Goal: Task Accomplishment & Management: Use online tool/utility

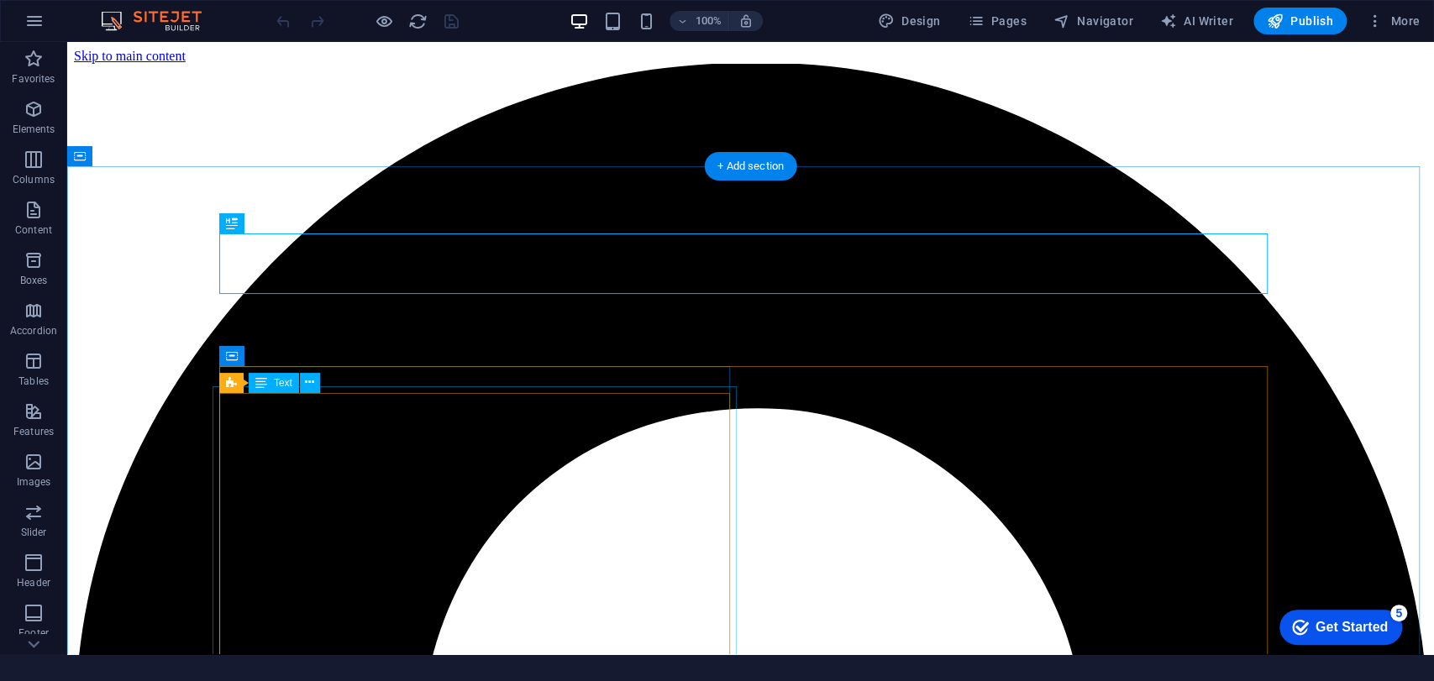
scroll to position [460, 0]
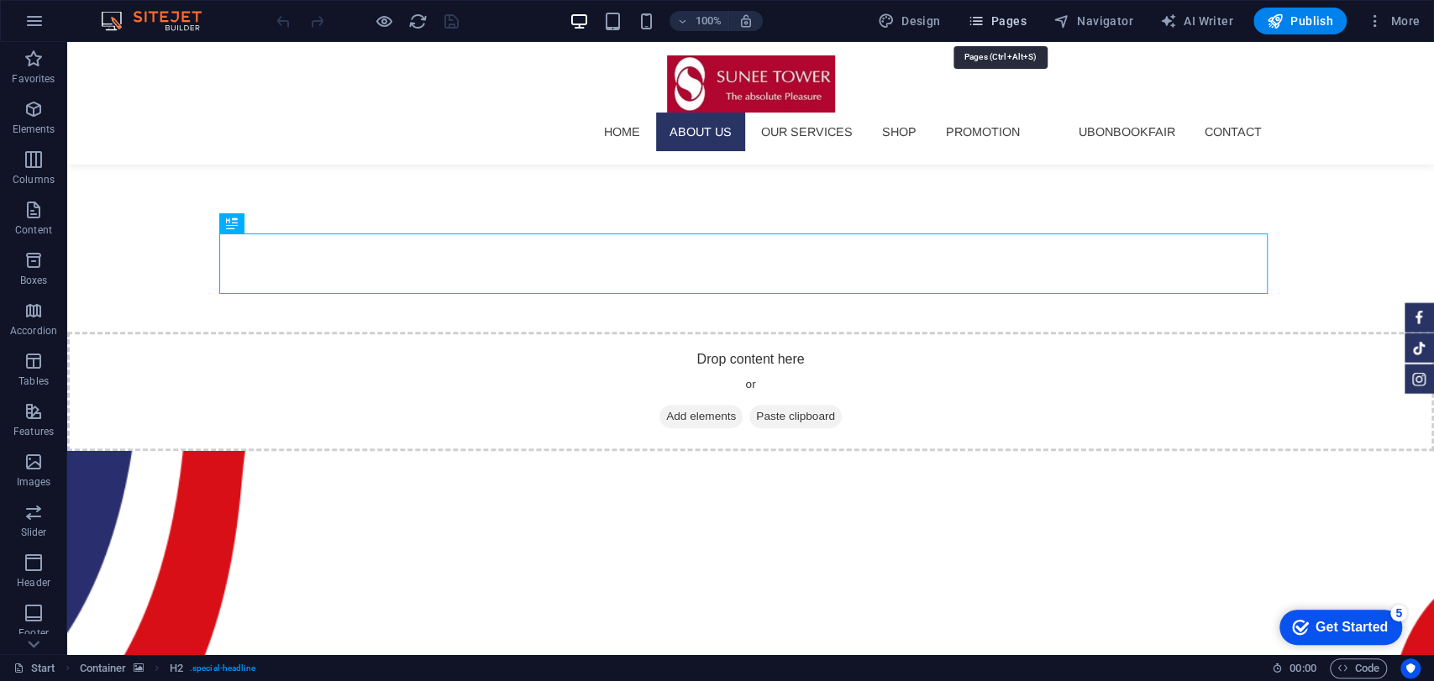
click at [995, 20] on span "Pages" at bounding box center [996, 21] width 59 height 17
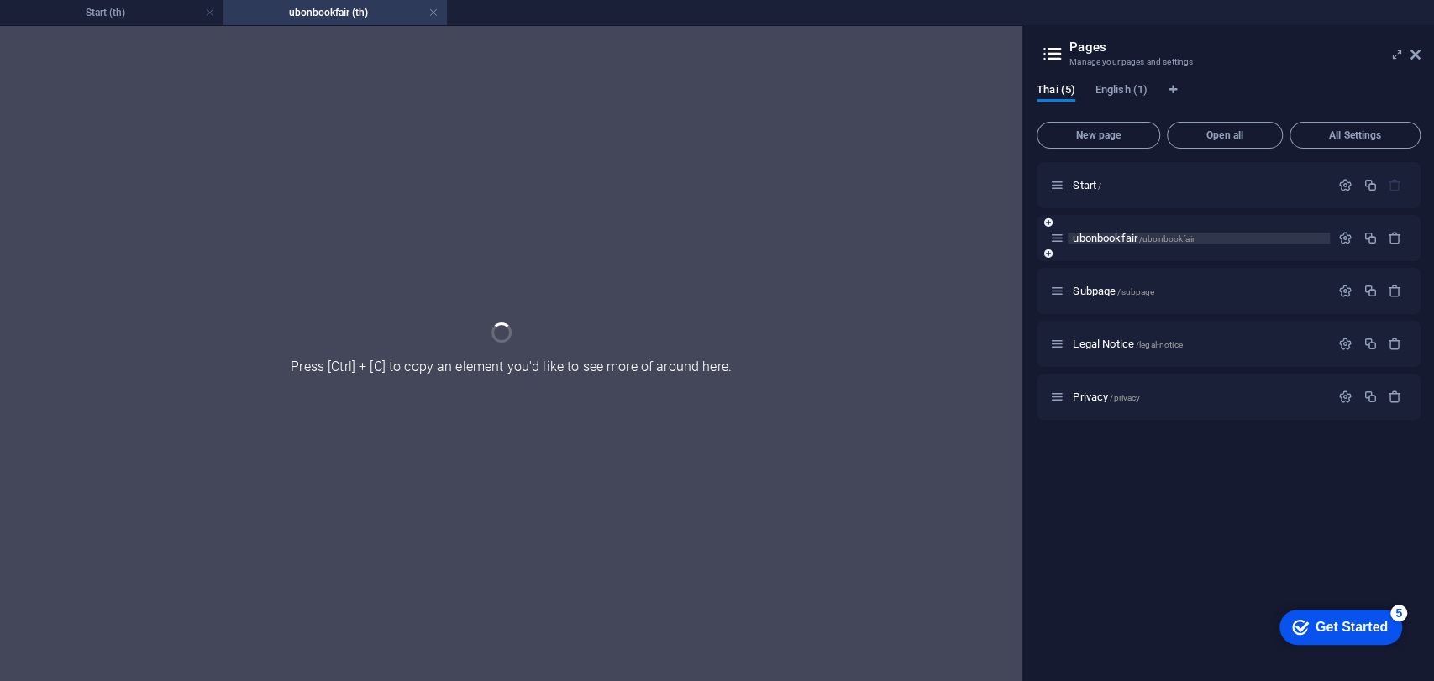
scroll to position [0, 0]
click at [0, 0] on icon at bounding box center [0, 0] width 0 height 0
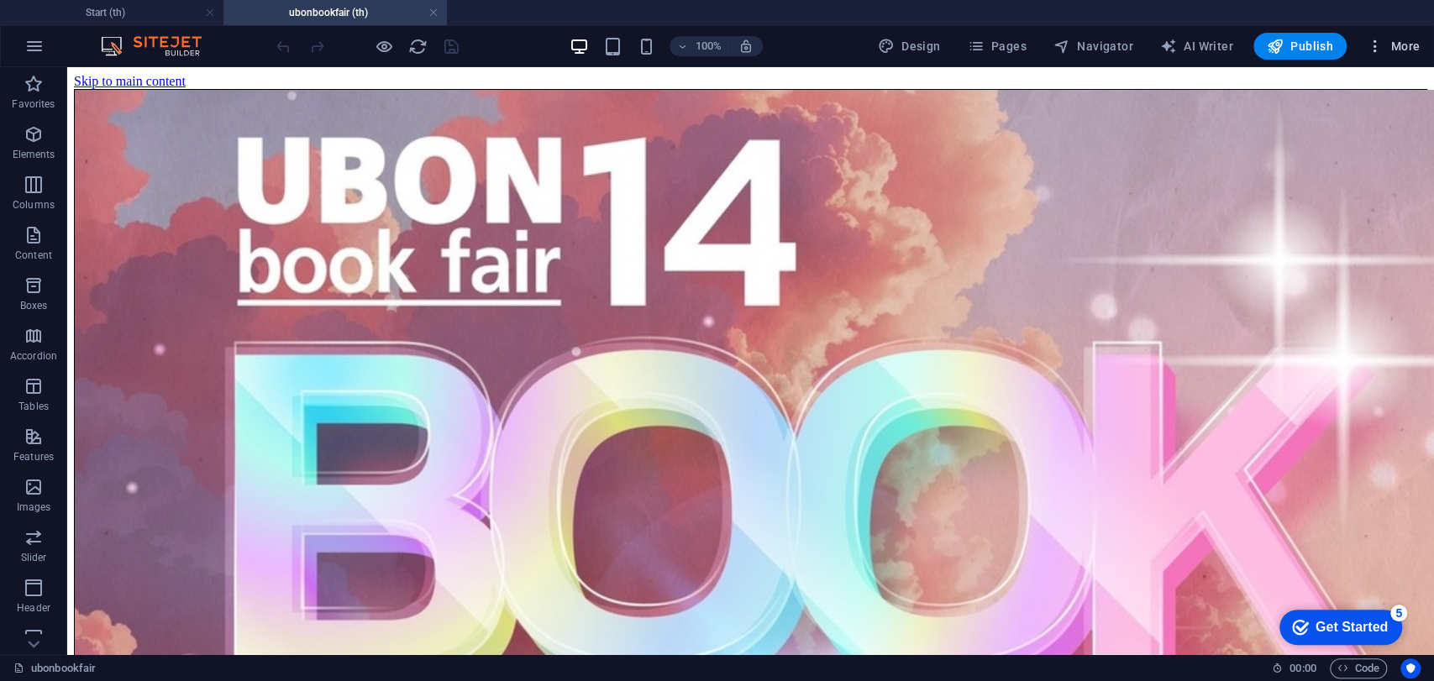
click at [1405, 53] on span "More" at bounding box center [1392, 46] width 53 height 17
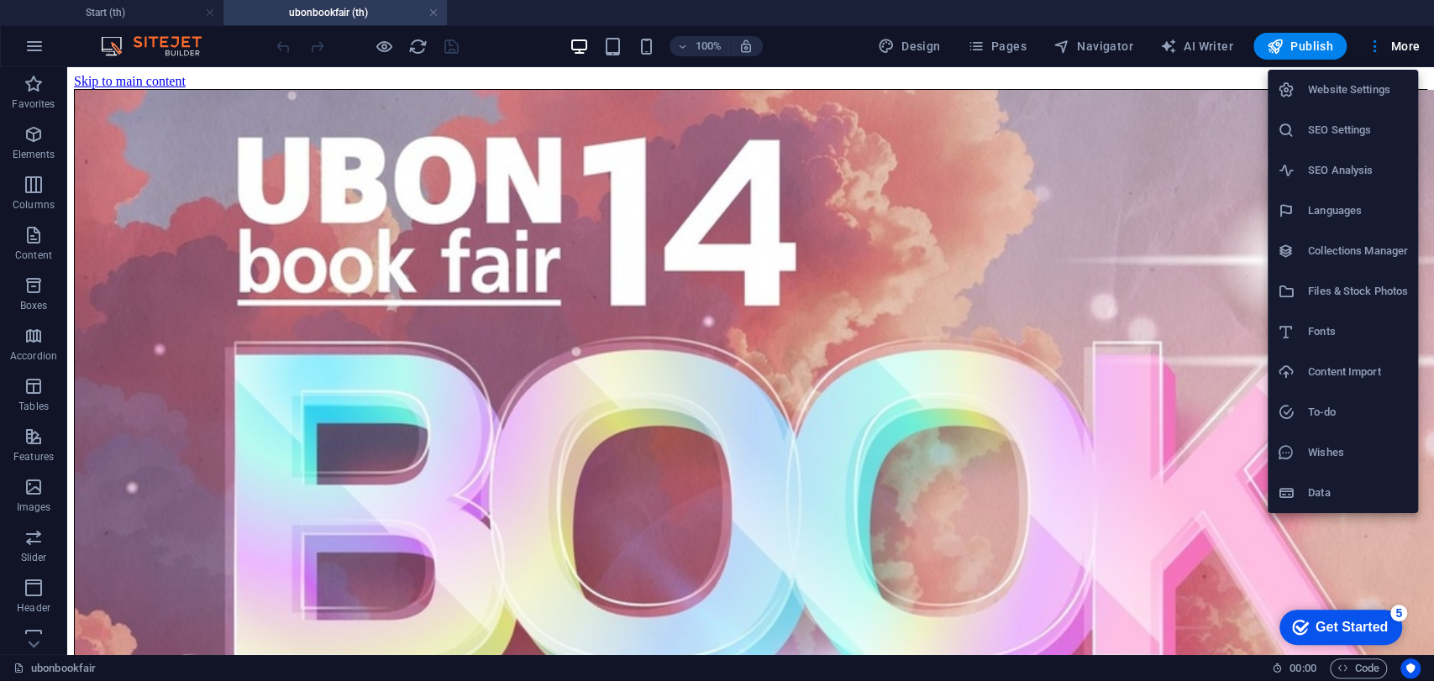
click at [1400, 45] on div at bounding box center [717, 340] width 1434 height 681
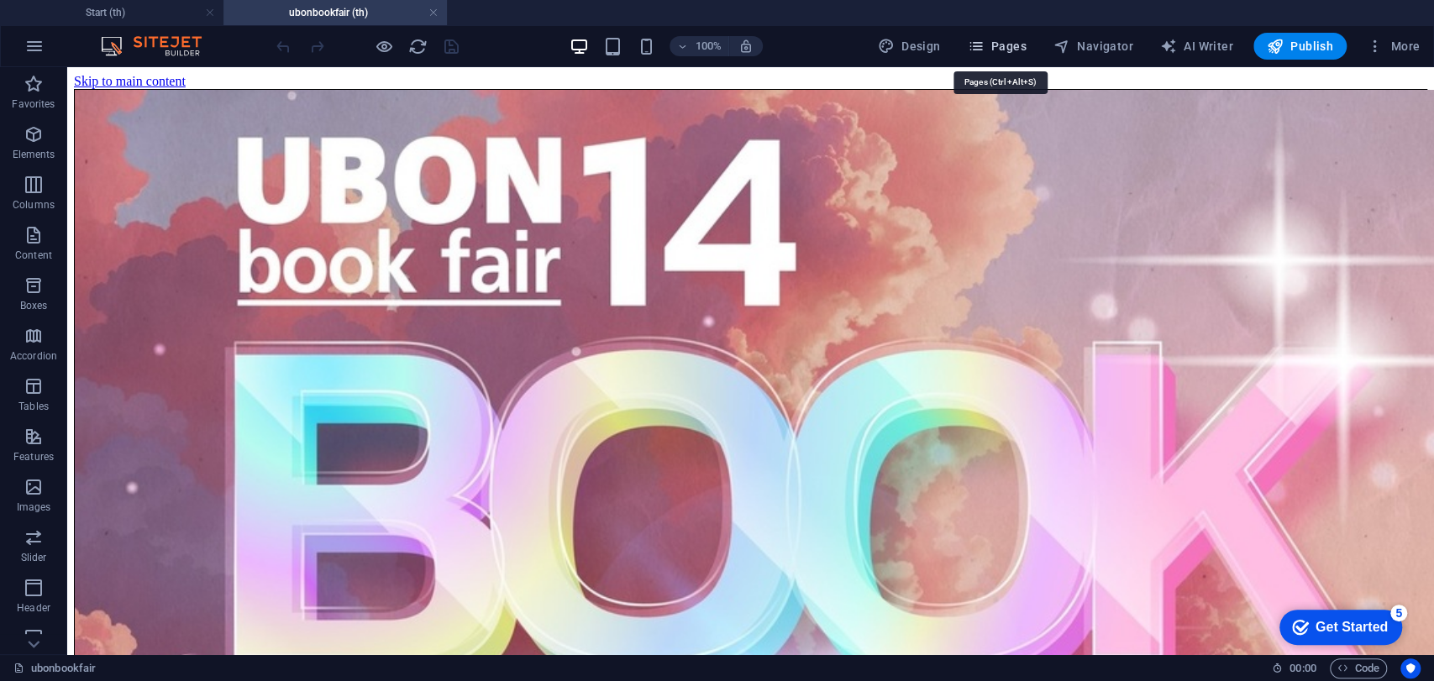
click at [0, 0] on span "Pages" at bounding box center [0, 0] width 0 height 0
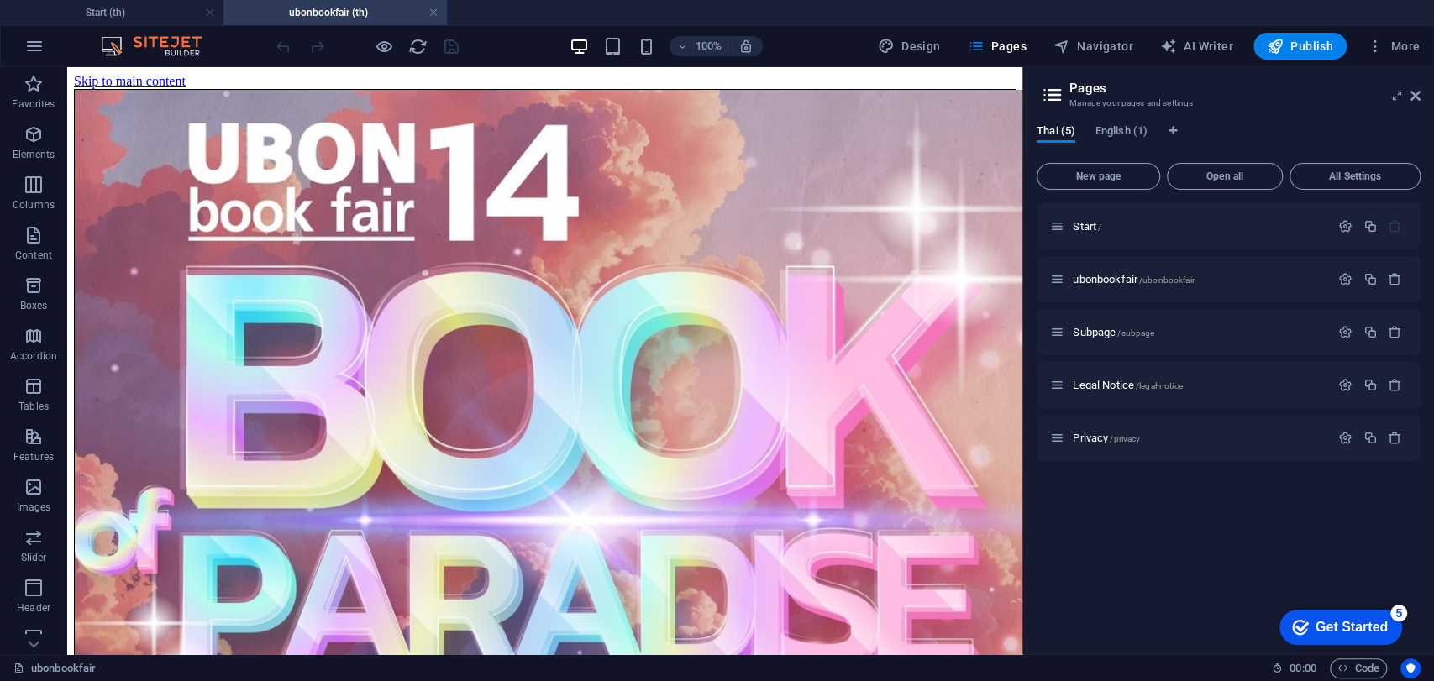
click at [1420, 102] on aside "Pages Manage your pages and settings Thai (5) English (1) New page Open all All…" at bounding box center [1228, 360] width 412 height 587
click at [1418, 85] on h2 "Pages" at bounding box center [1244, 88] width 351 height 15
click at [1412, 94] on icon at bounding box center [1415, 95] width 10 height 13
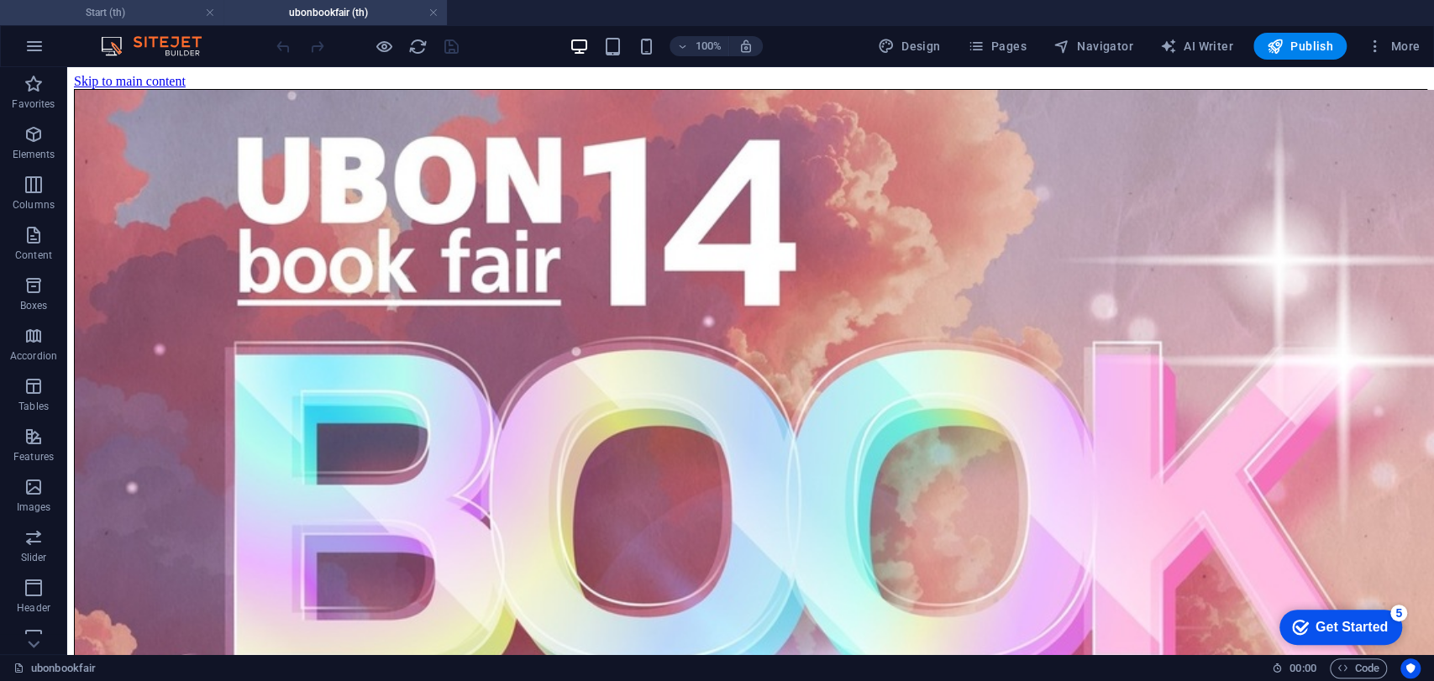
click at [76, 5] on h4 "Start (th)" at bounding box center [111, 12] width 223 height 18
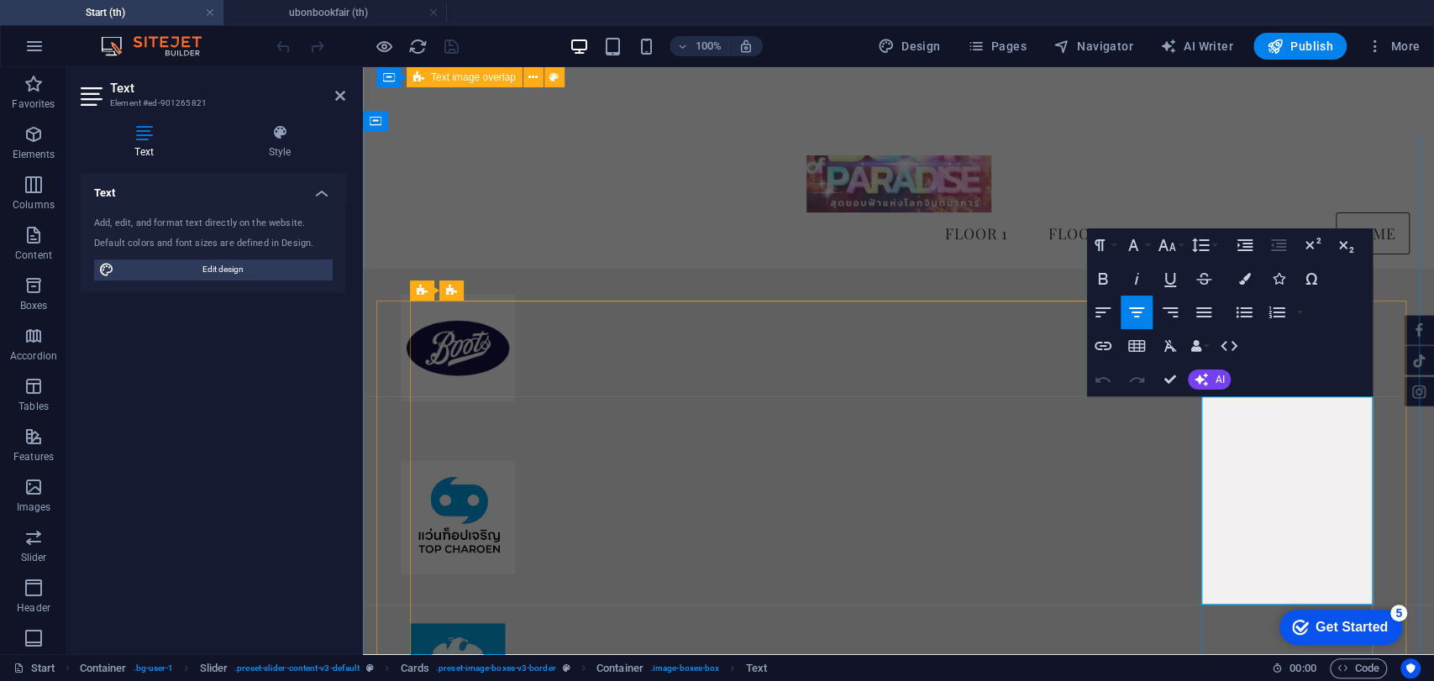
drag, startPoint x: 1335, startPoint y: 574, endPoint x: 1461, endPoint y: 466, distance: 166.2
copy div "✨การแข่งขันทักษะทางวิชาการ Ubon book fair 14 🌟 [PERSON_NAME]เปิดรับสมัคร[PERSON…"
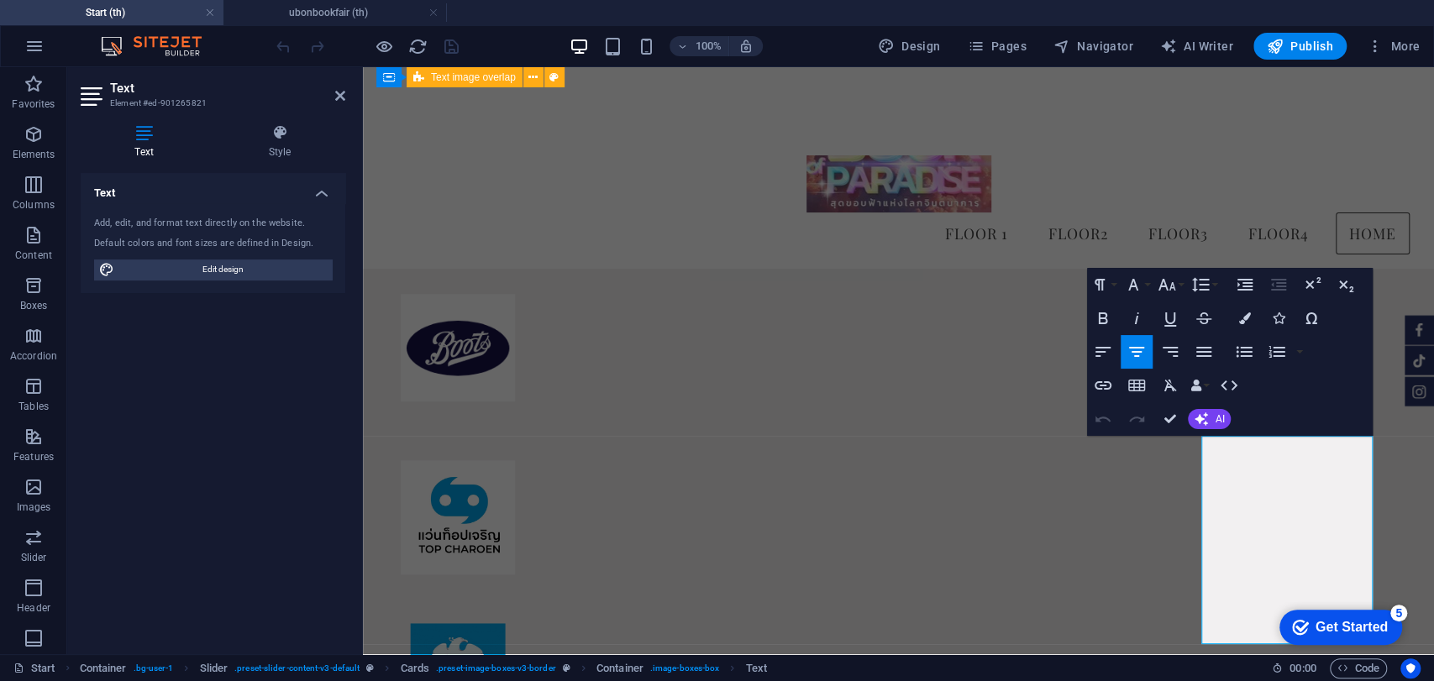
scroll to position [9315, 0]
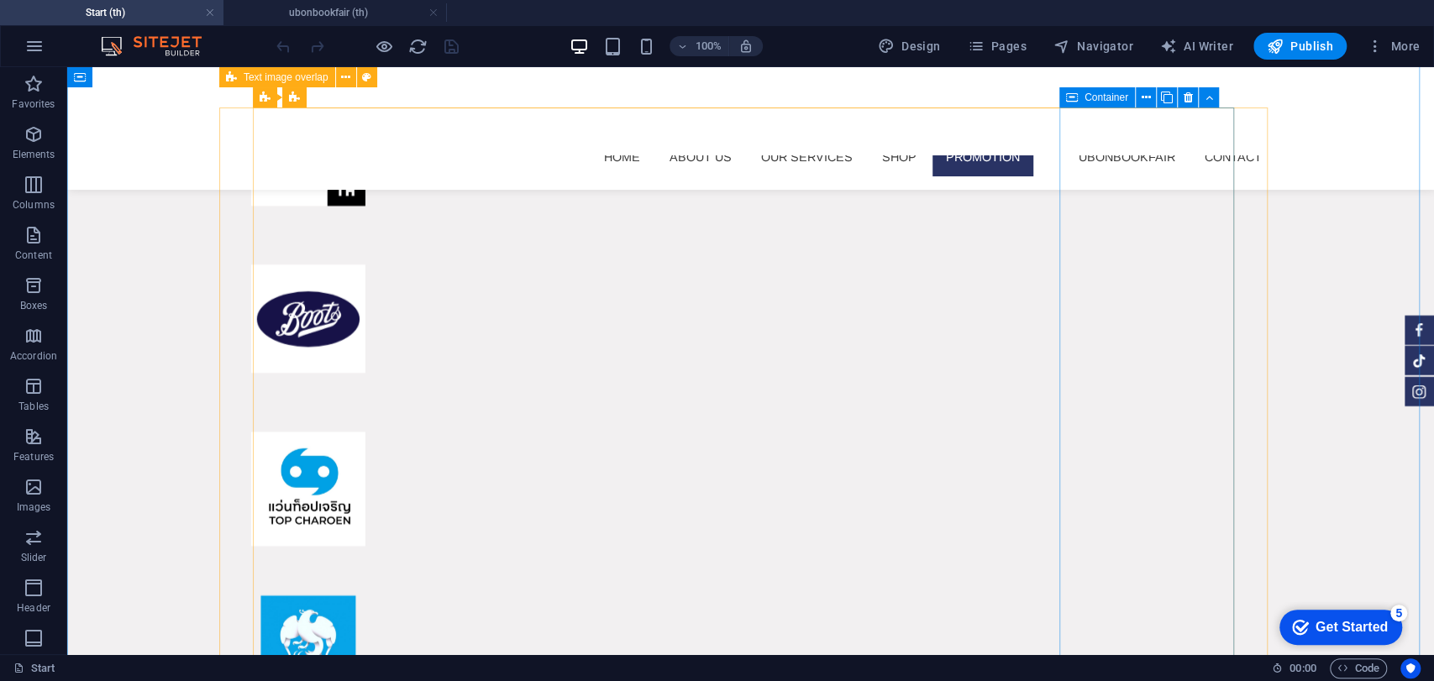
scroll to position [10110, 0]
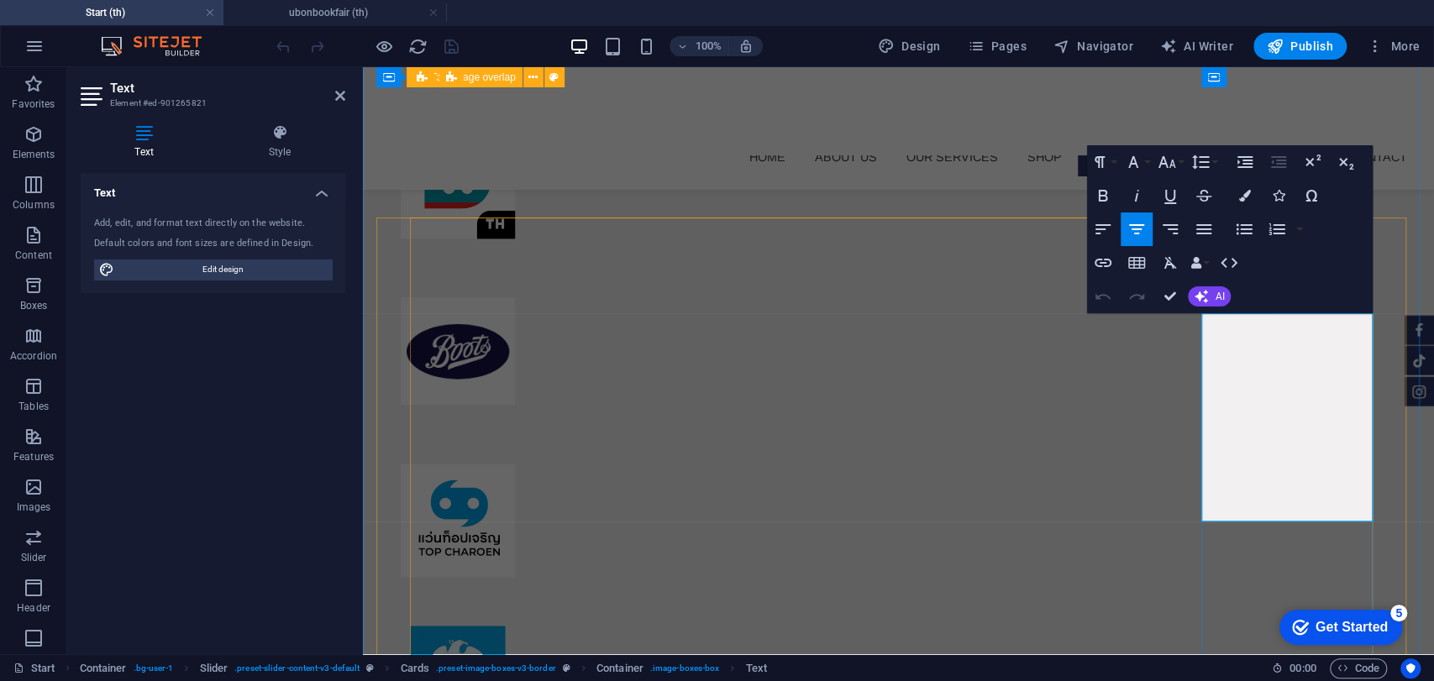
scroll to position [9618, 0]
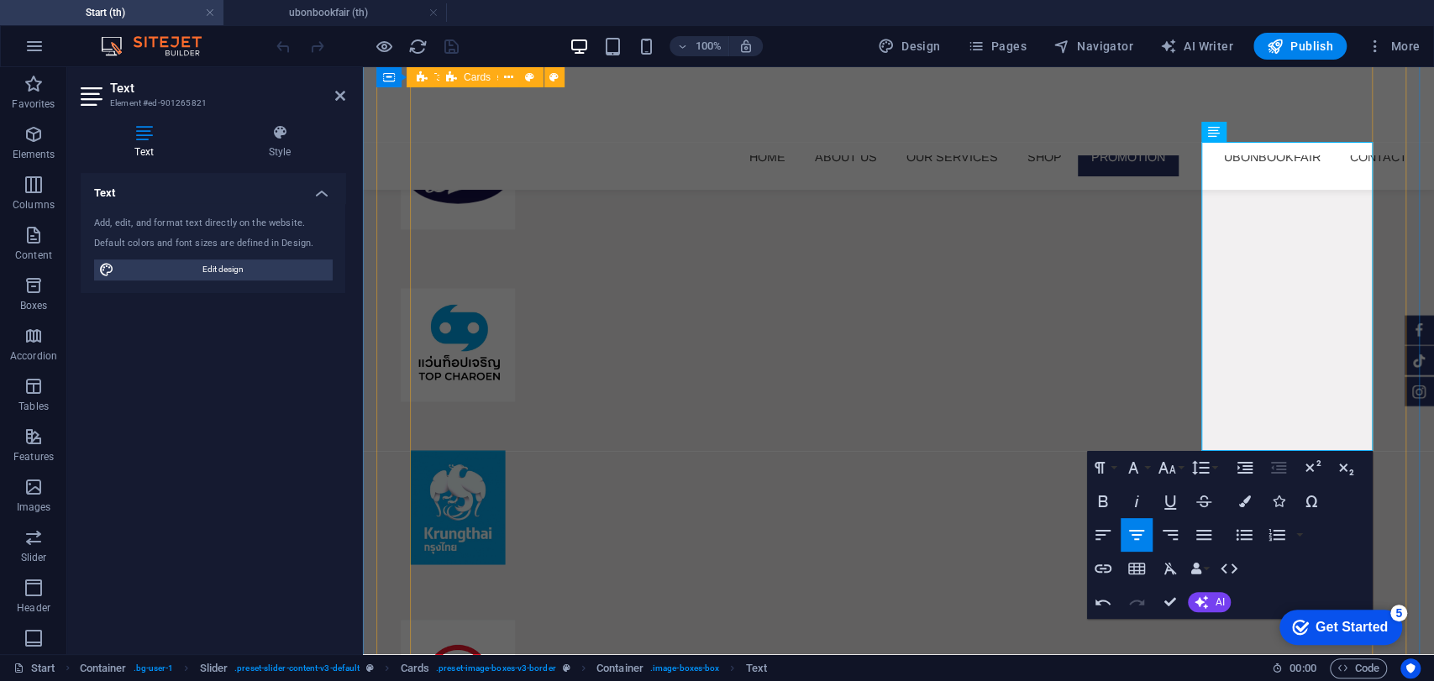
drag, startPoint x: 1309, startPoint y: 390, endPoint x: 1197, endPoint y: 352, distance: 117.9
drag, startPoint x: 1301, startPoint y: 386, endPoint x: 1215, endPoint y: 373, distance: 86.6
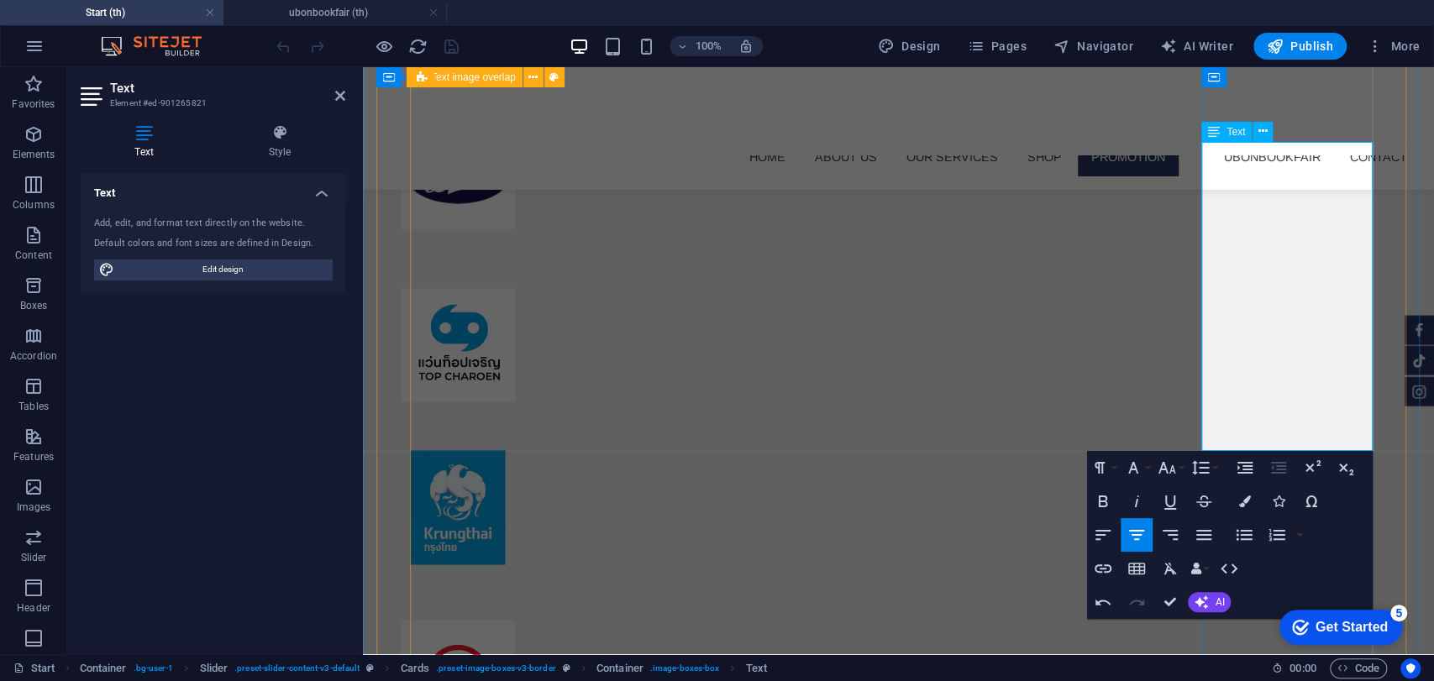
scroll to position [0, 2]
click at [1234, 494] on button "Colors" at bounding box center [1244, 502] width 32 height 34
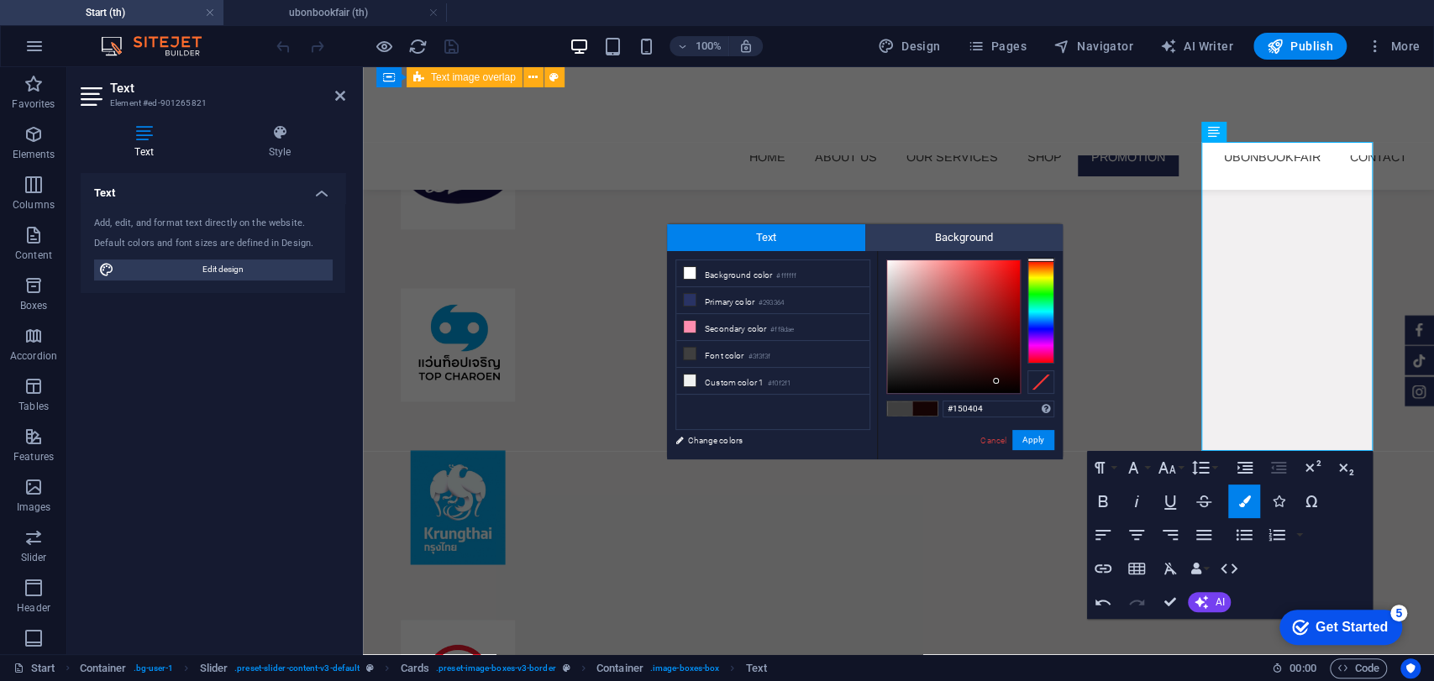
click at [996, 381] on div at bounding box center [953, 326] width 133 height 133
click at [725, 351] on li "Font color #3f3f3f" at bounding box center [772, 354] width 193 height 27
click at [1034, 436] on button "Apply" at bounding box center [1033, 440] width 42 height 20
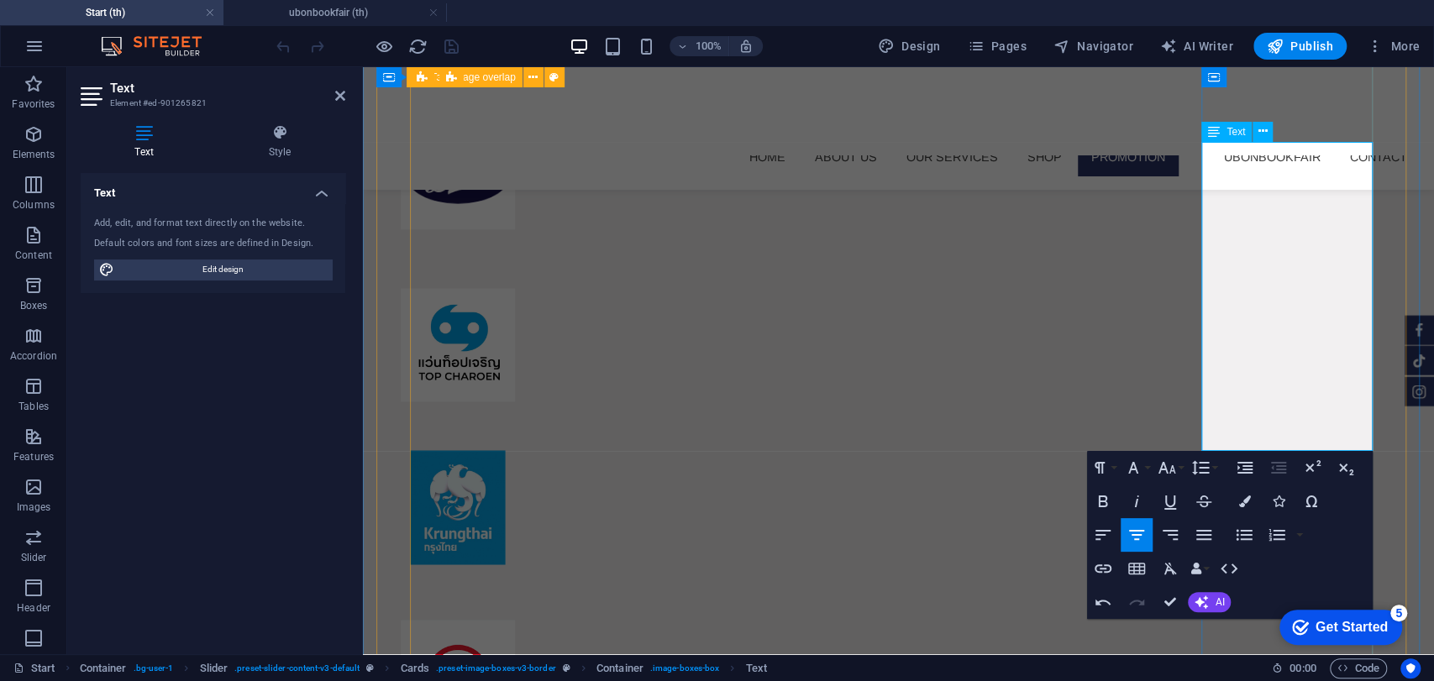
drag, startPoint x: 1304, startPoint y: 395, endPoint x: 1203, endPoint y: 366, distance: 104.8
click at [1248, 497] on icon "button" at bounding box center [1244, 502] width 12 height 12
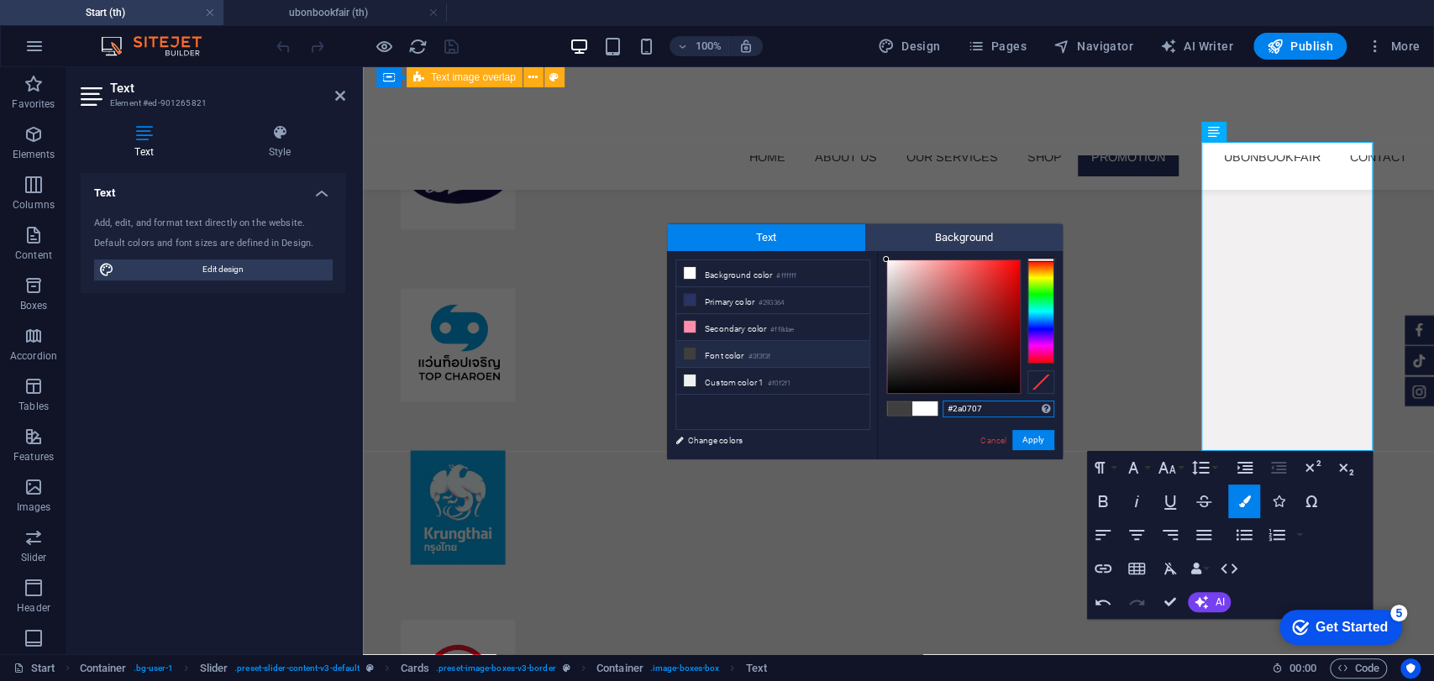
click at [995, 370] on div at bounding box center [953, 326] width 133 height 133
click at [769, 351] on small "#3f3f3f" at bounding box center [759, 357] width 23 height 12
type input "#3f3f3f"
click at [1040, 438] on button "Apply" at bounding box center [1033, 440] width 42 height 20
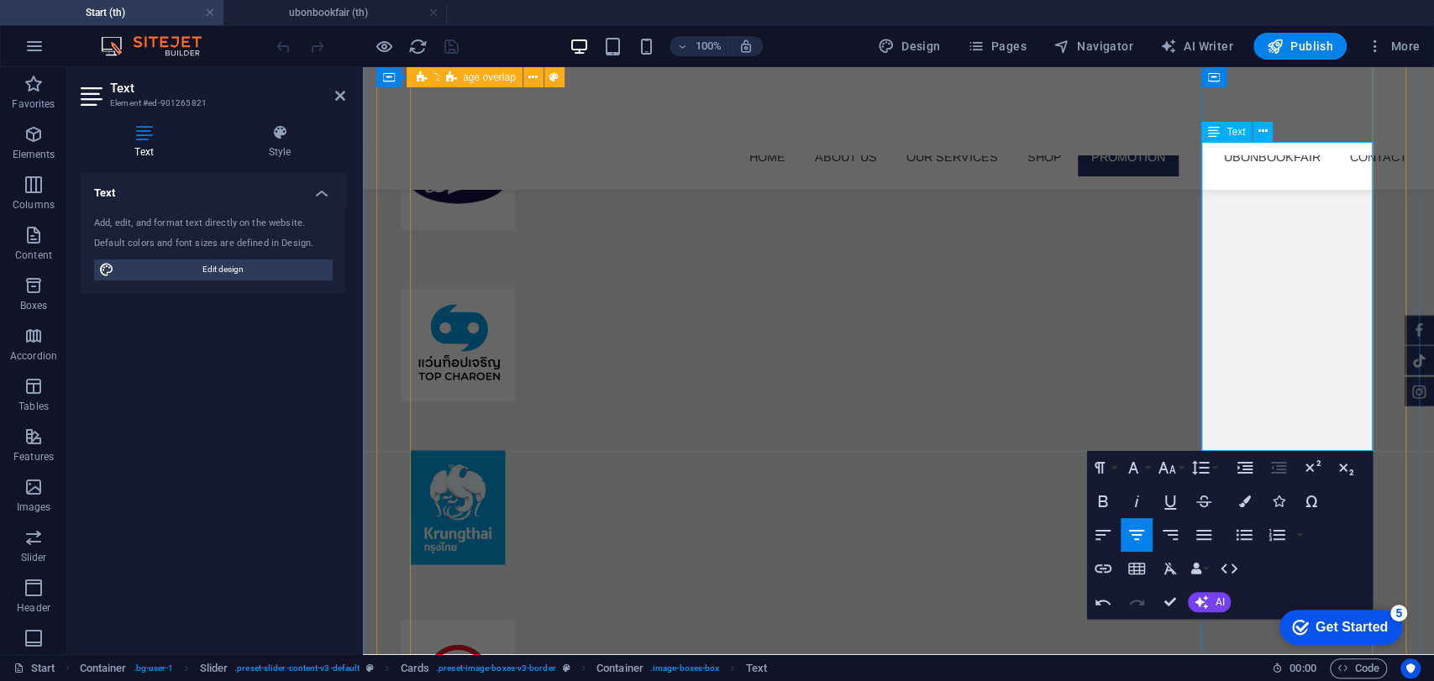
click at [1088, 112] on div at bounding box center [898, 111] width 1071 height 88
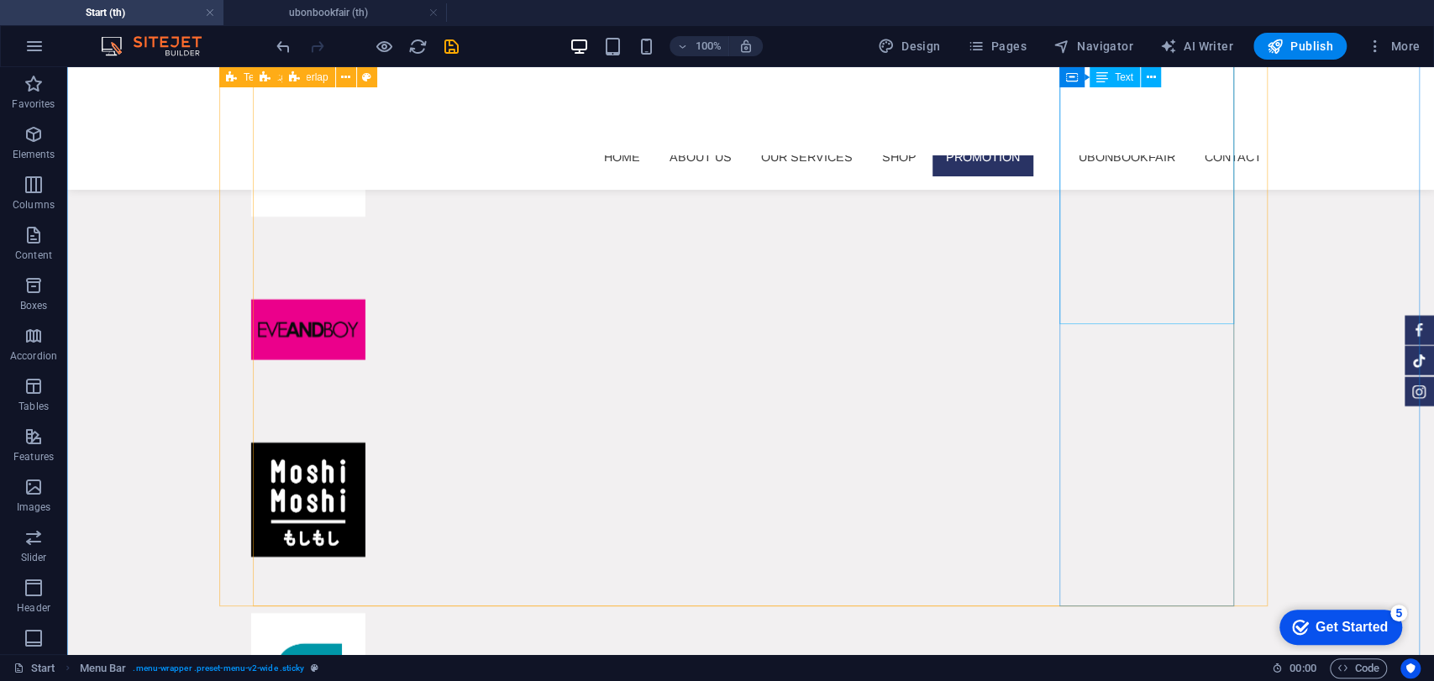
scroll to position [10277, 0]
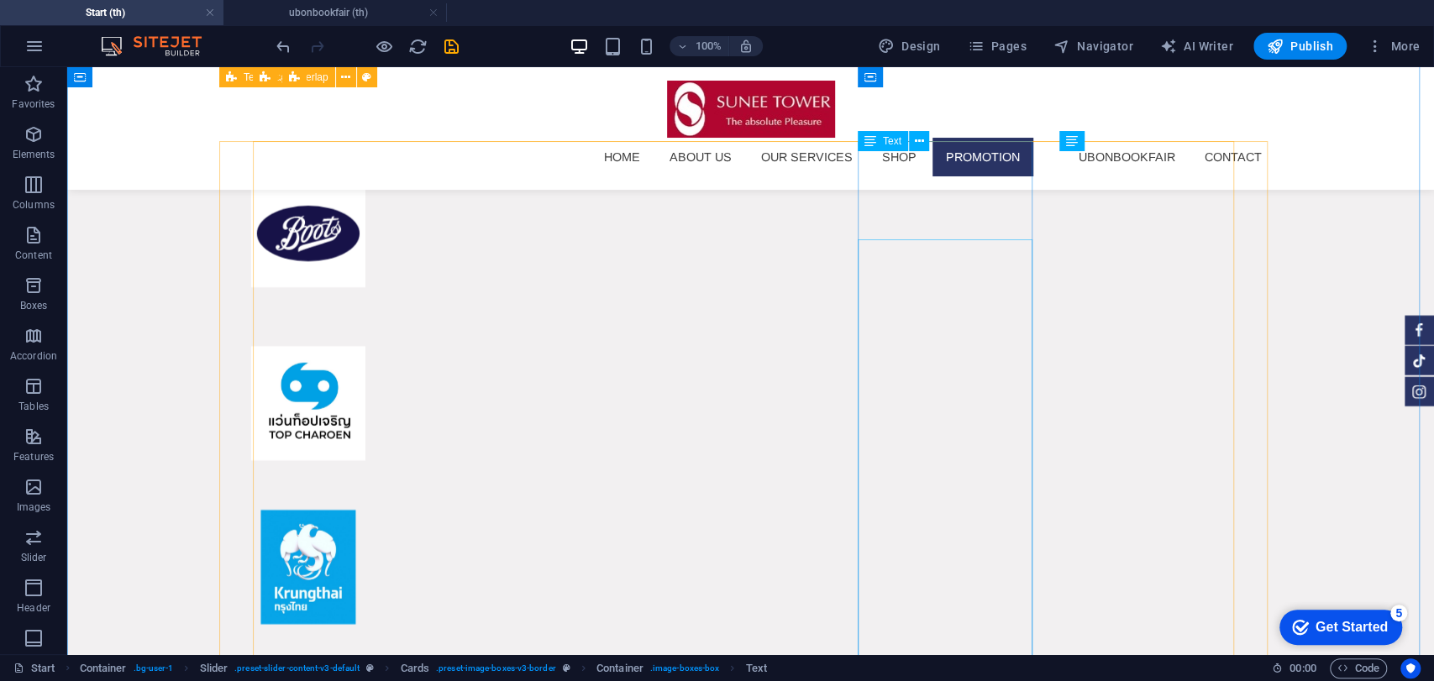
scroll to position [10072, 0]
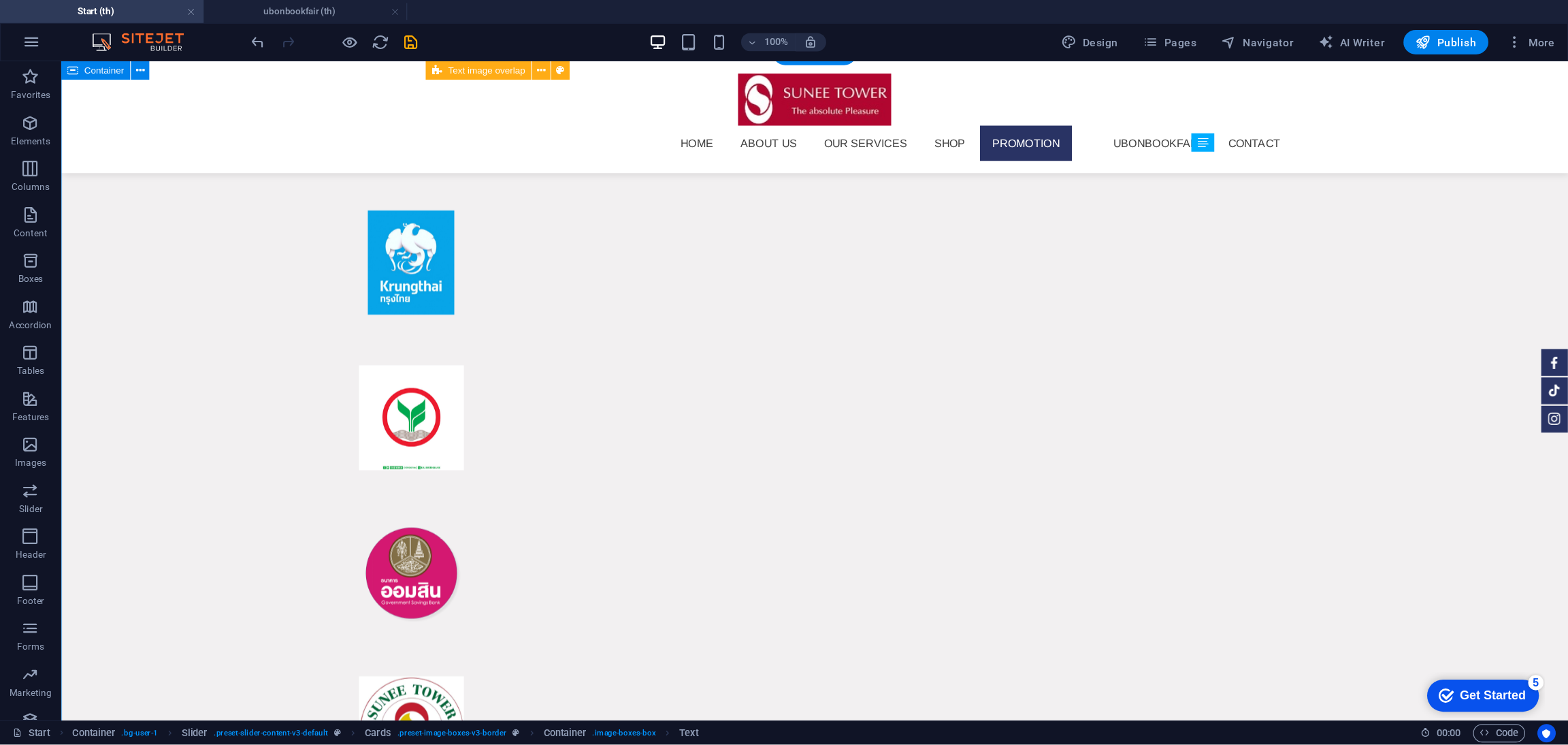
scroll to position [9009, 0]
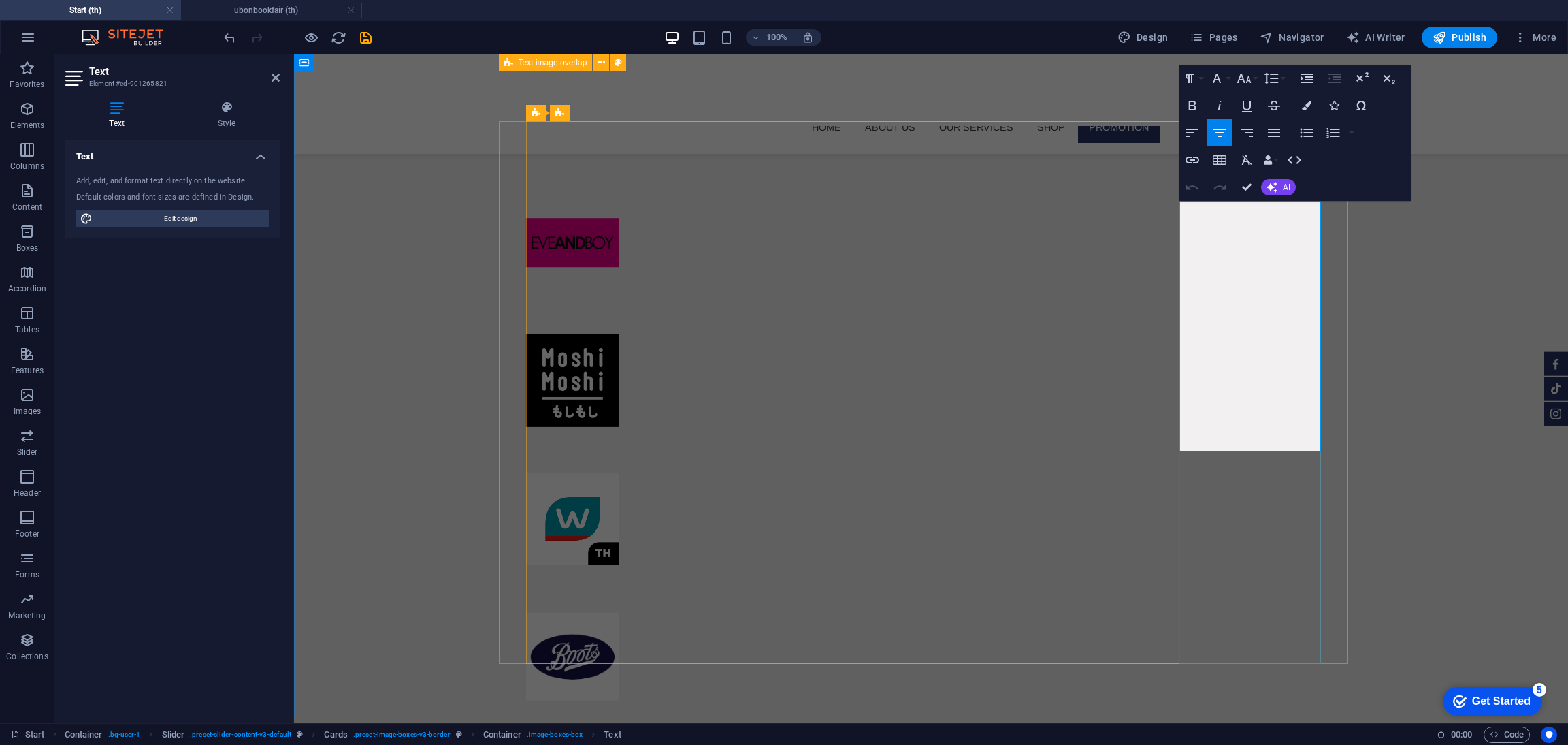
scroll to position [8664, 0]
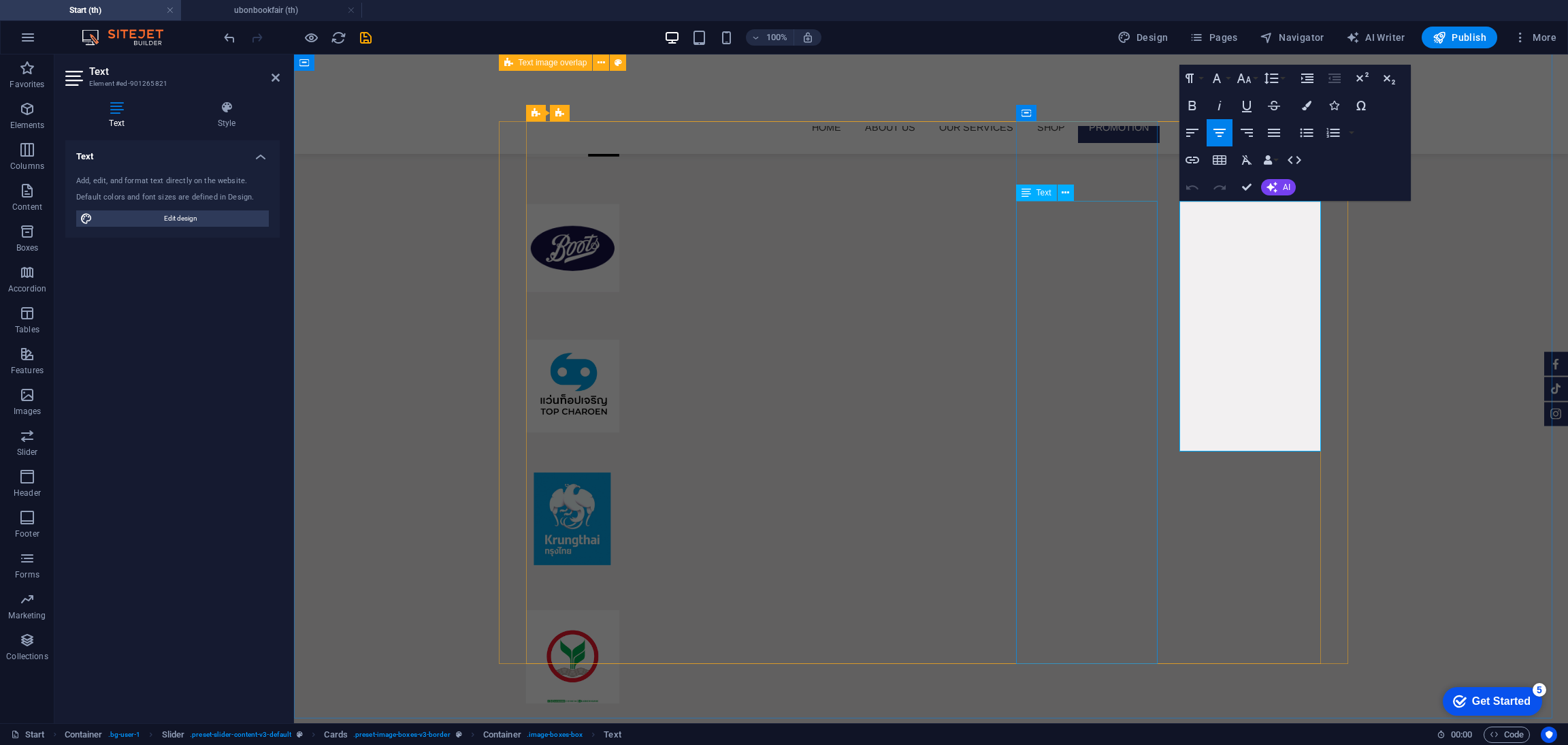
copy div "✨การแข่งขันทักษะทางวิชาการ Ubon book fair 14 🌟 [PERSON_NAME]เปิดรับสมัคร[PERSON…"
drag, startPoint x: 1292, startPoint y: 386, endPoint x: 1211, endPoint y: 362, distance: 84.5
click at [1161, 102] on icon "button" at bounding box center [1307, 105] width 10 height 10
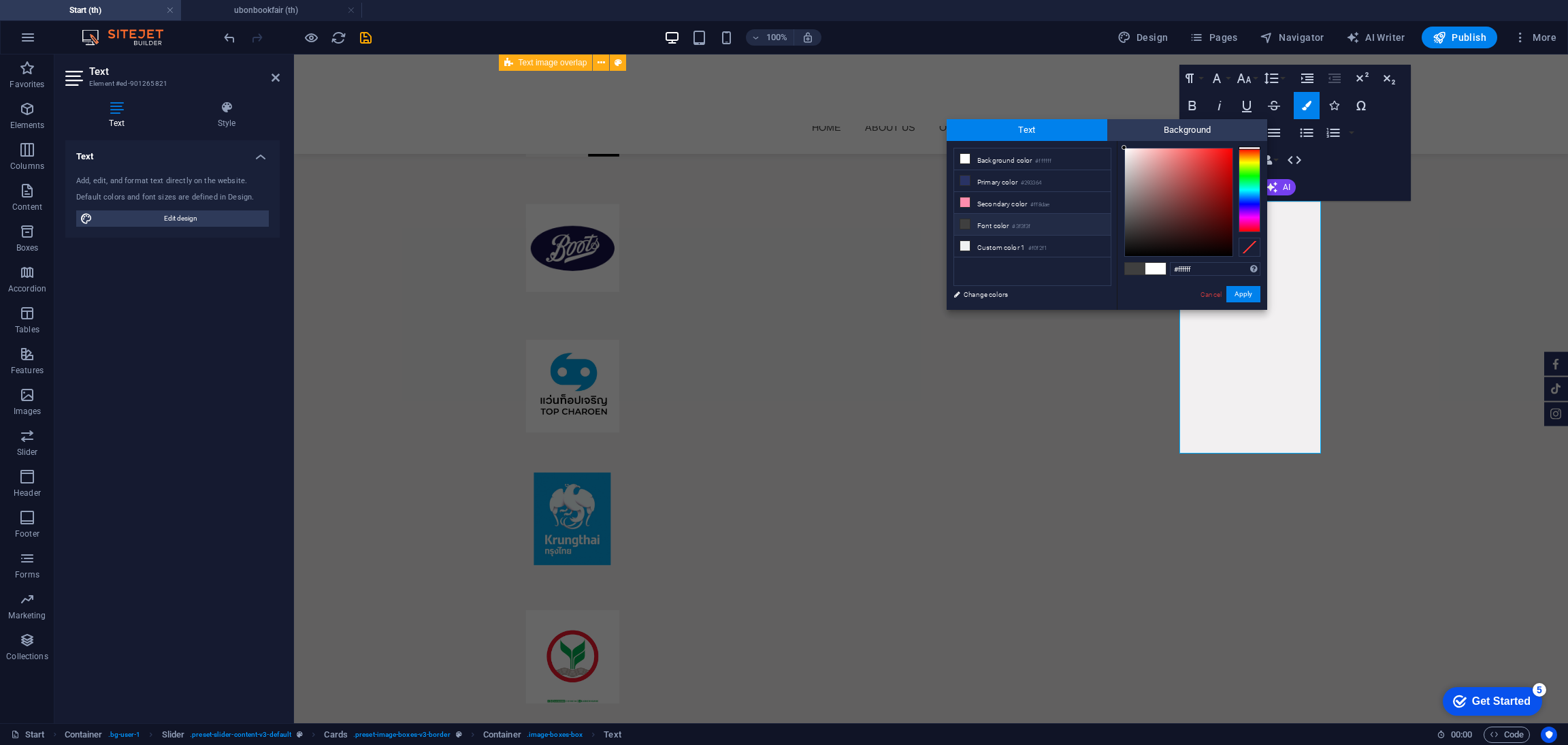
click at [1052, 226] on li "Font color #3f3f3f" at bounding box center [1032, 225] width 156 height 22
type input "#3f3f3f"
click at [985, 222] on li "Font color #3f3f3f" at bounding box center [1032, 225] width 156 height 22
click at [1161, 298] on button "Apply" at bounding box center [1243, 294] width 34 height 16
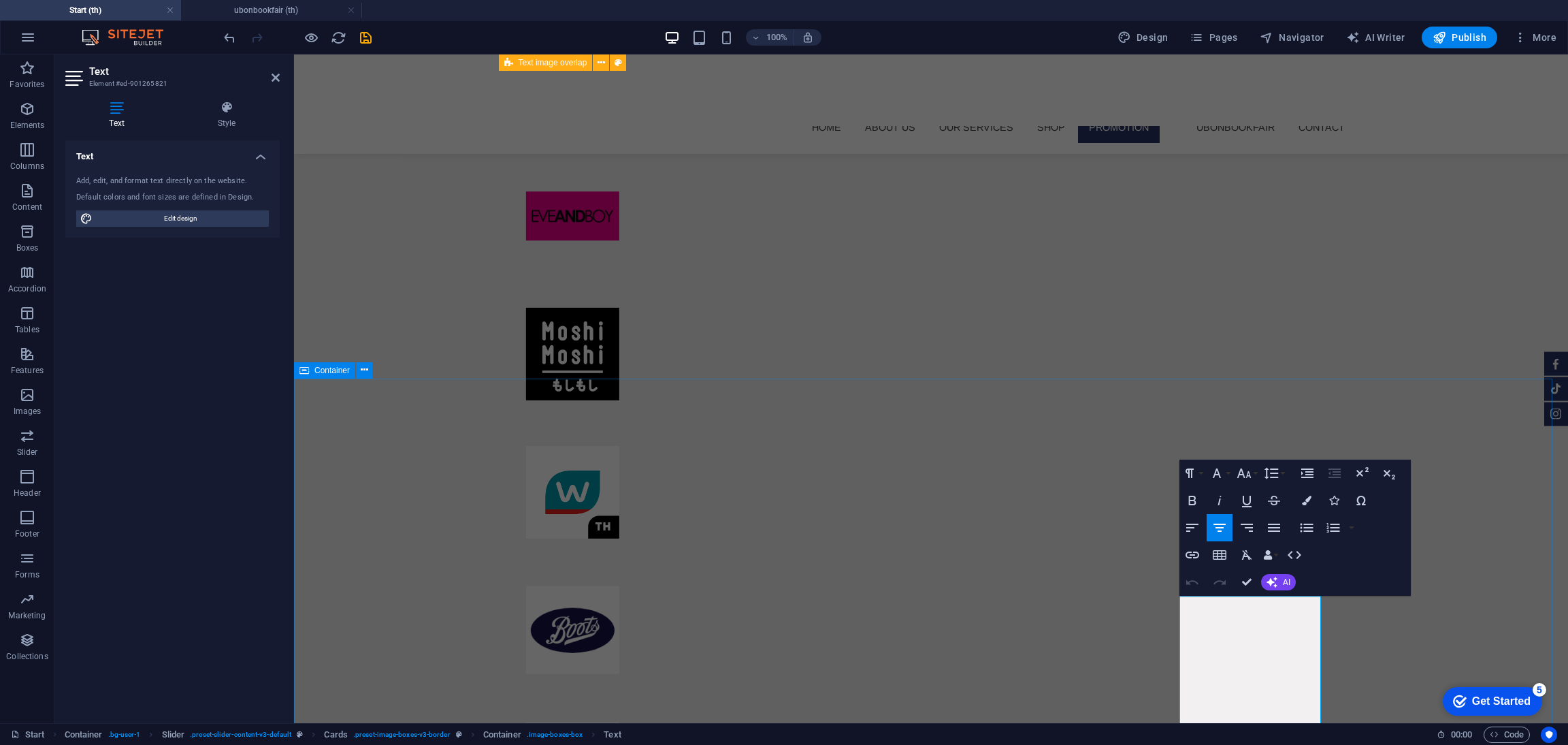
scroll to position [8780, 0]
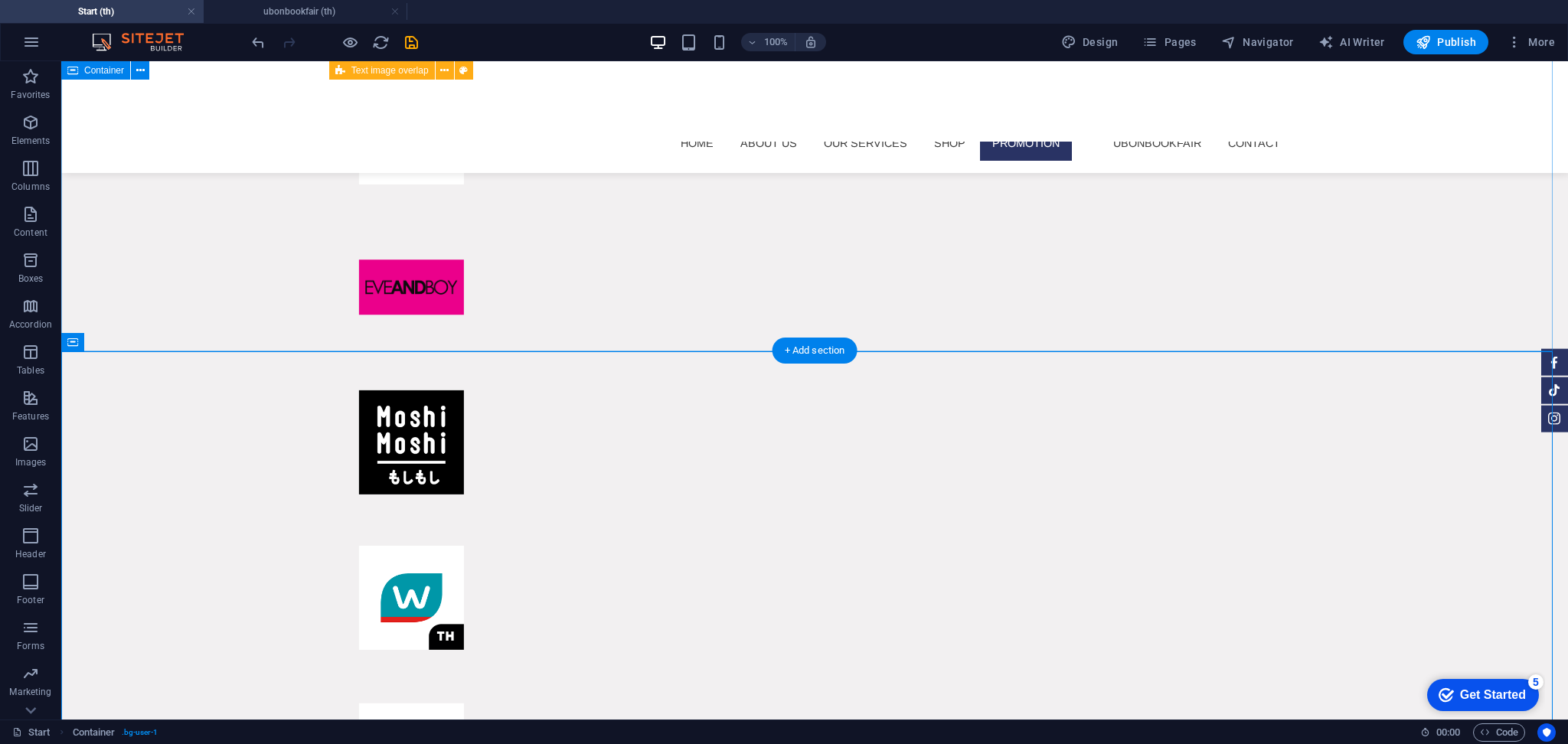
scroll to position [9729, 0]
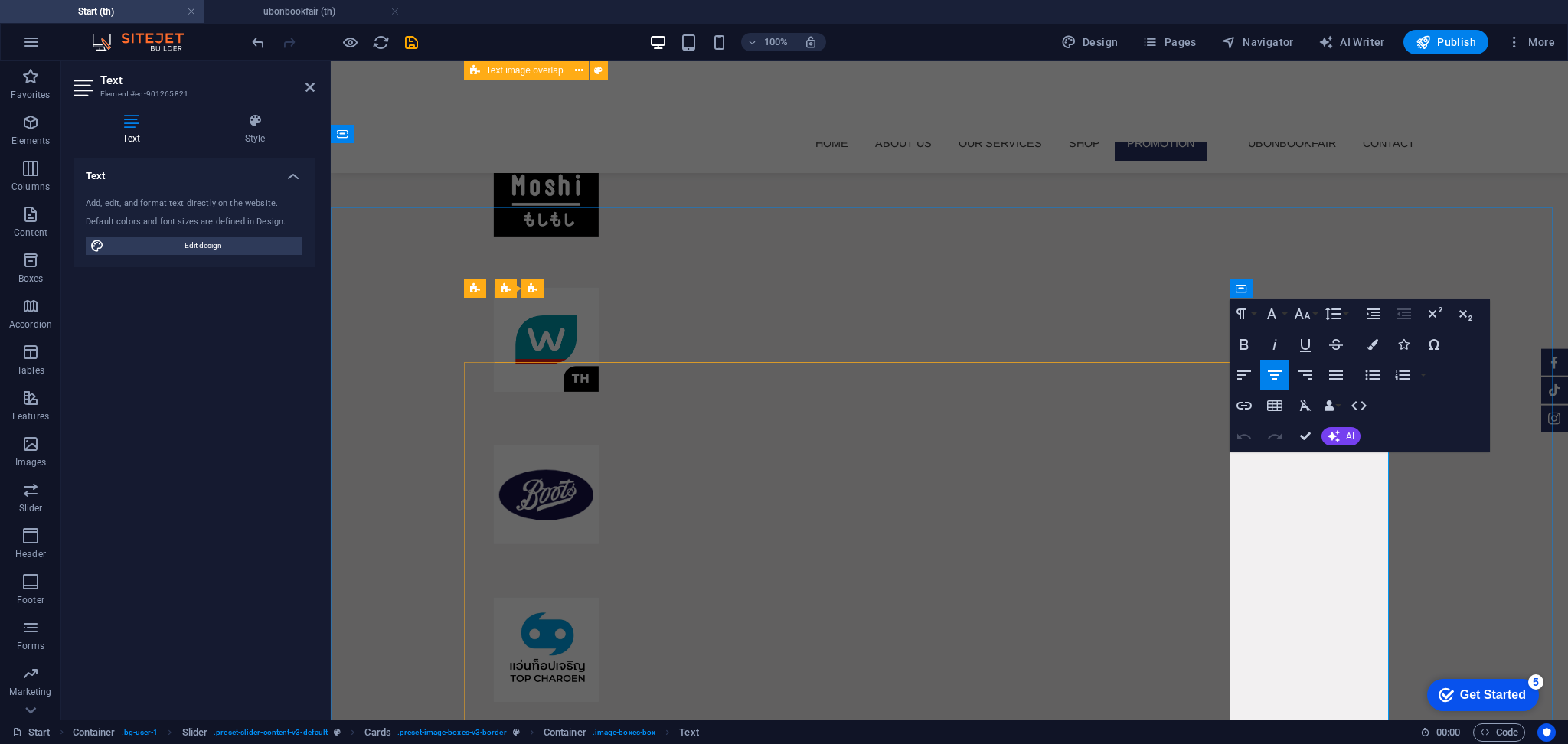
scroll to position [9253, 0]
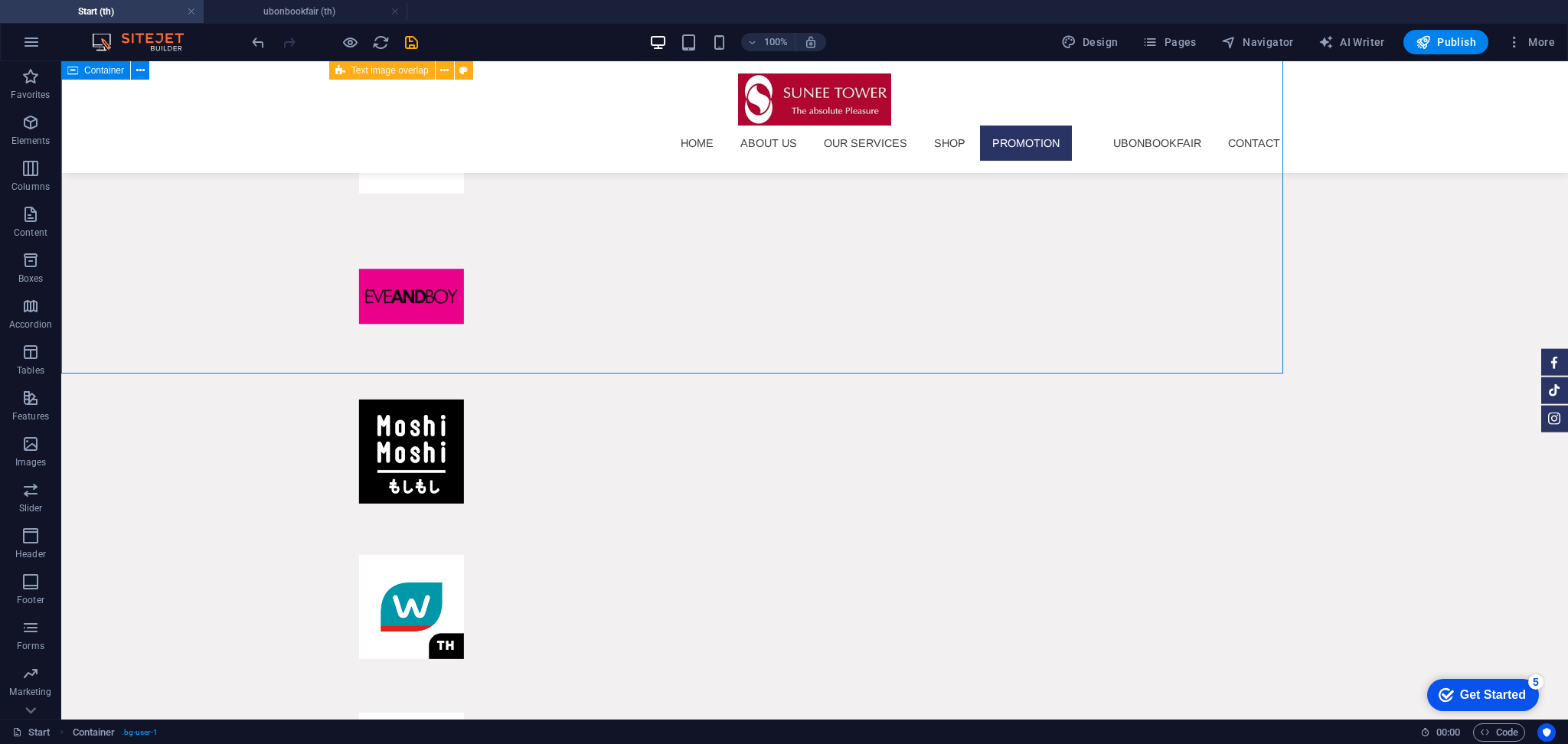
scroll to position [9711, 0]
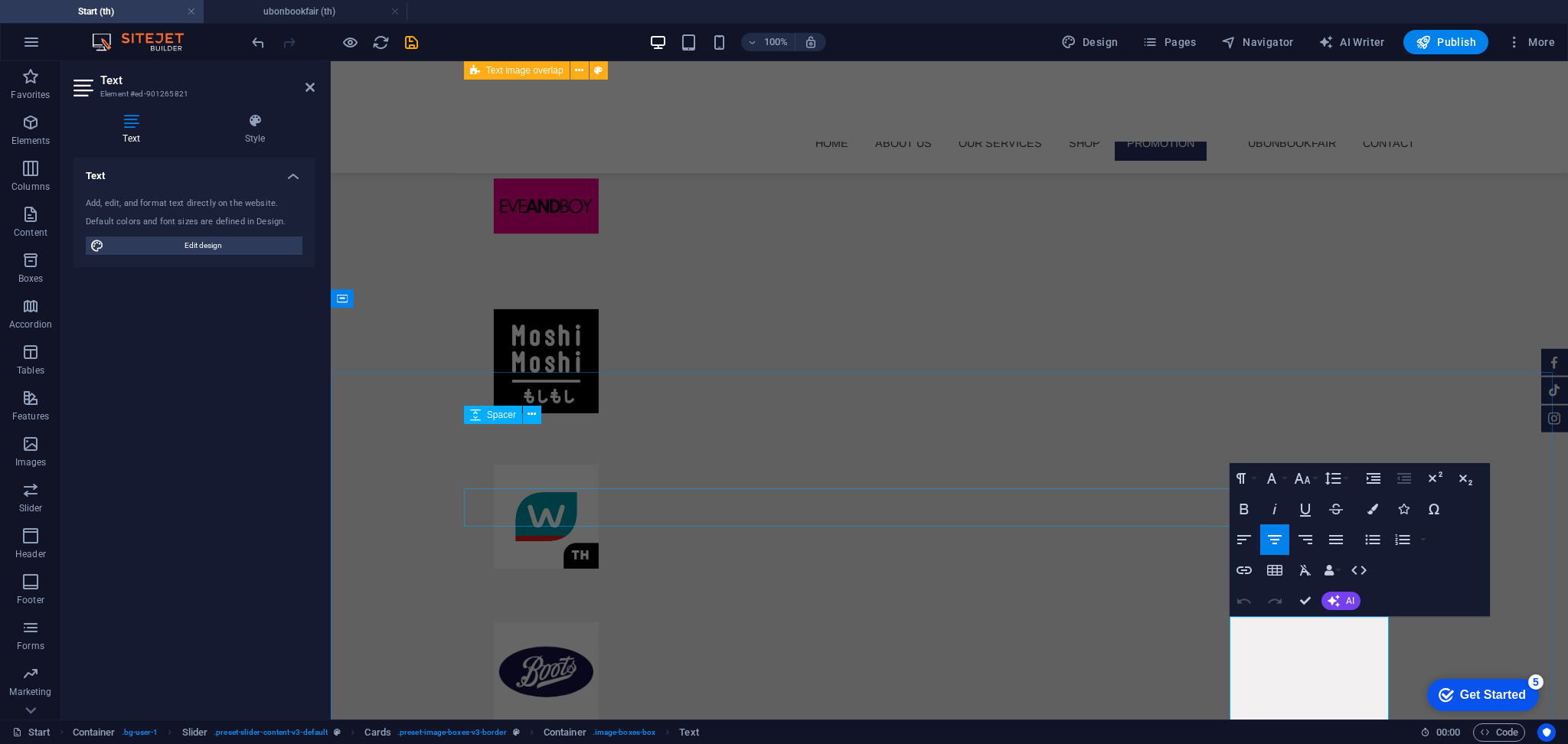
scroll to position [9394, 0]
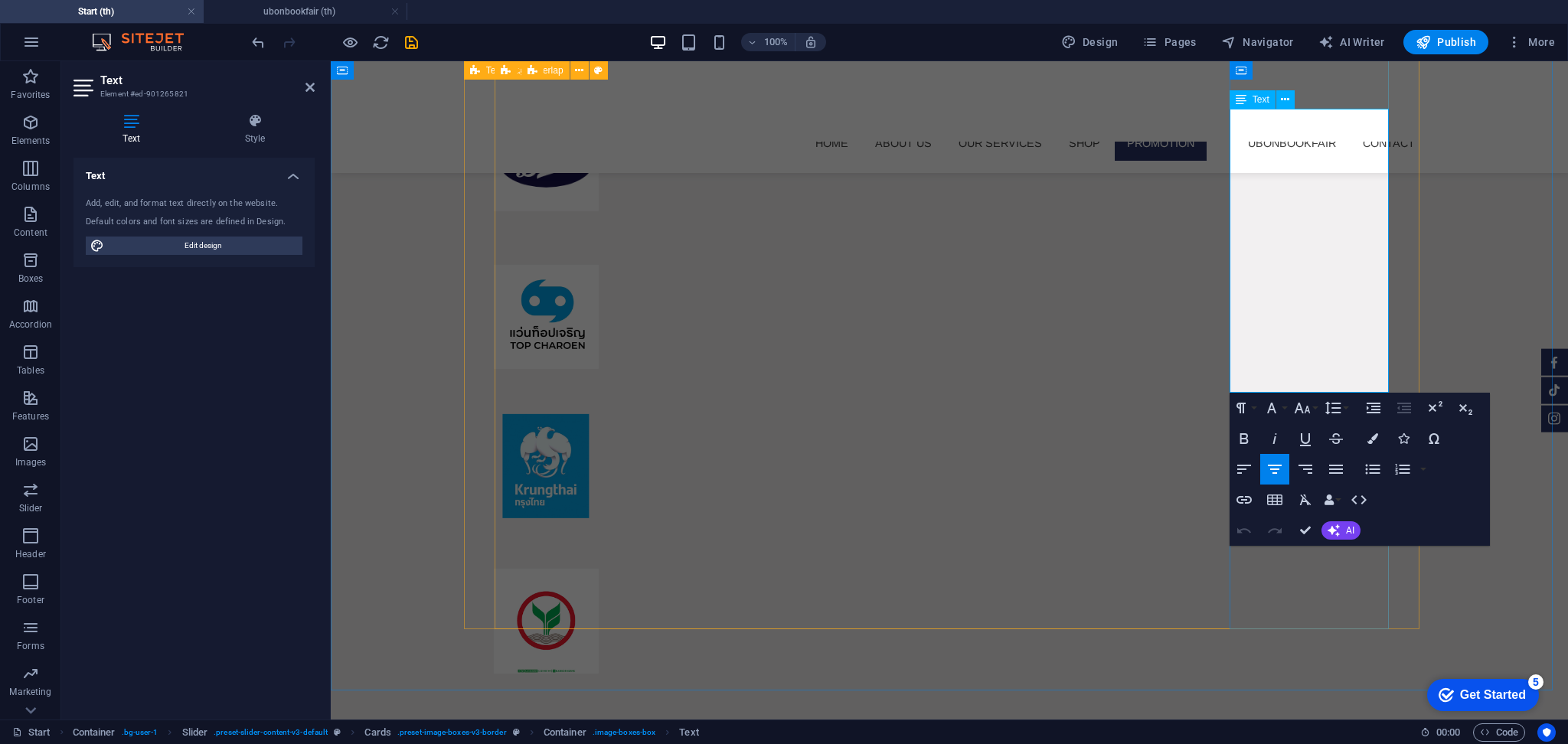
drag, startPoint x: 1277, startPoint y: 295, endPoint x: 1304, endPoint y: 312, distance: 31.9
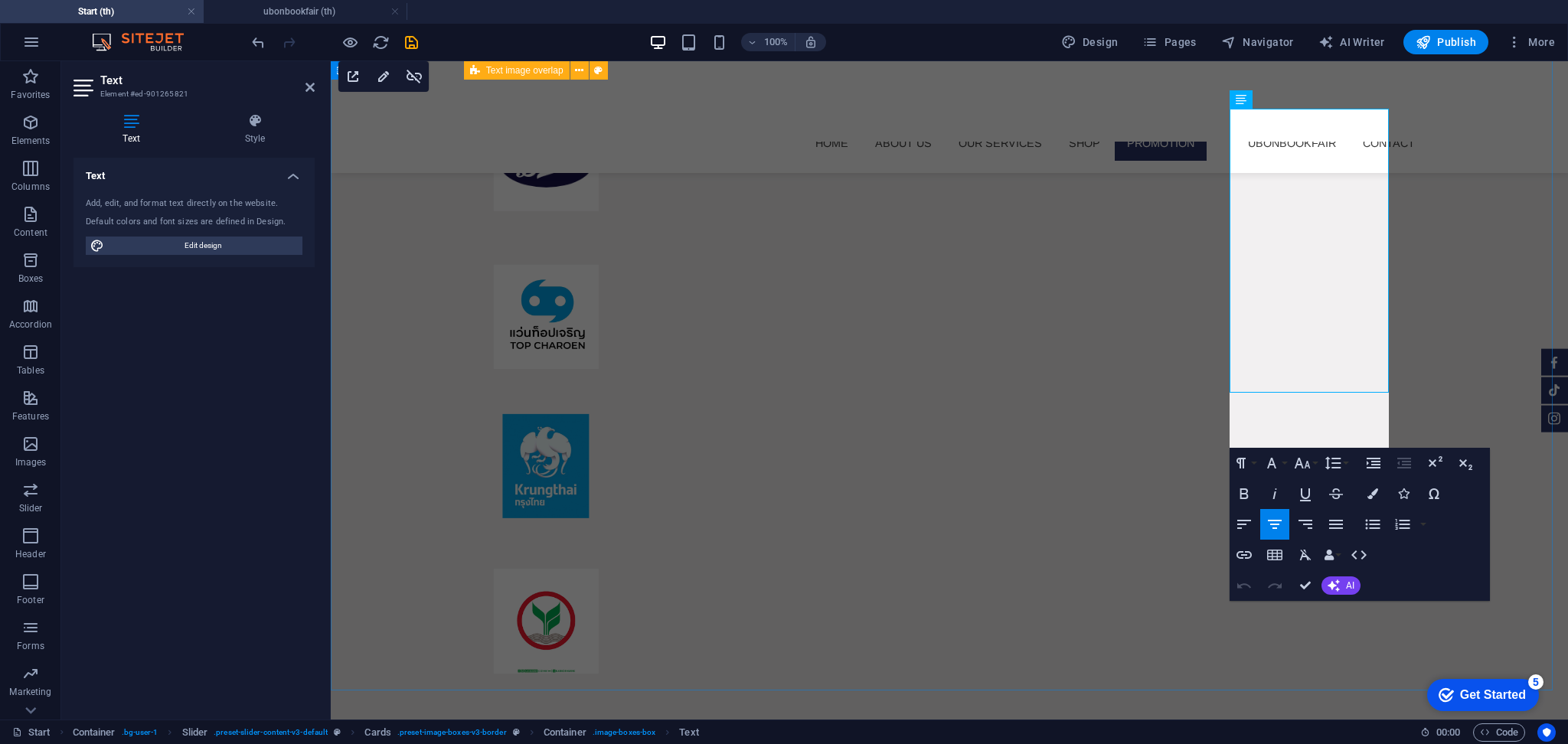
scroll to position [0, 1]
drag, startPoint x: 1291, startPoint y: 348, endPoint x: 1239, endPoint y: 333, distance: 54.1
drag, startPoint x: 946, startPoint y: 270, endPoint x: 1379, endPoint y: 495, distance: 488.0
click at [1306, 495] on button "Colors" at bounding box center [1373, 494] width 29 height 31
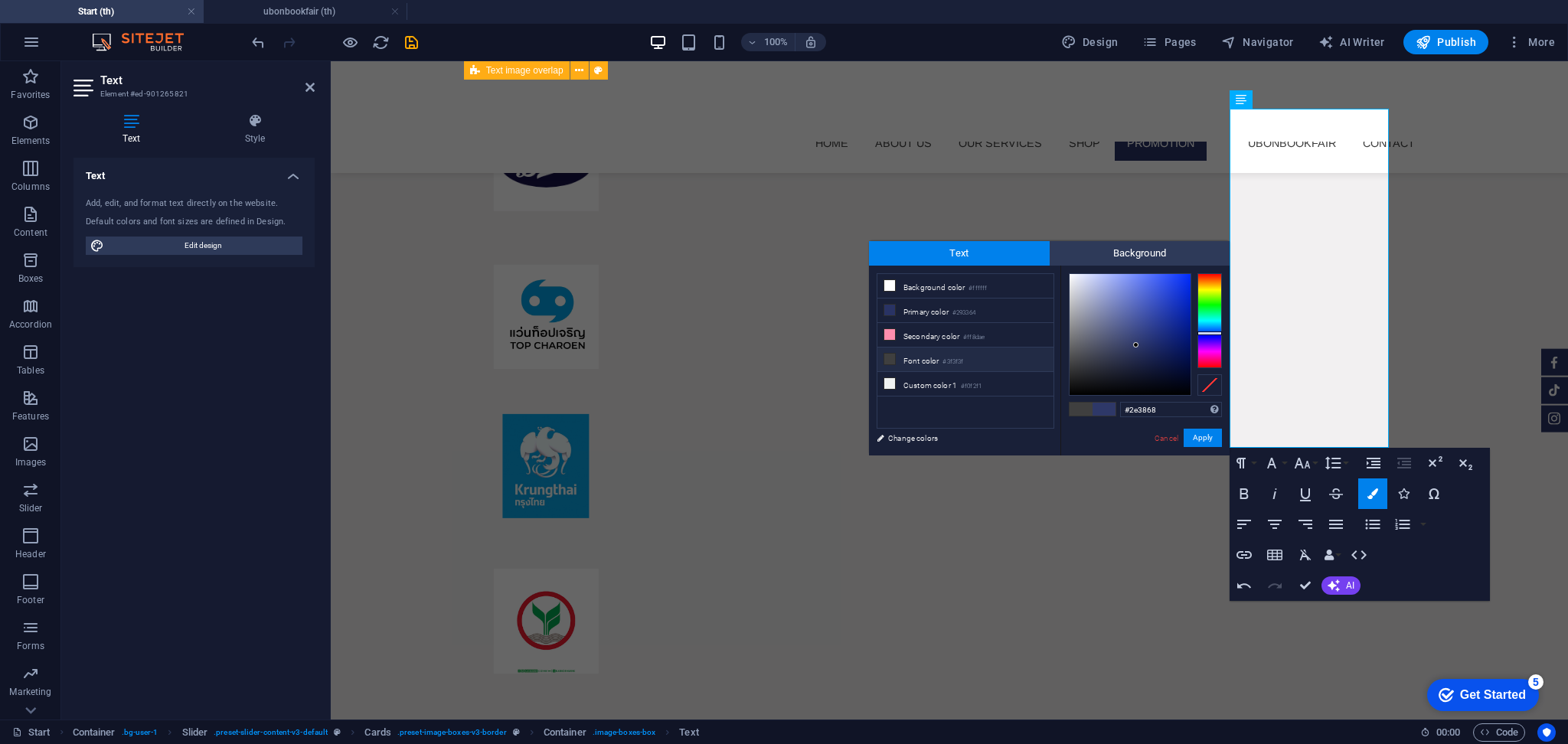
drag, startPoint x: 935, startPoint y: 360, endPoint x: 1102, endPoint y: 386, distance: 169.0
click at [935, 358] on li "Font color #3f3f3f" at bounding box center [965, 359] width 176 height 25
type input "#3f3f3f"
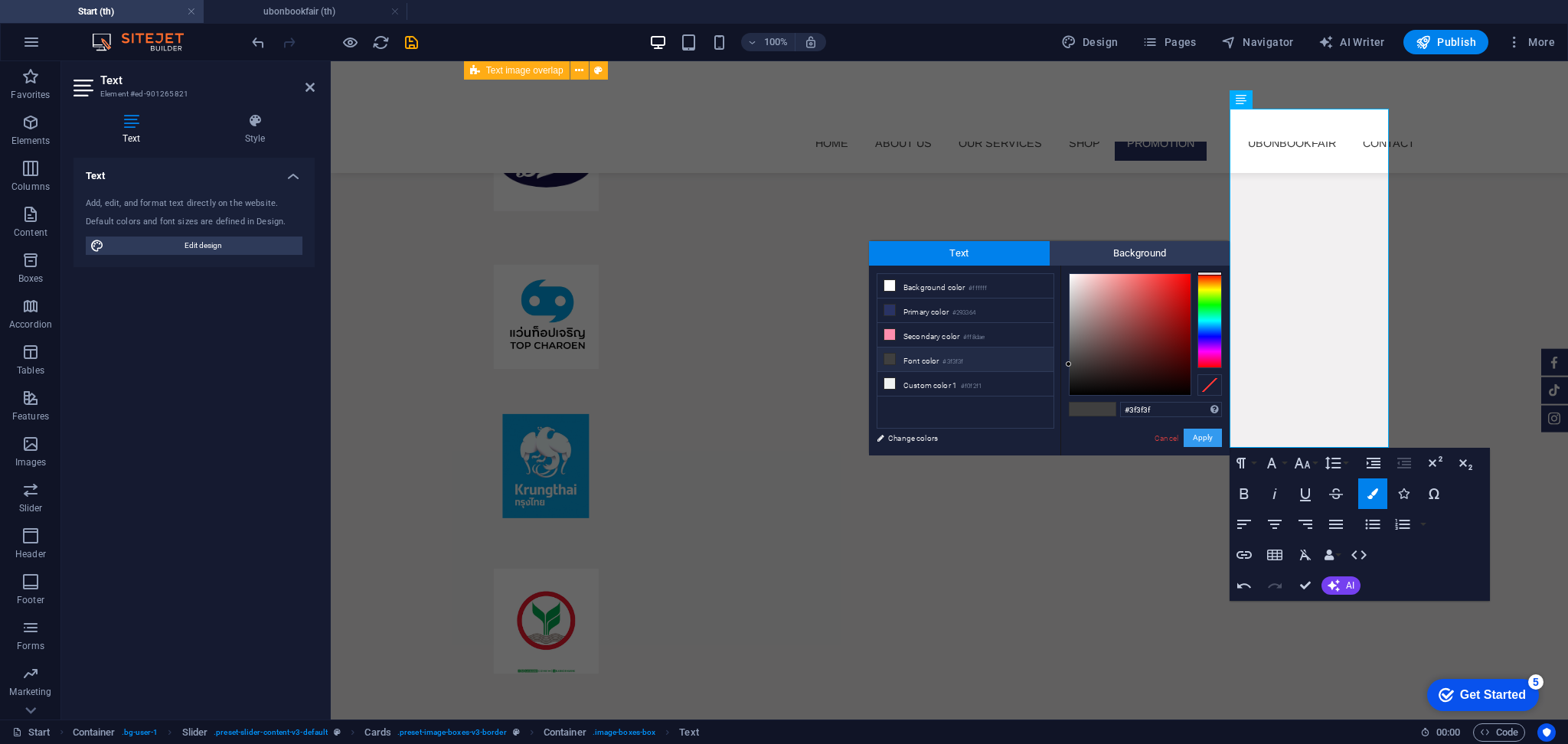
click at [1193, 436] on button "Apply" at bounding box center [1202, 438] width 38 height 18
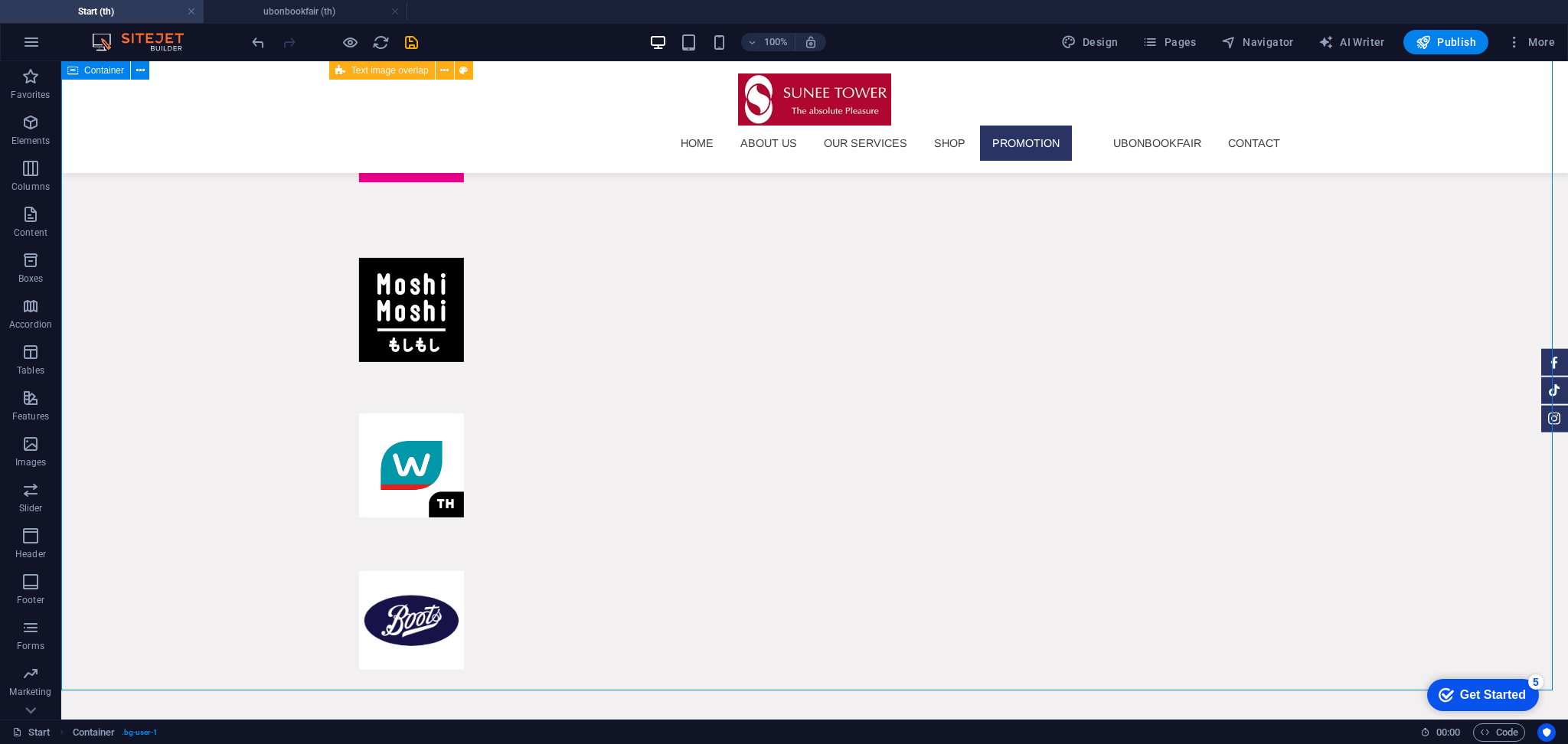
scroll to position [9853, 0]
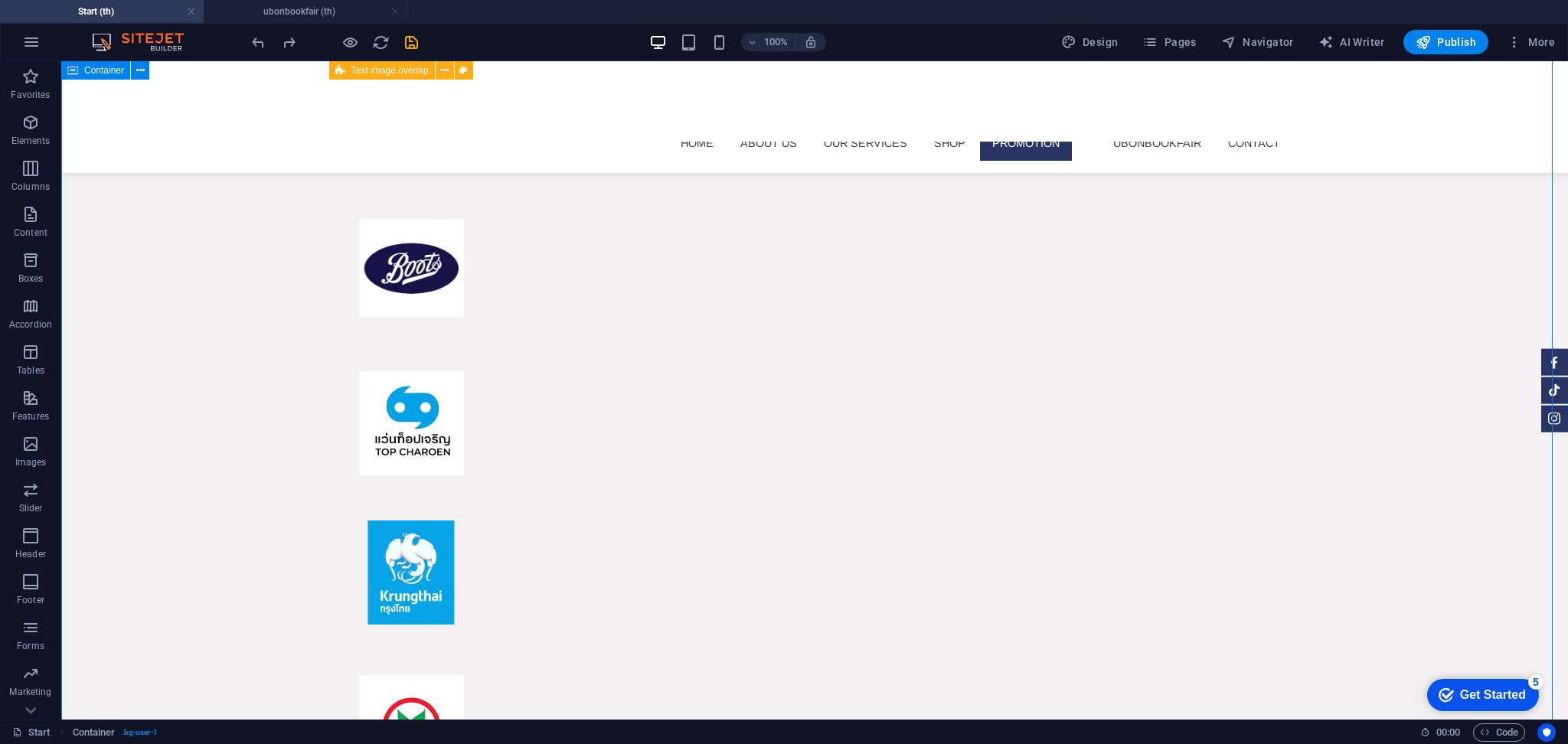
scroll to position [9592, 0]
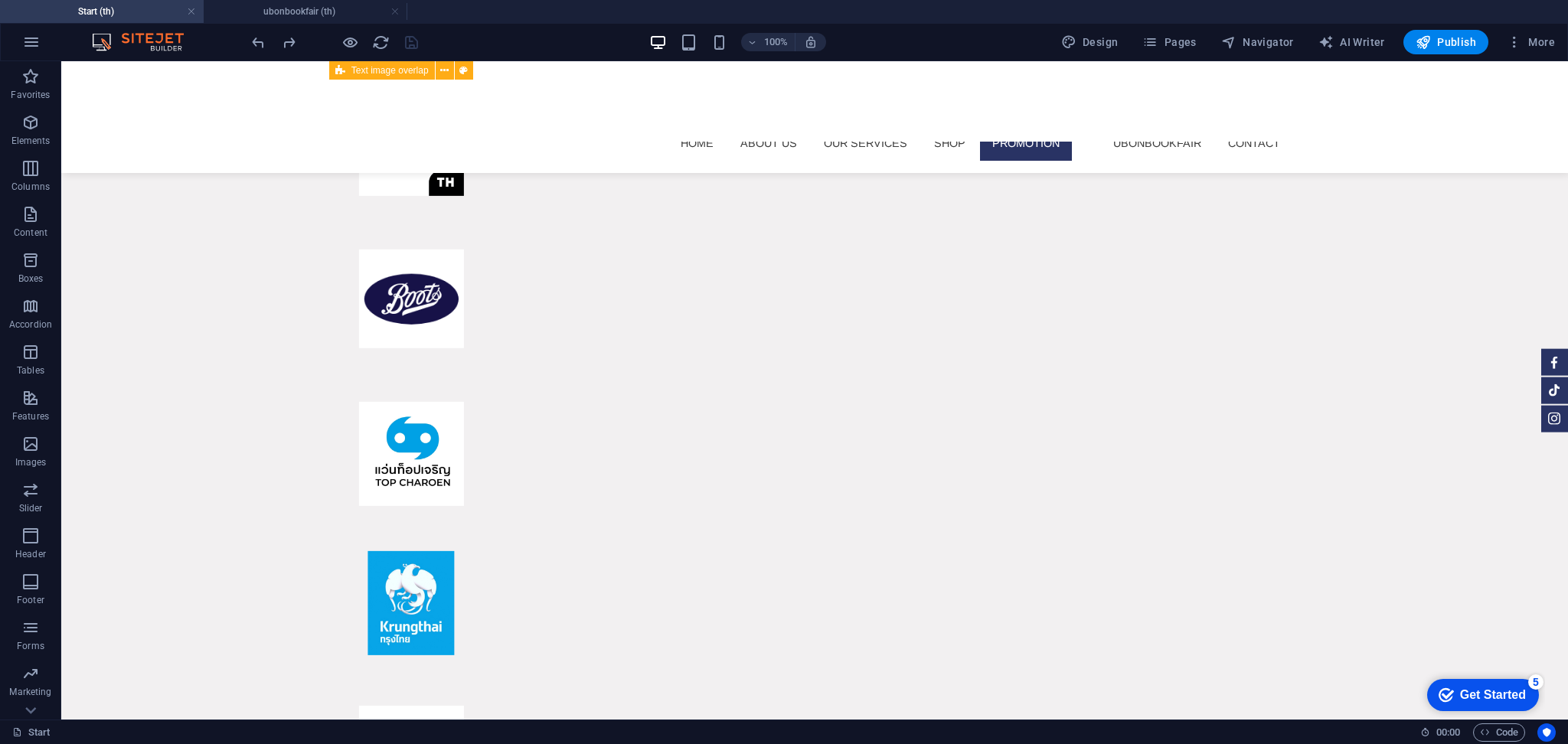
scroll to position [9078, 0]
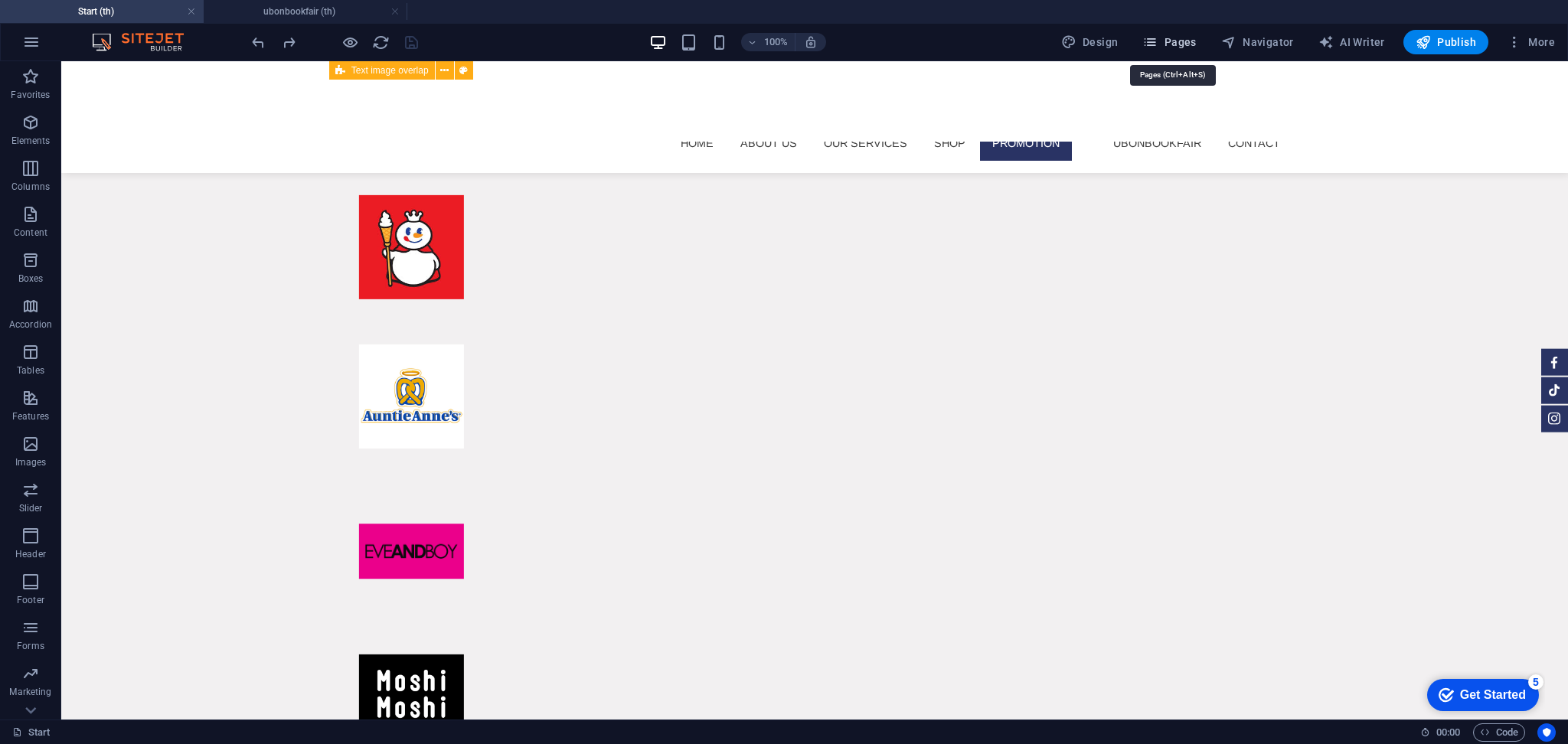
click at [1172, 42] on span "Pages" at bounding box center [1169, 42] width 54 height 16
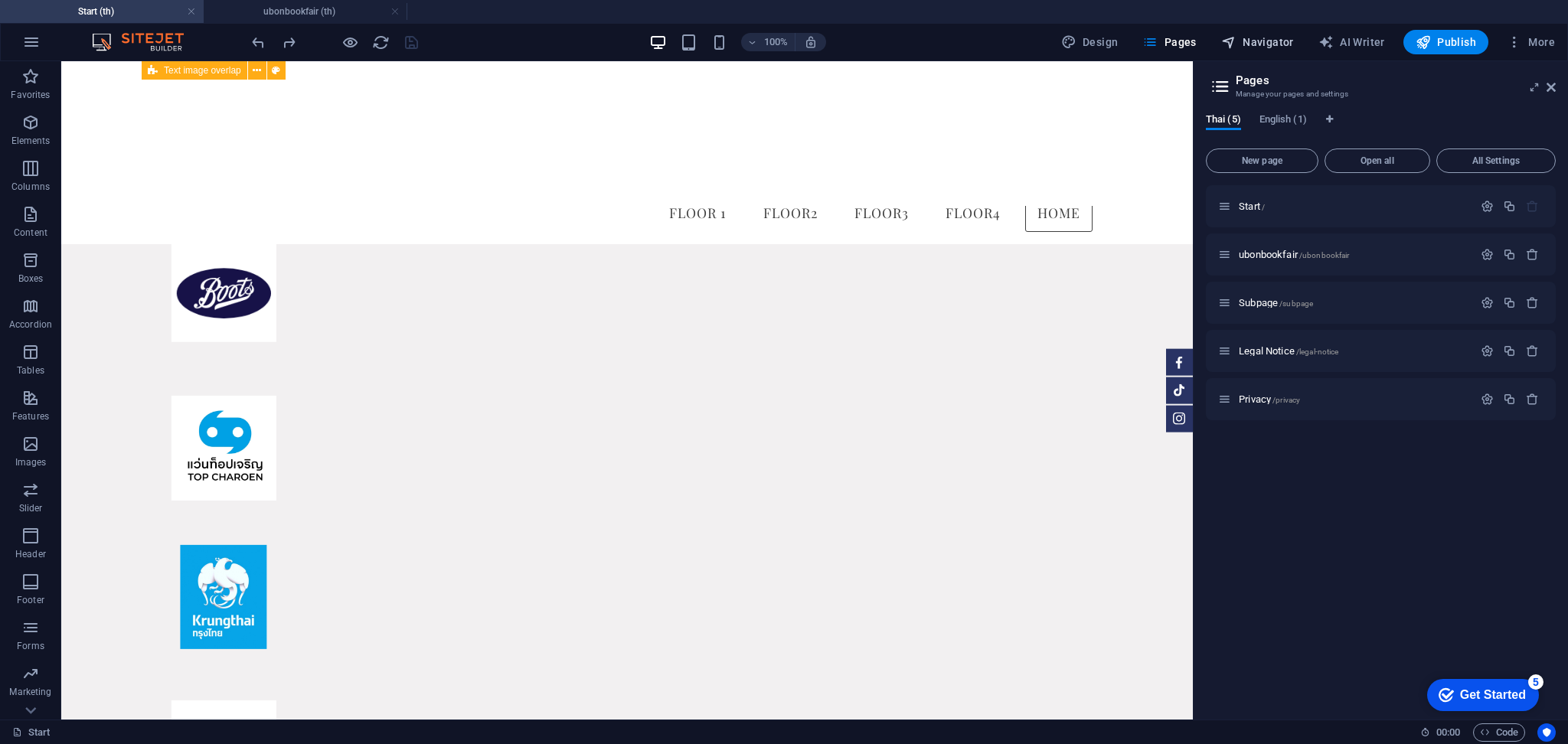
scroll to position [8799, 0]
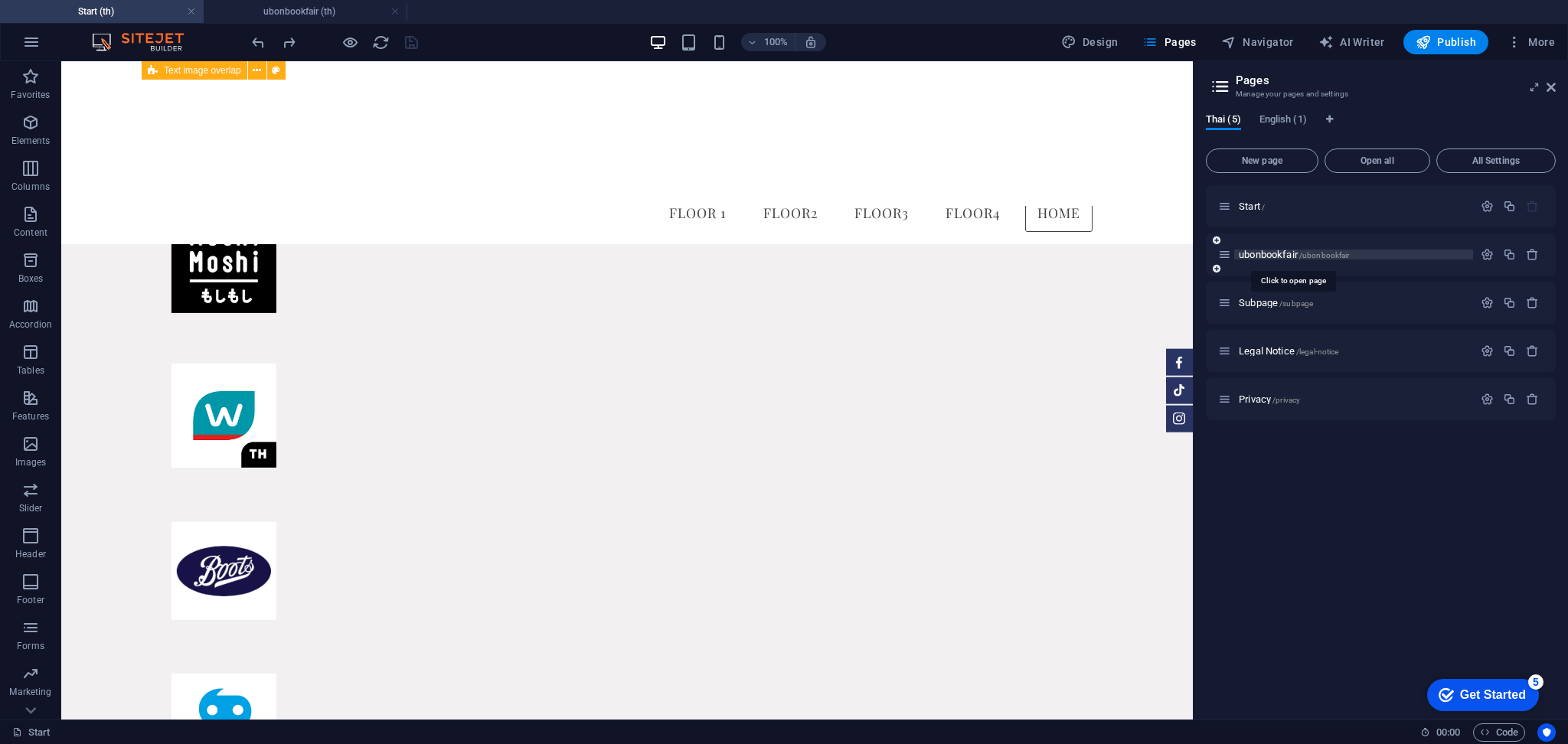
click at [1280, 251] on span "ubonbookfair /ubonbookfair" at bounding box center [1294, 254] width 110 height 12
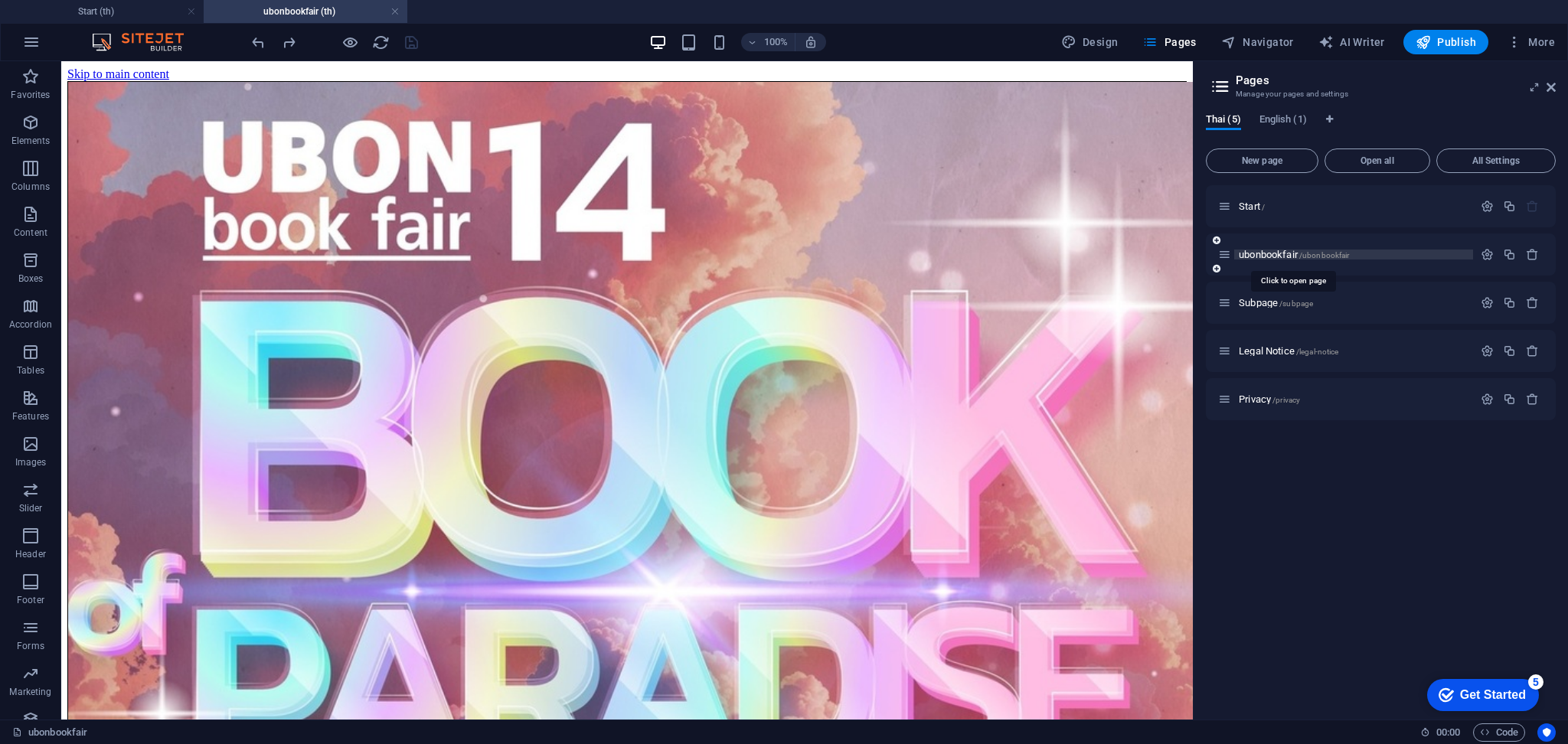
scroll to position [0, 0]
click at [0, 0] on div "100% Design Pages Navigator AI Writer Publish More" at bounding box center [0, 0] width 0 height 0
click at [1306, 34] on button "Publish" at bounding box center [1446, 42] width 85 height 25
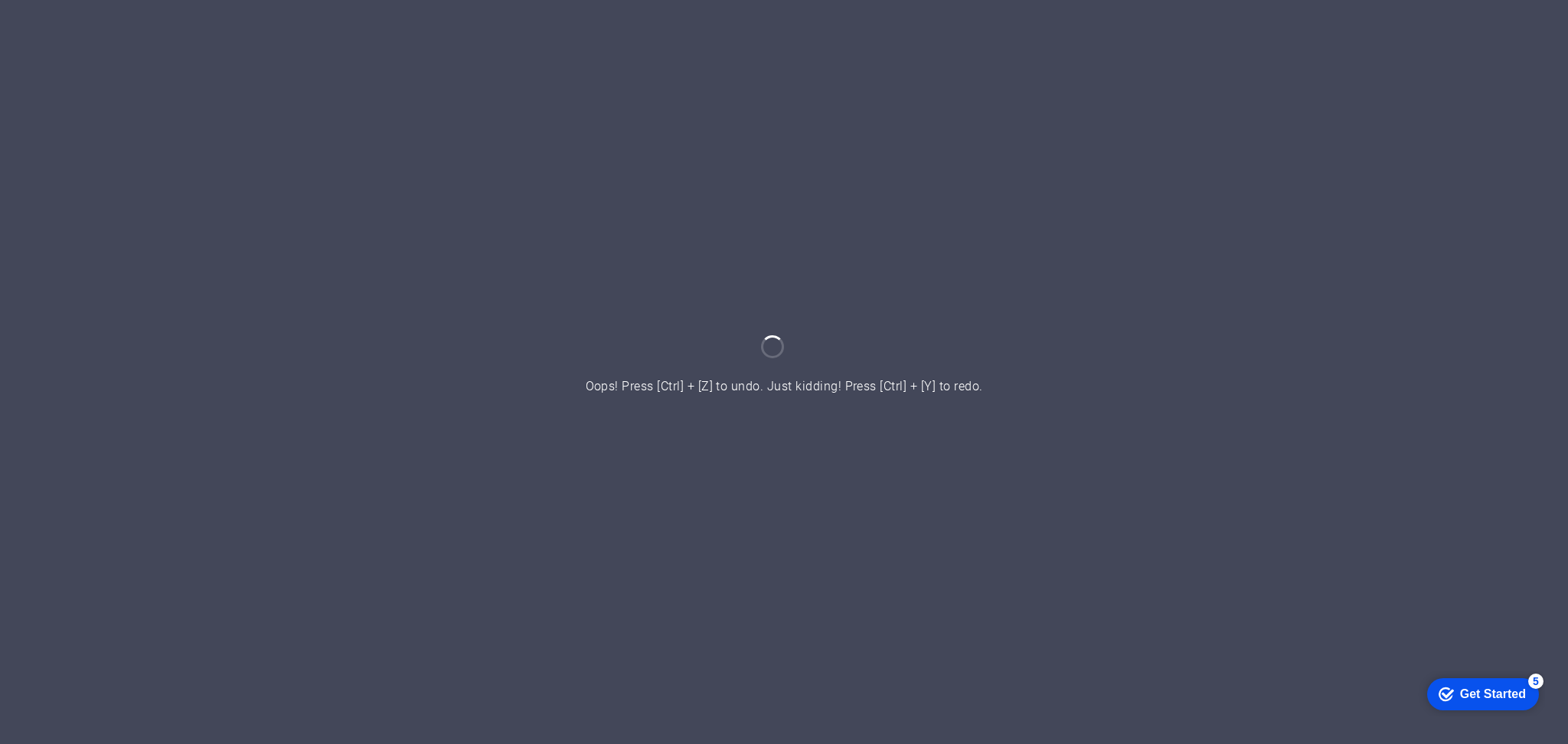
click at [1447, 693] on icon "checkmark" at bounding box center [1446, 694] width 15 height 16
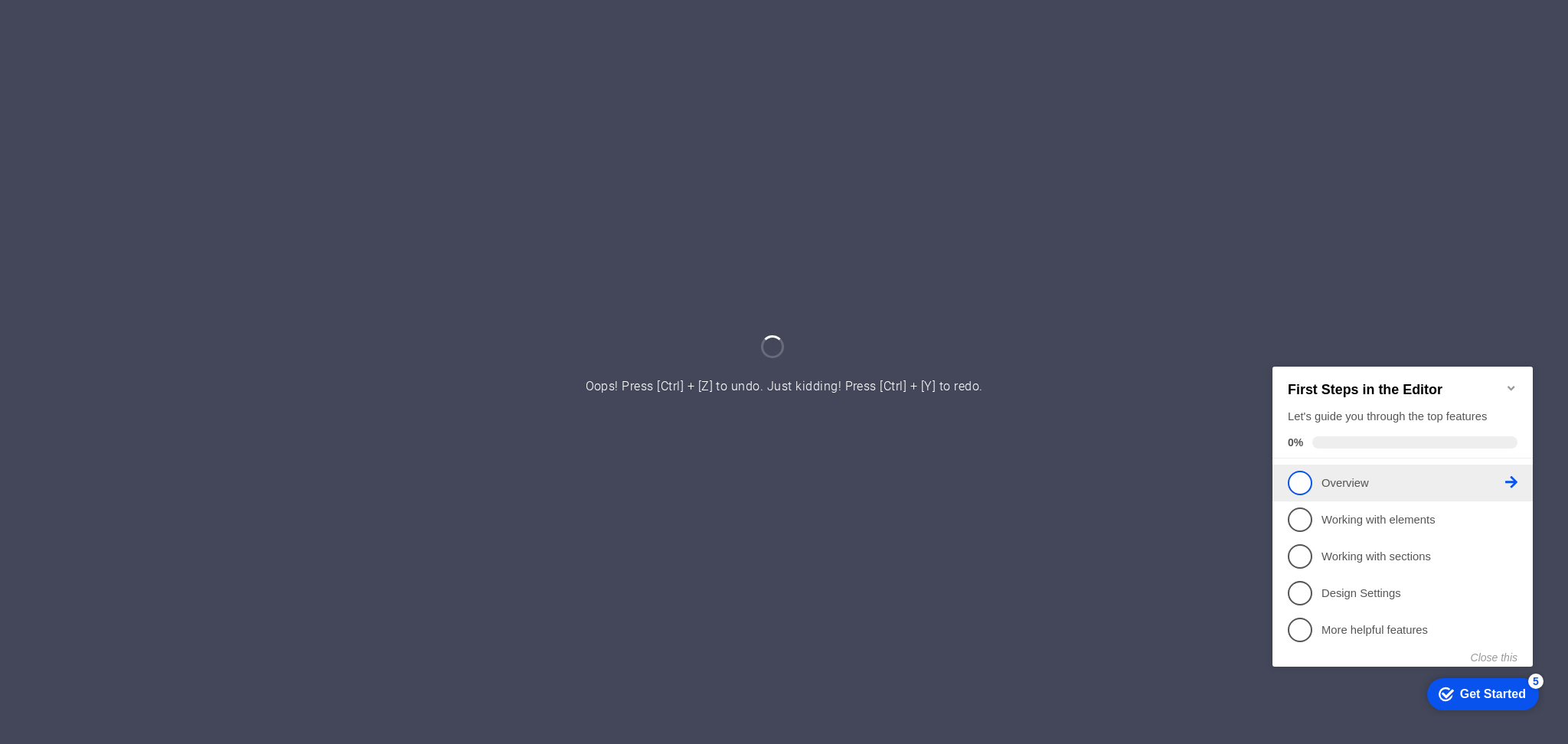
click at [1306, 480] on span "1" at bounding box center [1300, 482] width 25 height 25
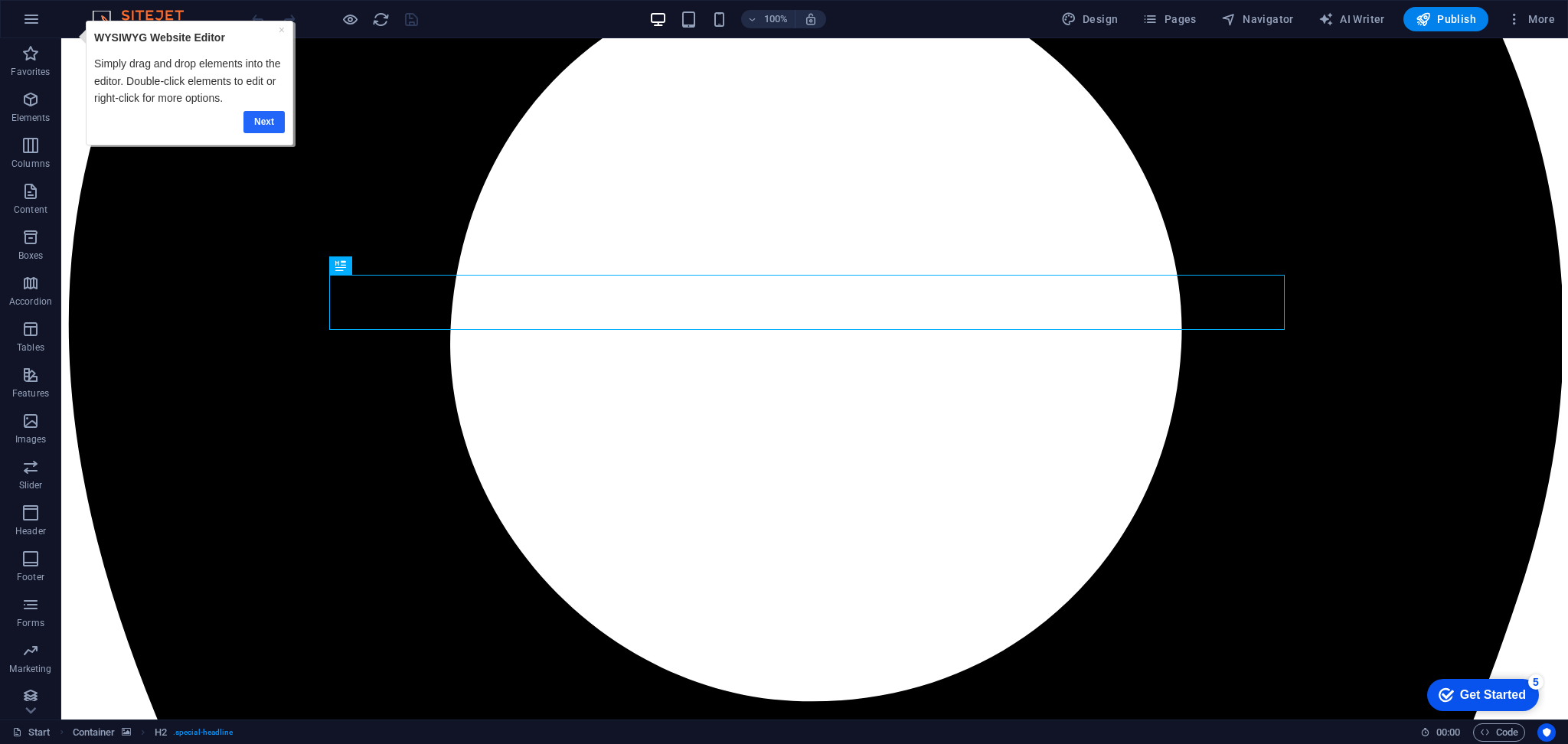
click at [256, 127] on link "Next" at bounding box center [263, 122] width 41 height 22
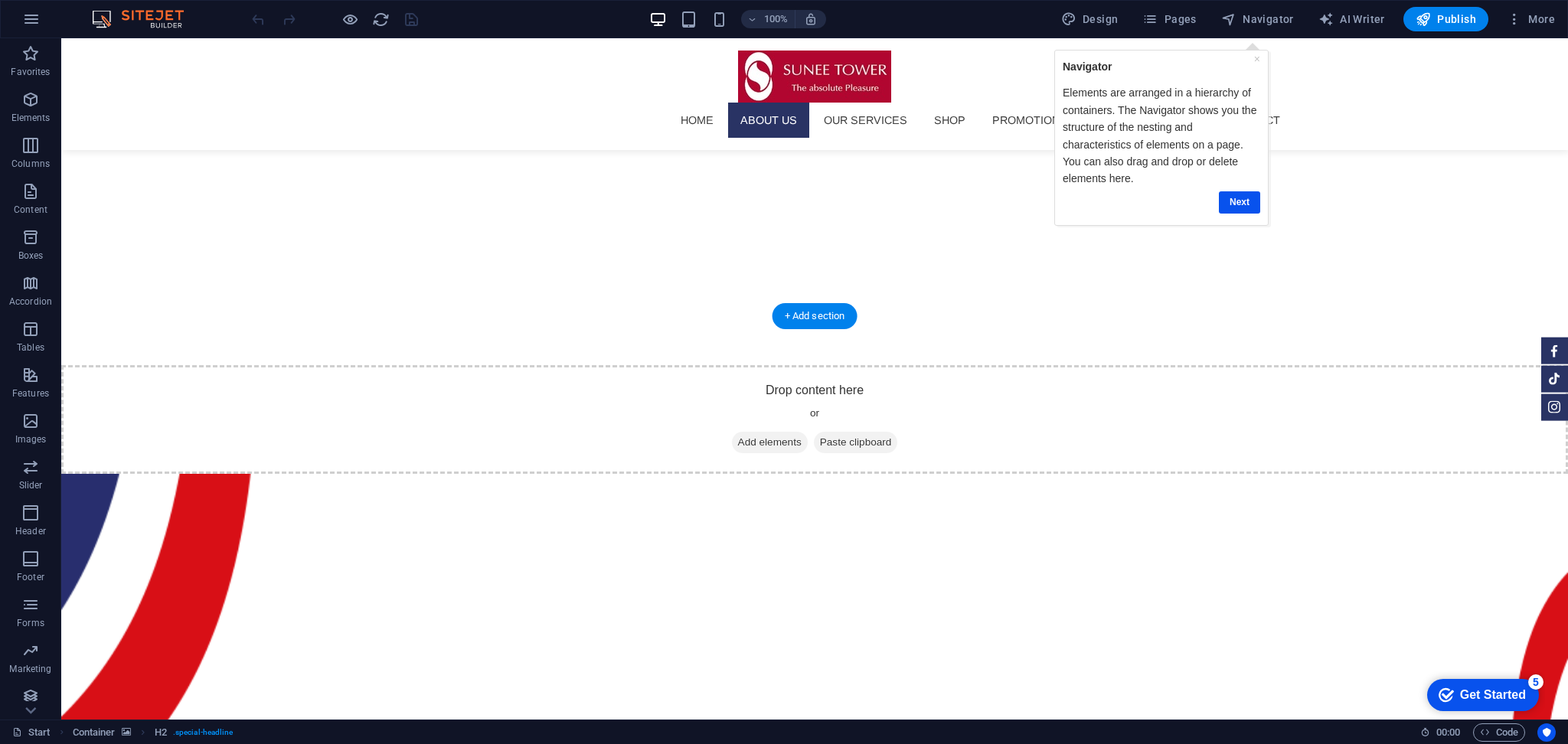
scroll to position [978, 0]
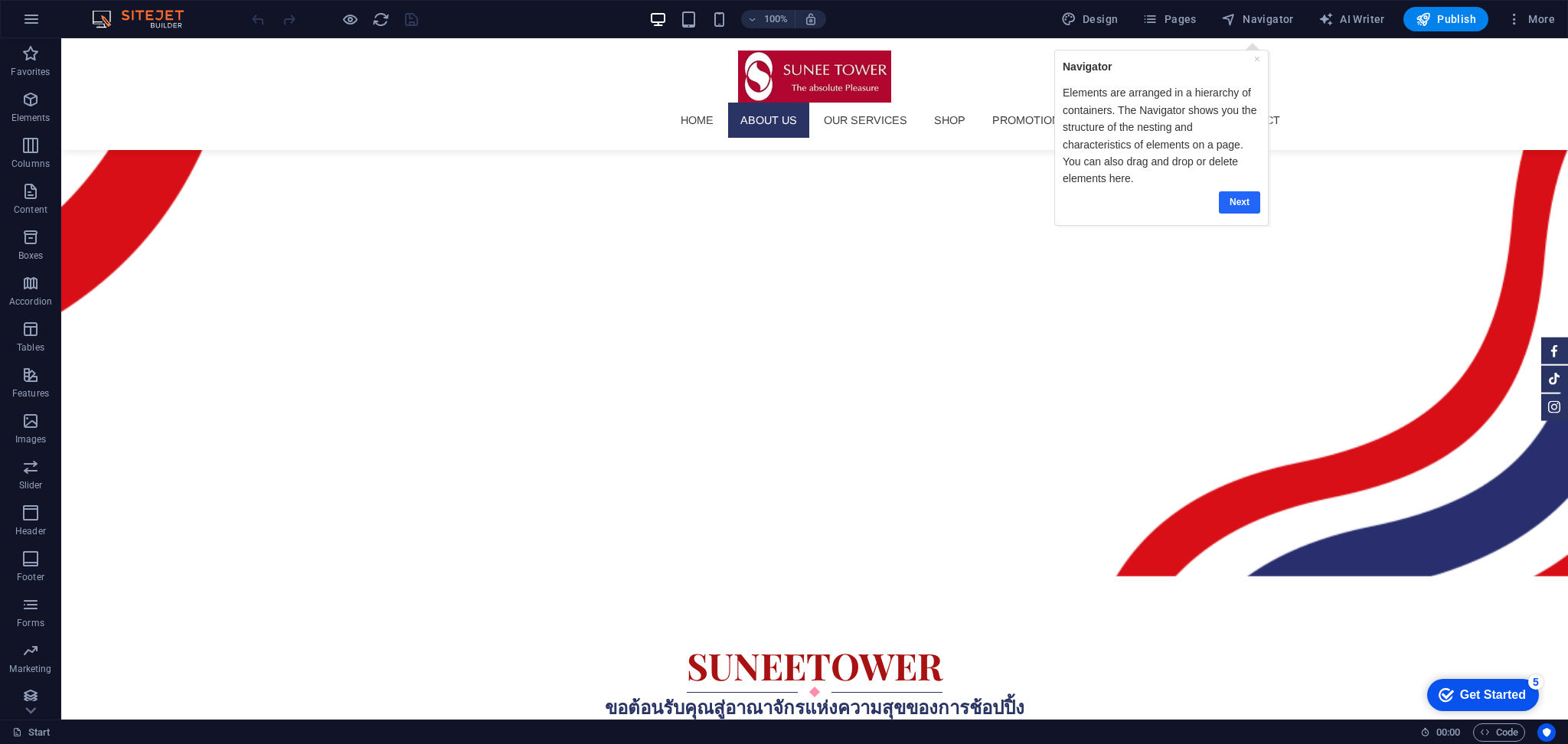
click at [1222, 197] on link "Next" at bounding box center [1239, 202] width 41 height 22
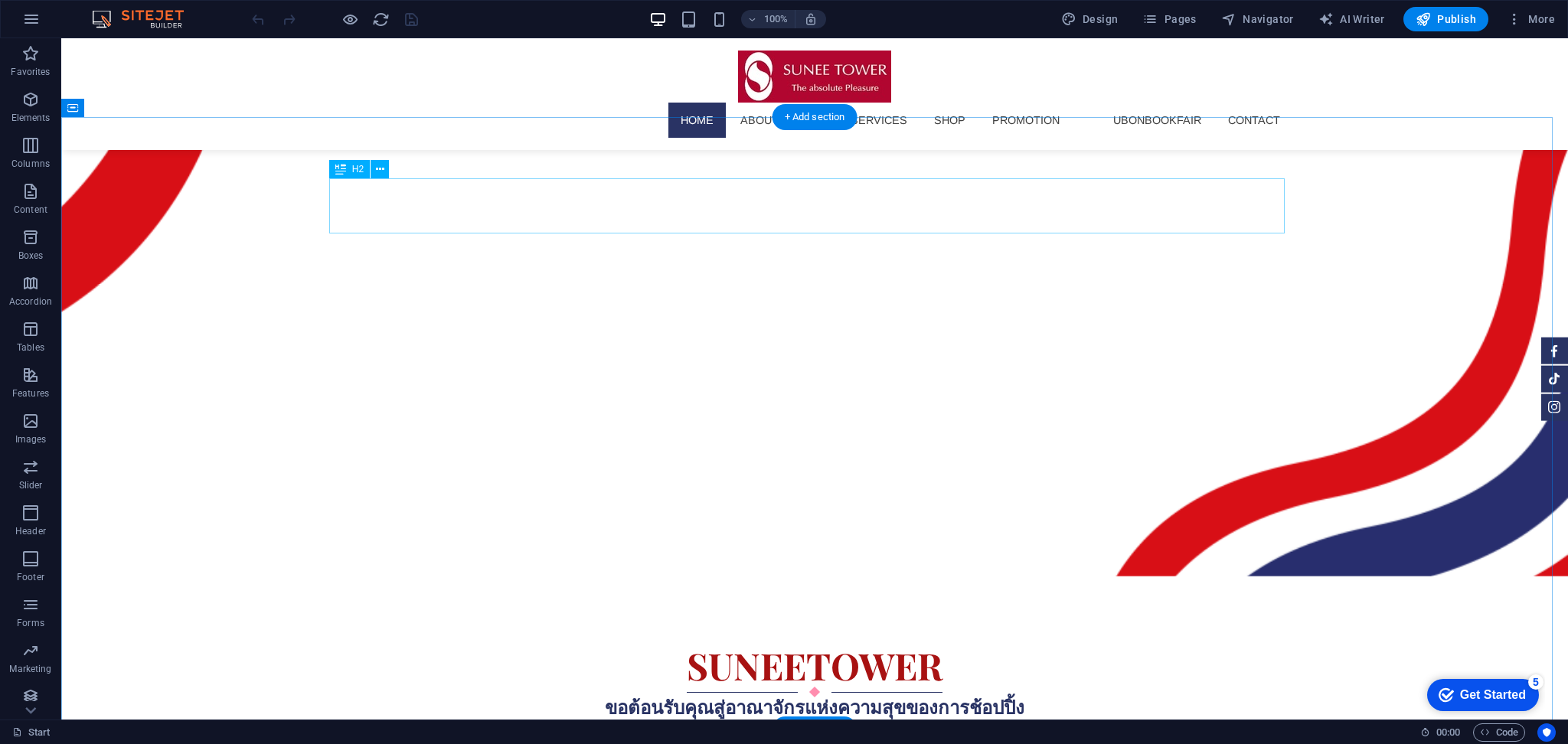
scroll to position [0, 0]
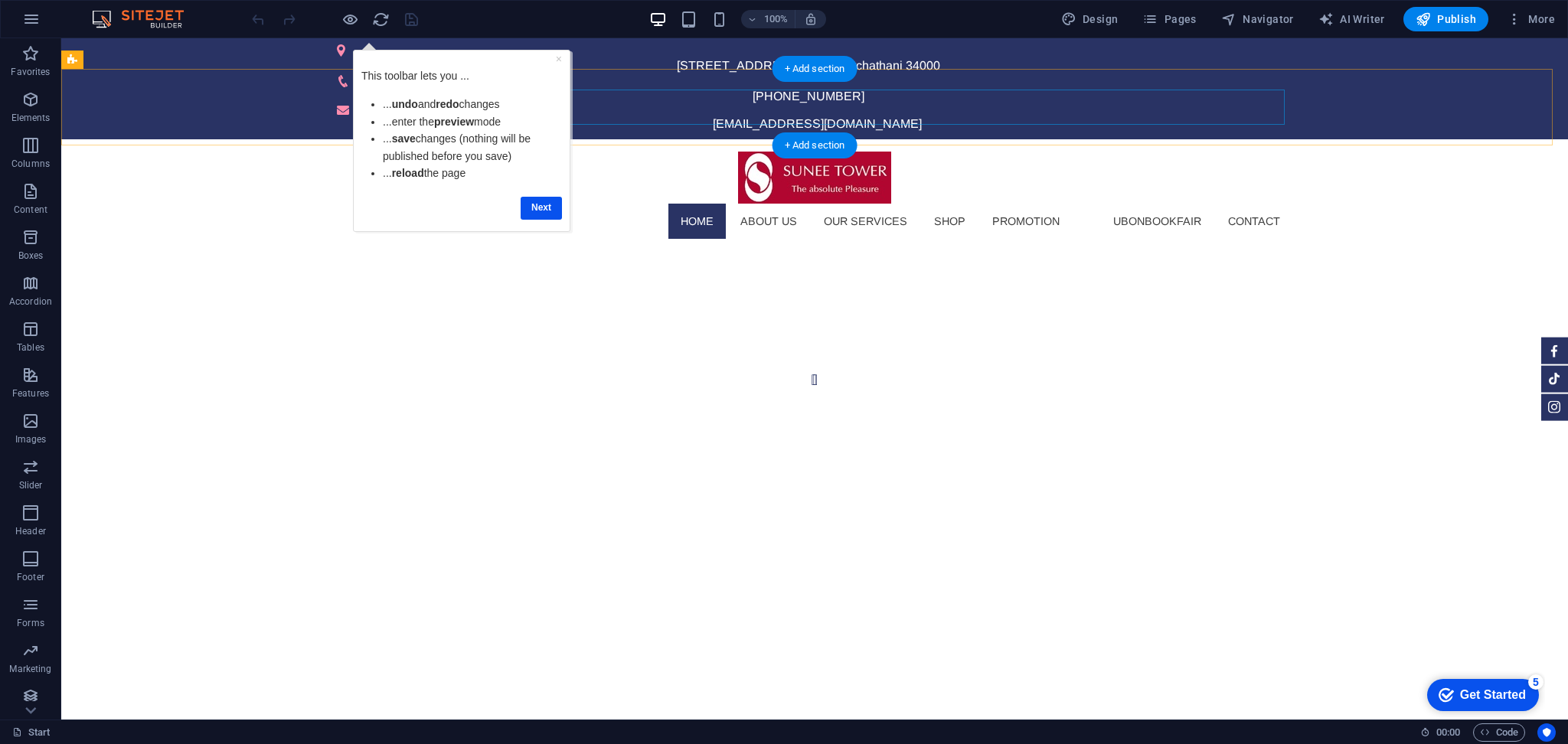
click at [1172, 203] on nav "HOME About us Our Services SHOP Promotion ubonbookfair Contact" at bounding box center [815, 221] width 955 height 36
click at [553, 204] on link "Next" at bounding box center [541, 208] width 41 height 22
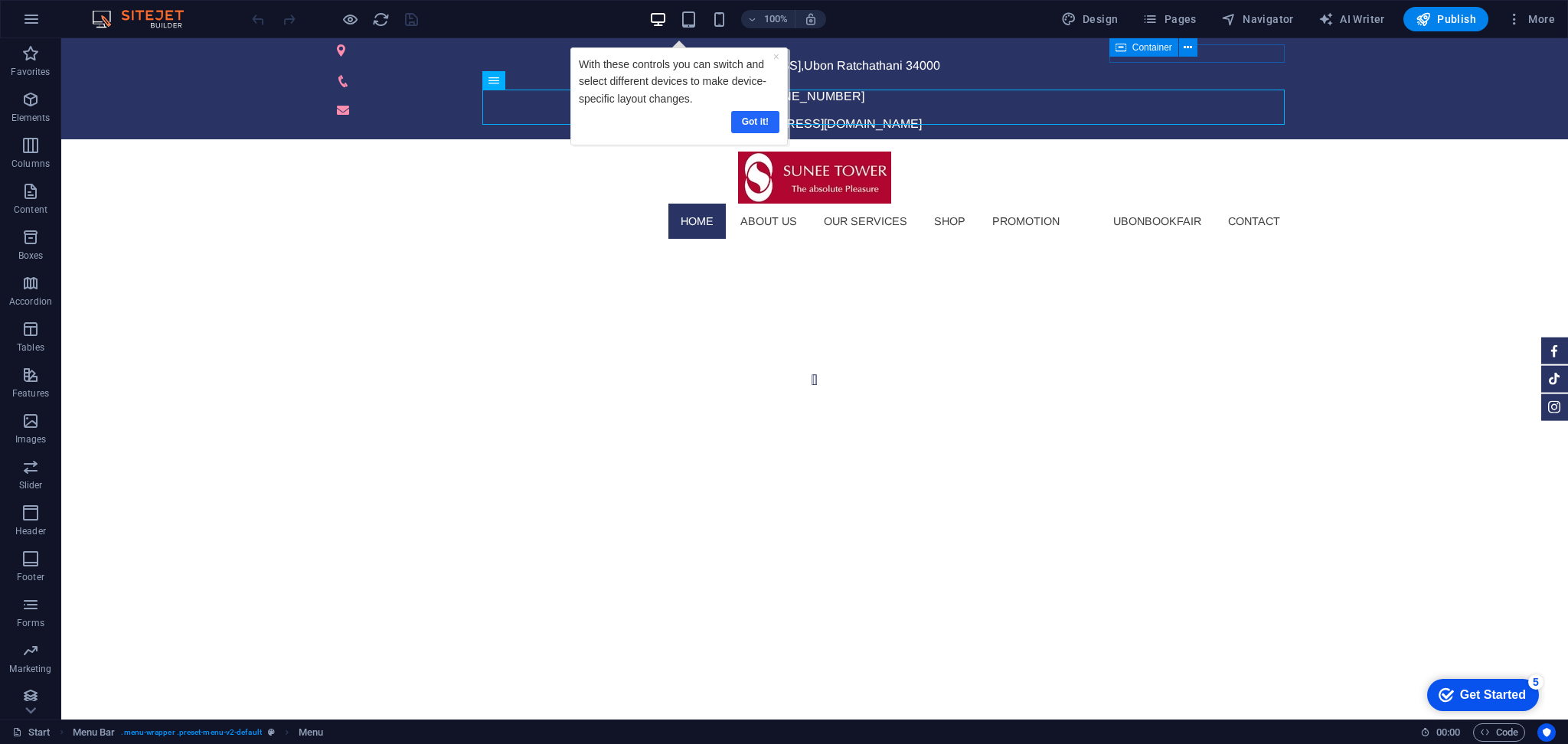
click at [748, 119] on link "Got it!" at bounding box center [754, 122] width 48 height 22
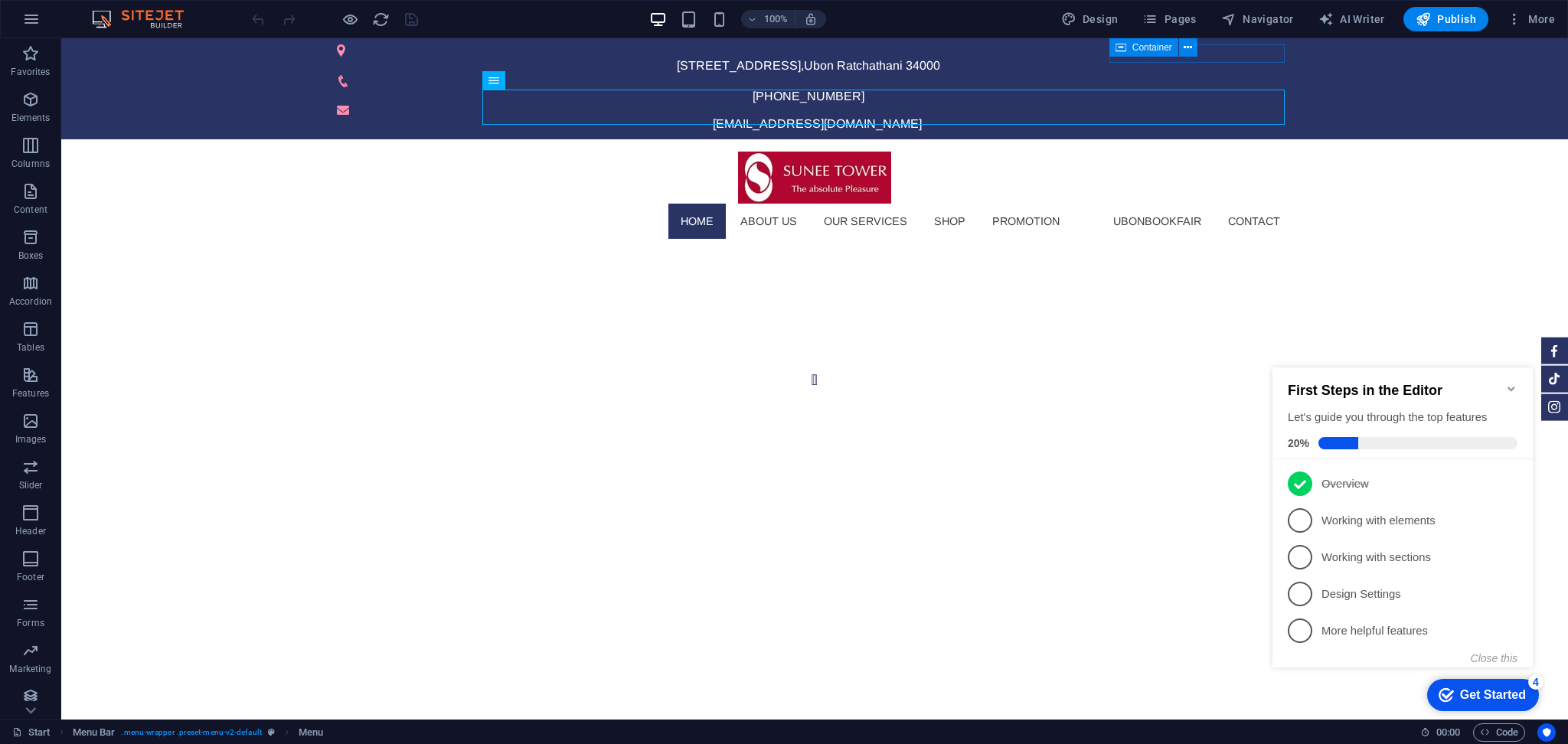
click at [1467, 704] on div "checkmark Get Started 4" at bounding box center [1483, 695] width 112 height 32
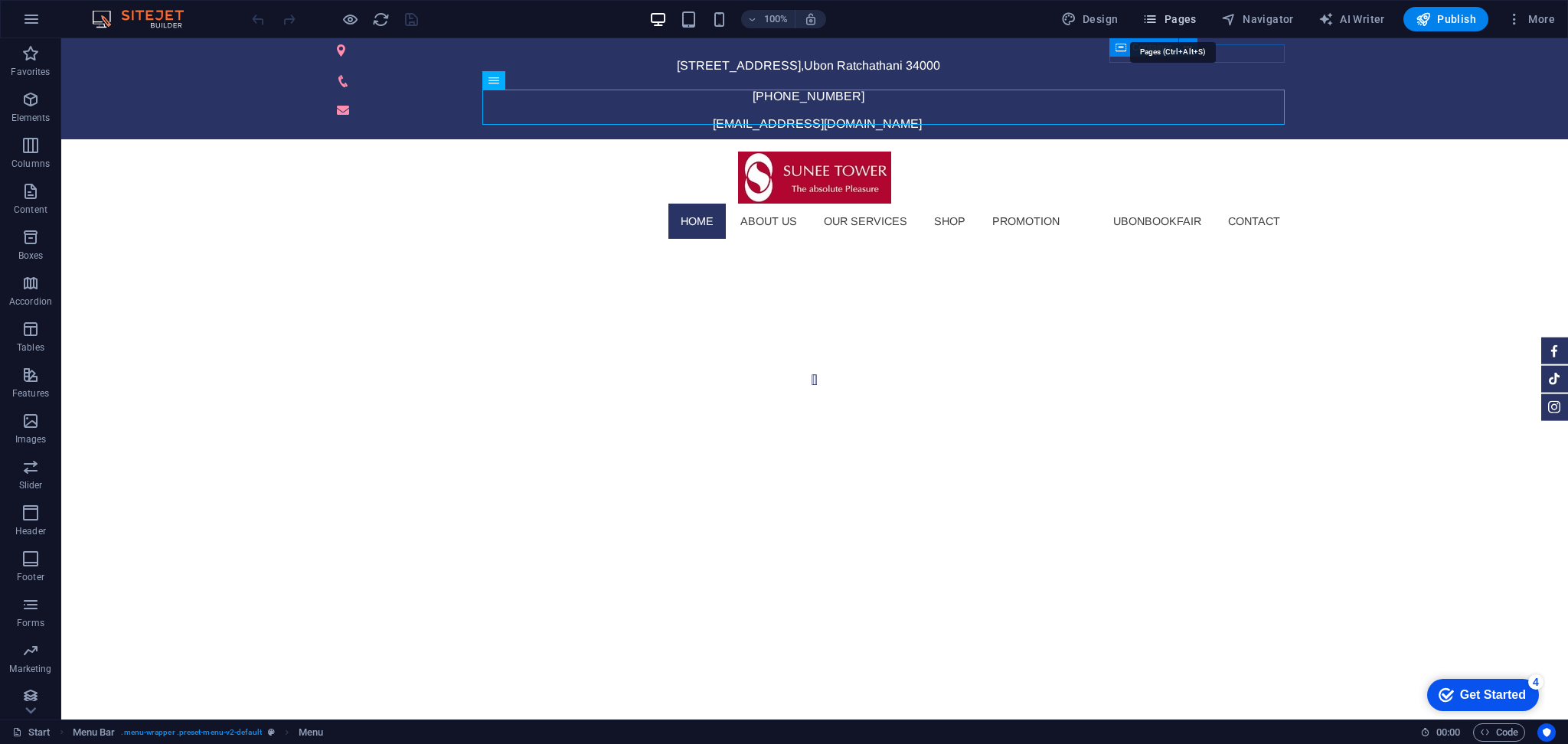
click at [1178, 15] on span "Pages" at bounding box center [1169, 19] width 54 height 16
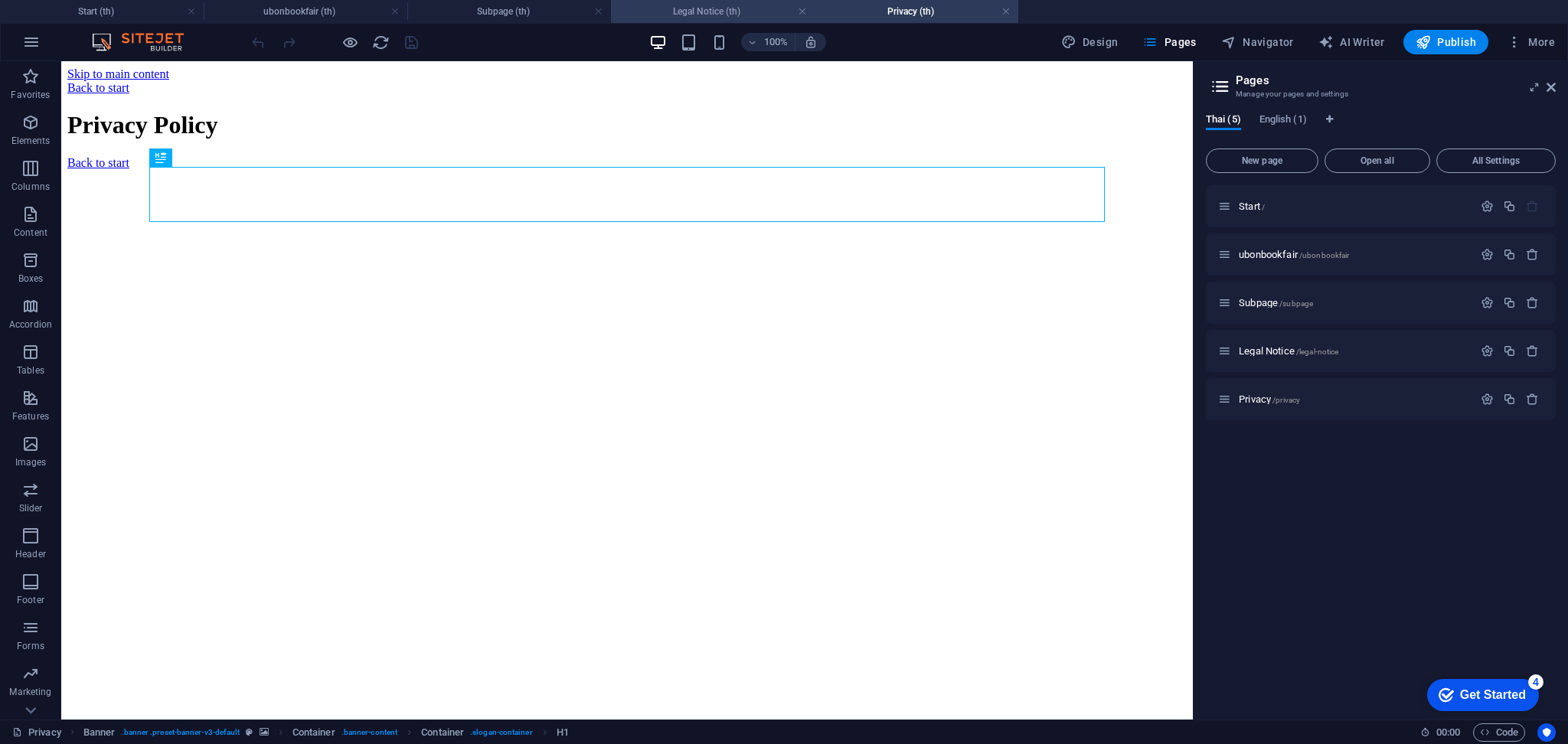
click at [724, 7] on h4 "Legal Notice (th)" at bounding box center [712, 11] width 203 height 16
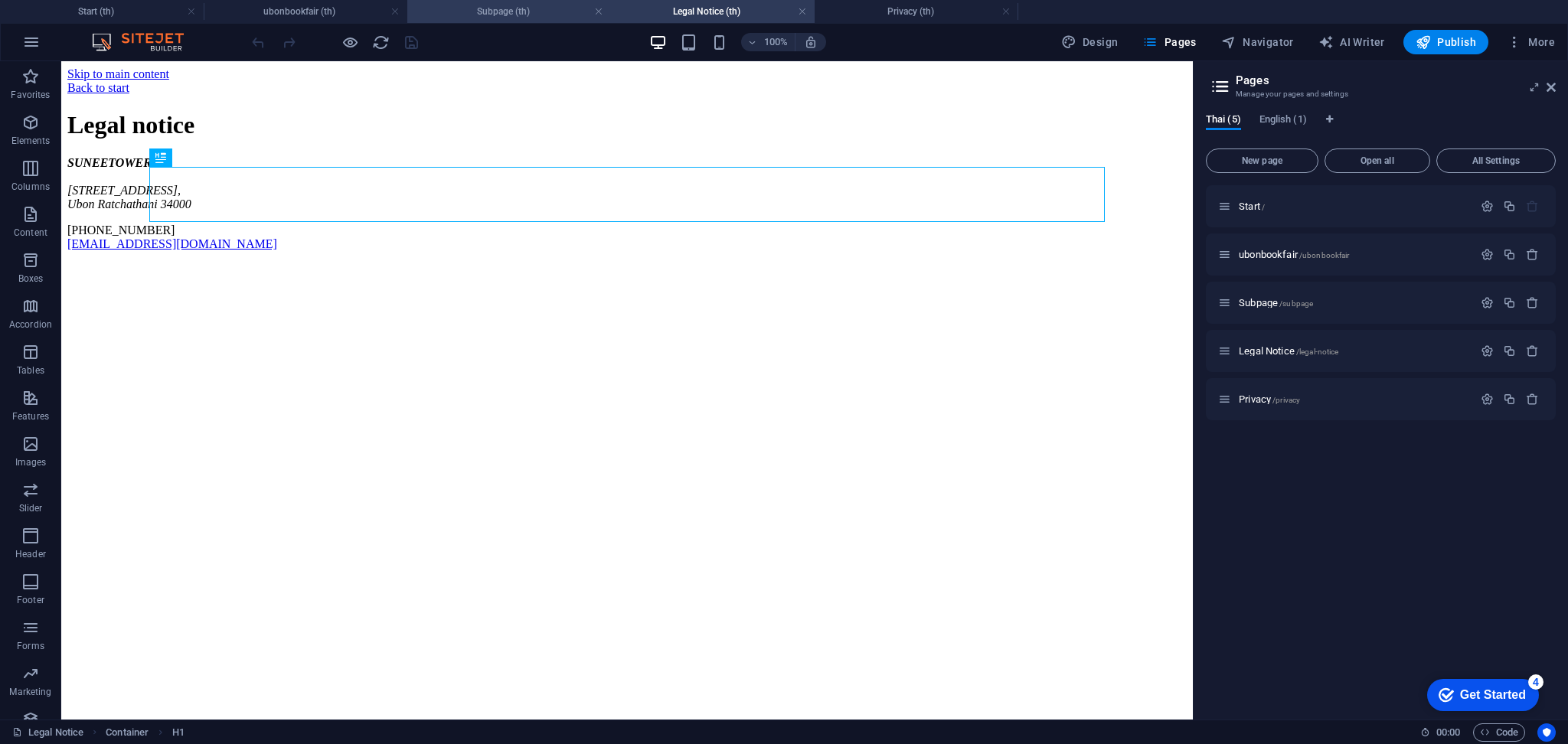
click at [533, 9] on h4 "Subpage (th)" at bounding box center [509, 11] width 203 height 16
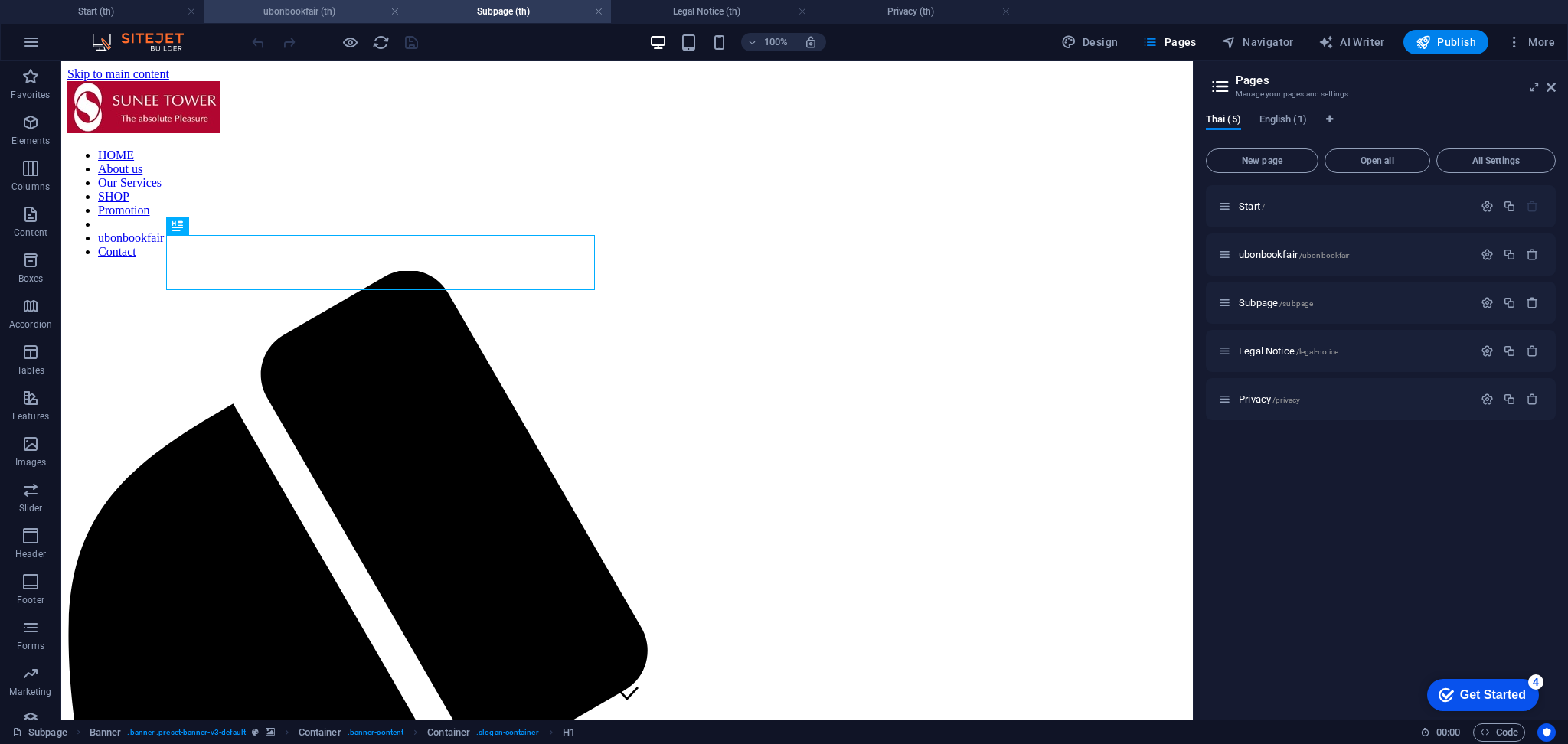
click at [294, 12] on h4 "ubonbookfair (th)" at bounding box center [304, 11] width 203 height 16
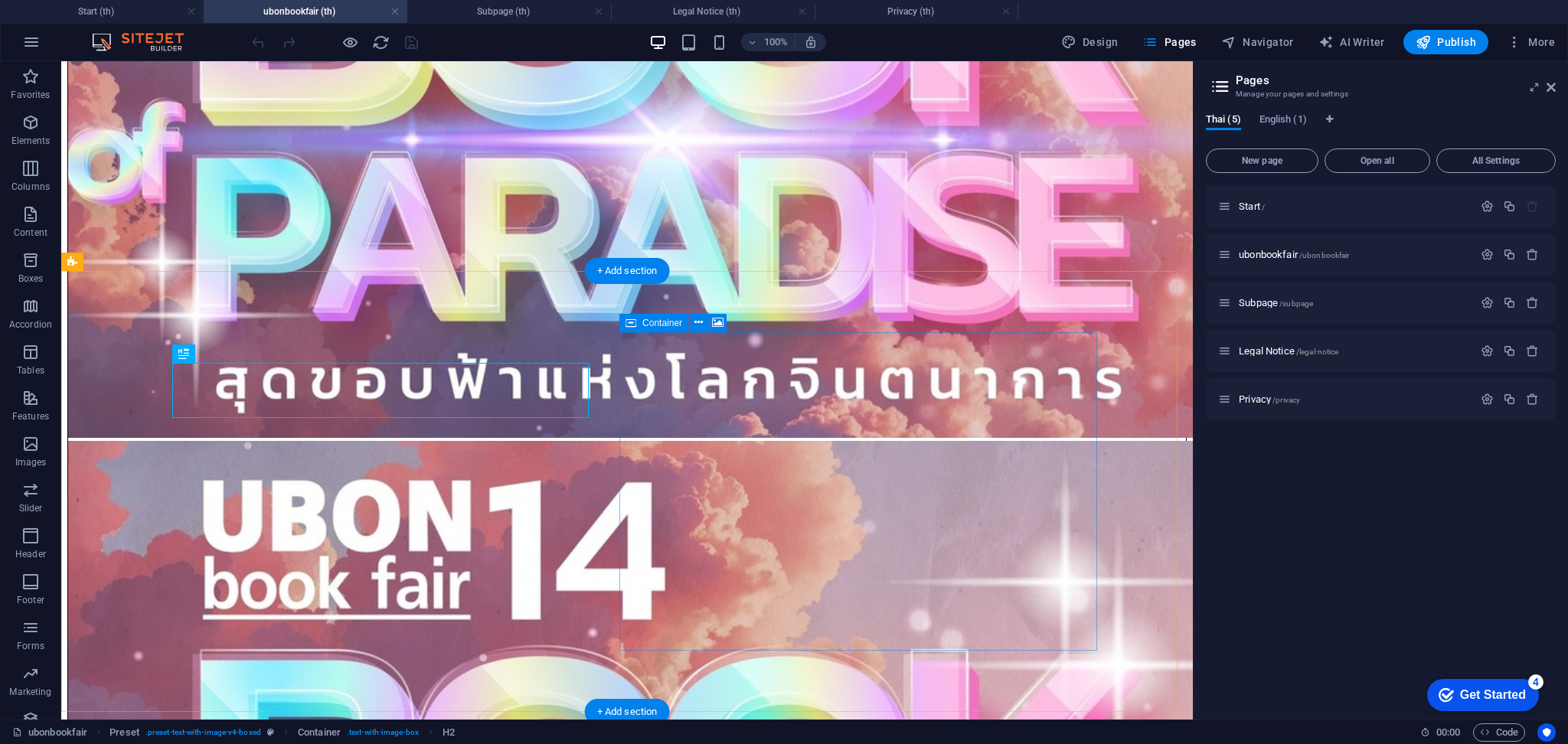
scroll to position [861, 0]
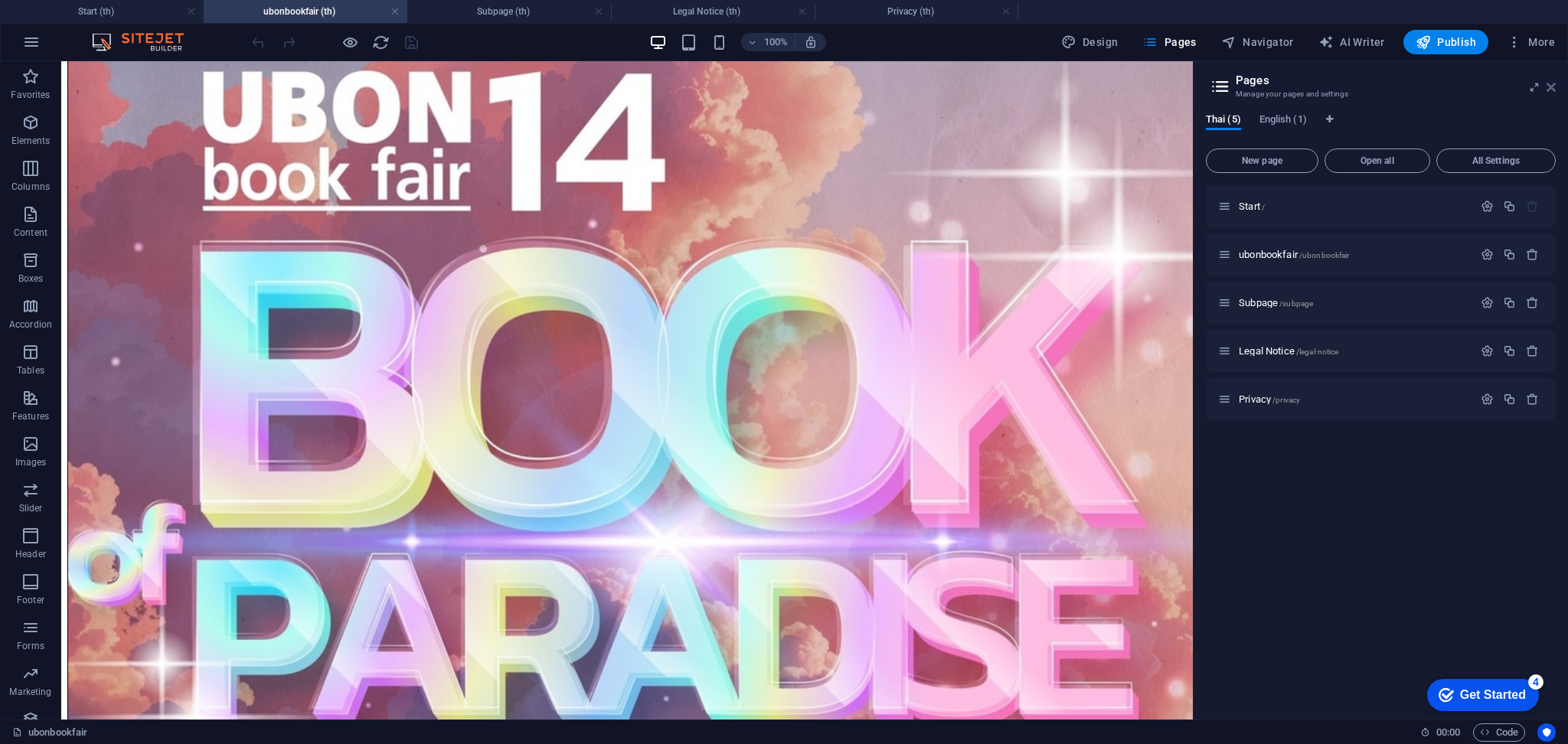
drag, startPoint x: 1553, startPoint y: 89, endPoint x: 1490, endPoint y: 28, distance: 87.7
click at [0, 0] on icon at bounding box center [0, 0] width 0 height 0
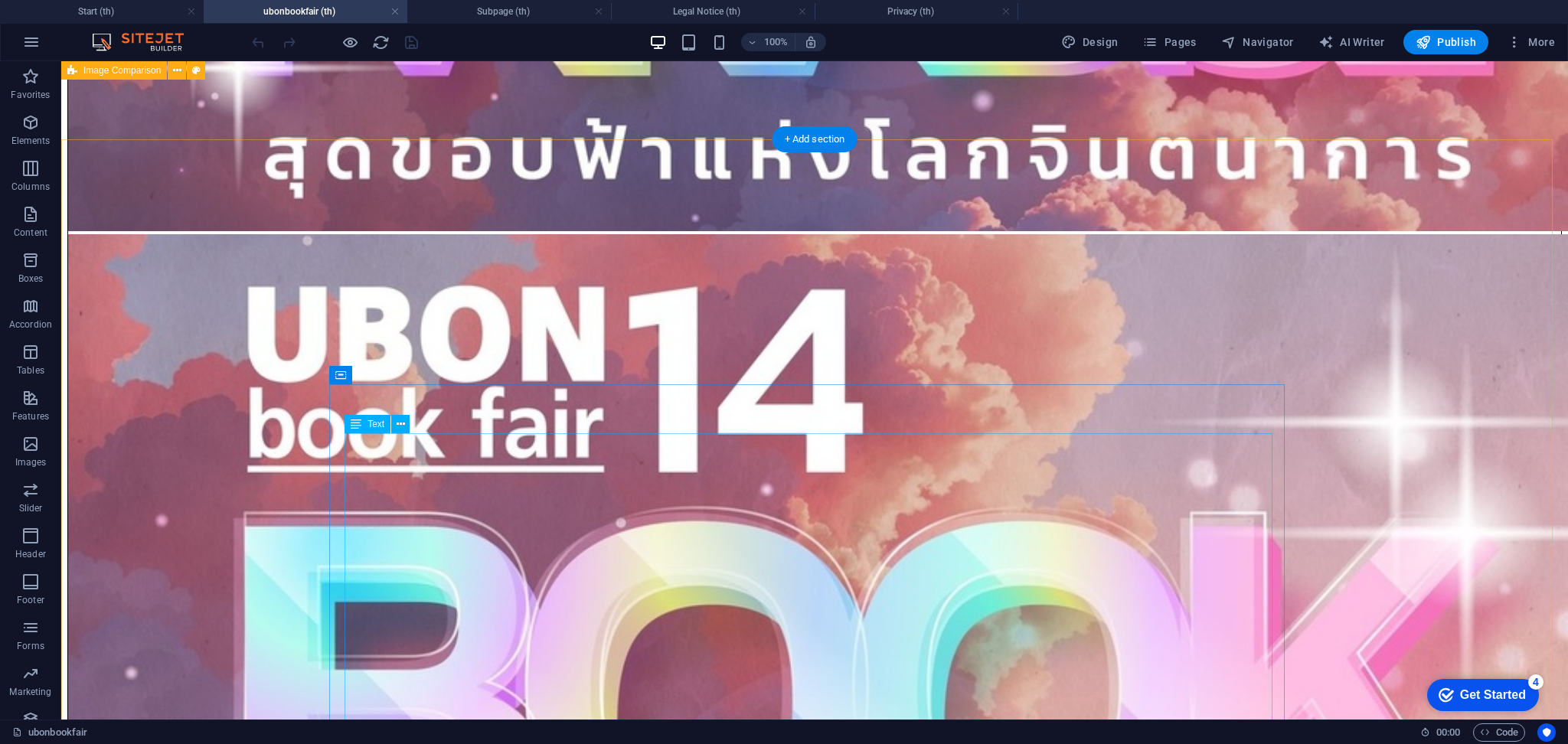
scroll to position [643, 0]
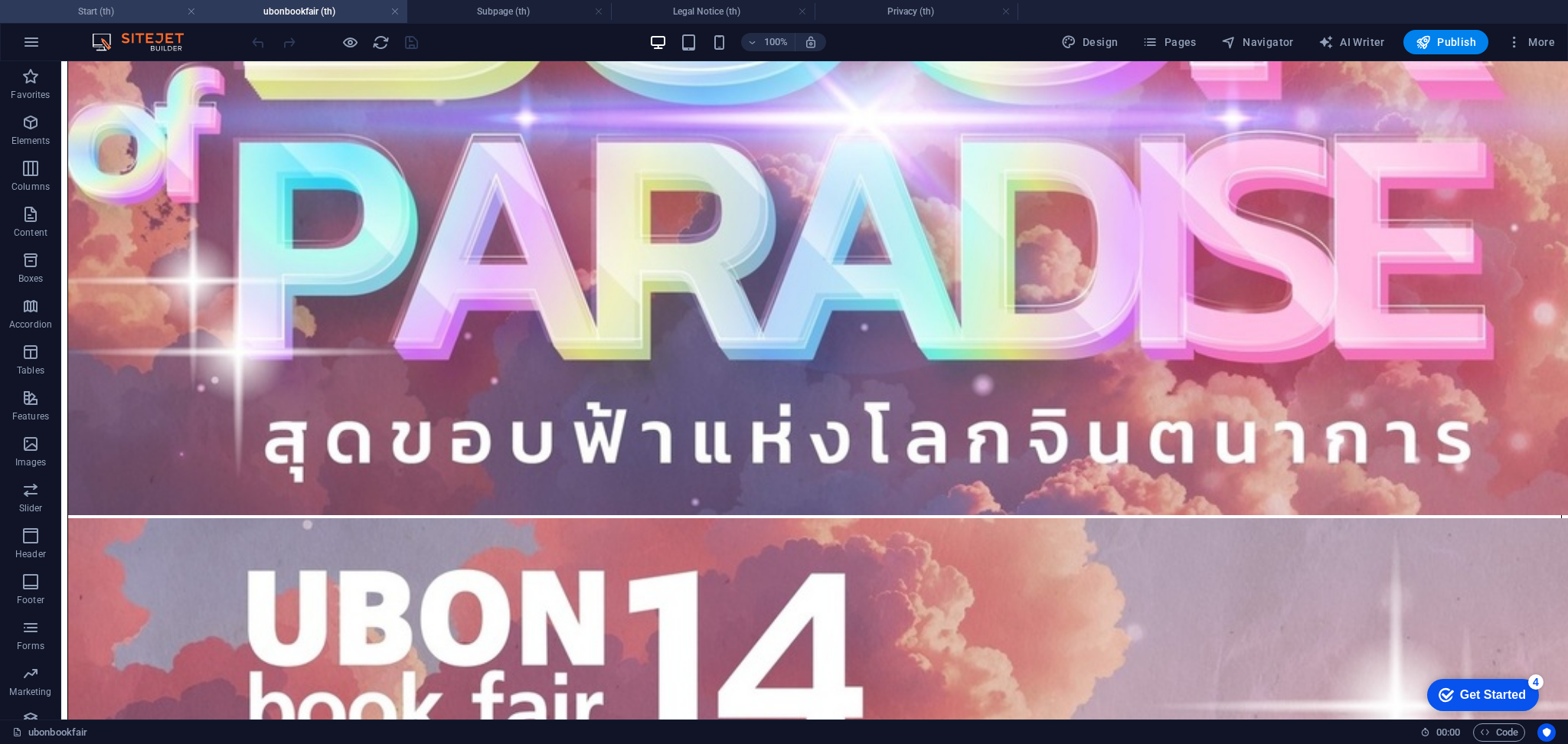
click at [112, 2] on li "Start (th)" at bounding box center [101, 11] width 203 height 23
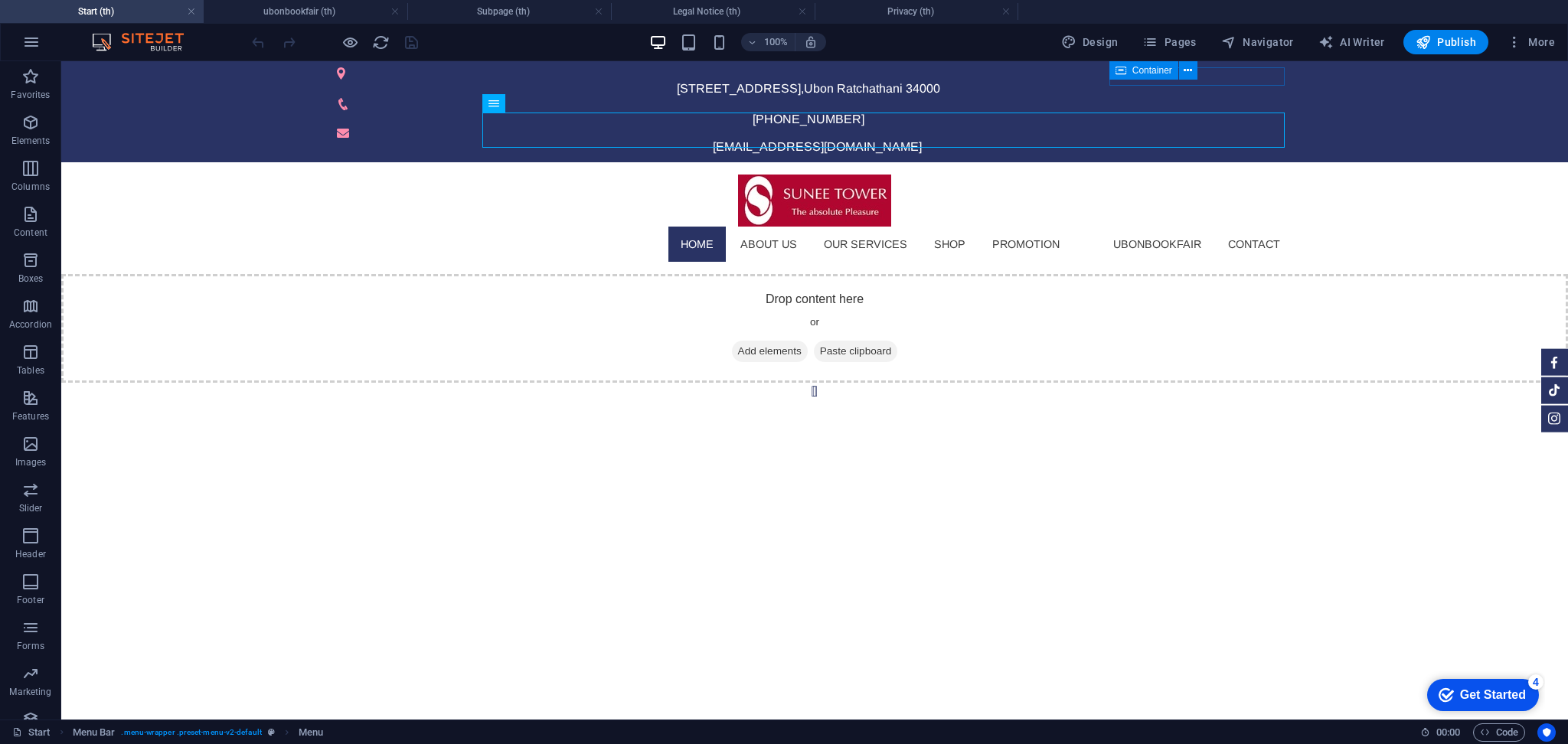
scroll to position [0, 0]
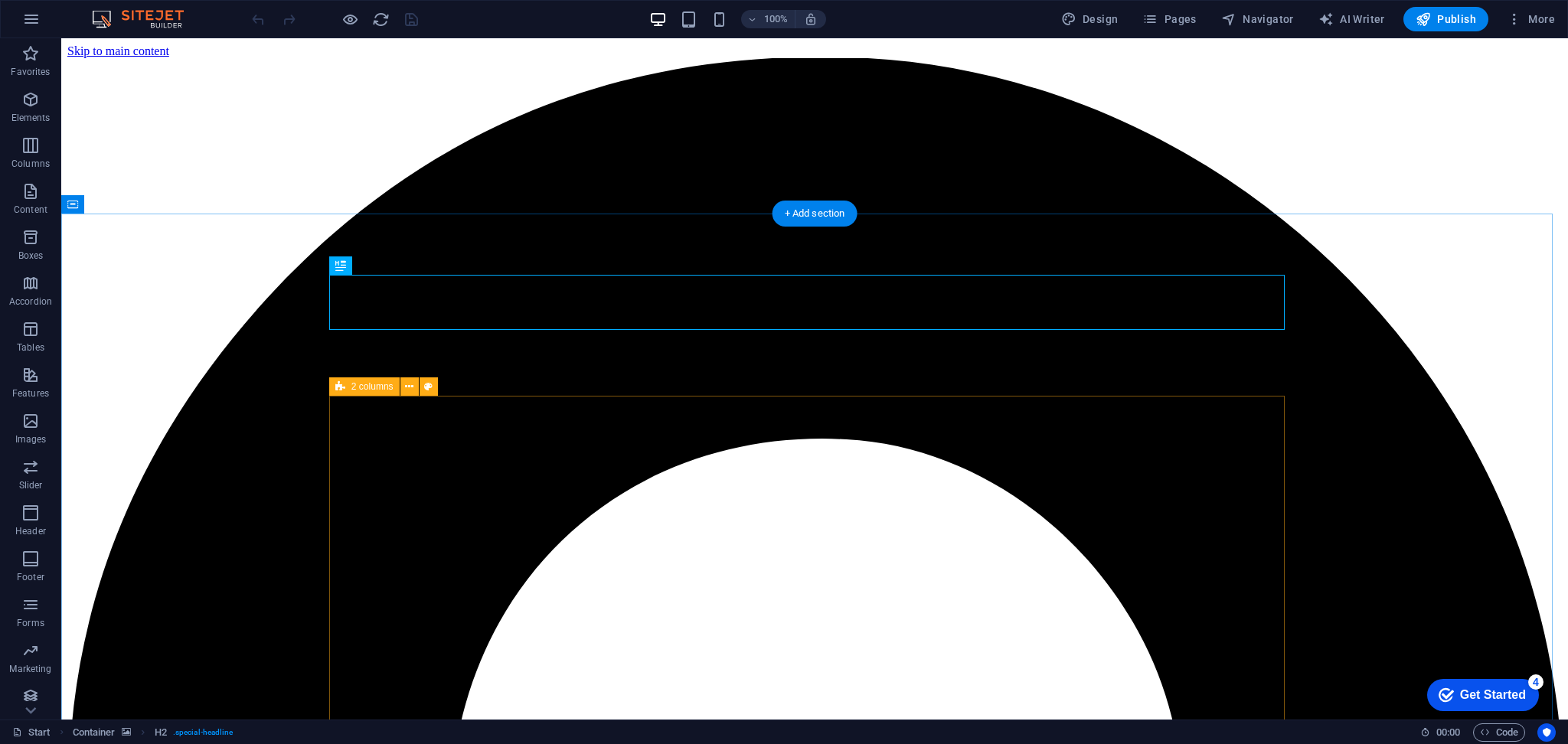
scroll to position [469, 0]
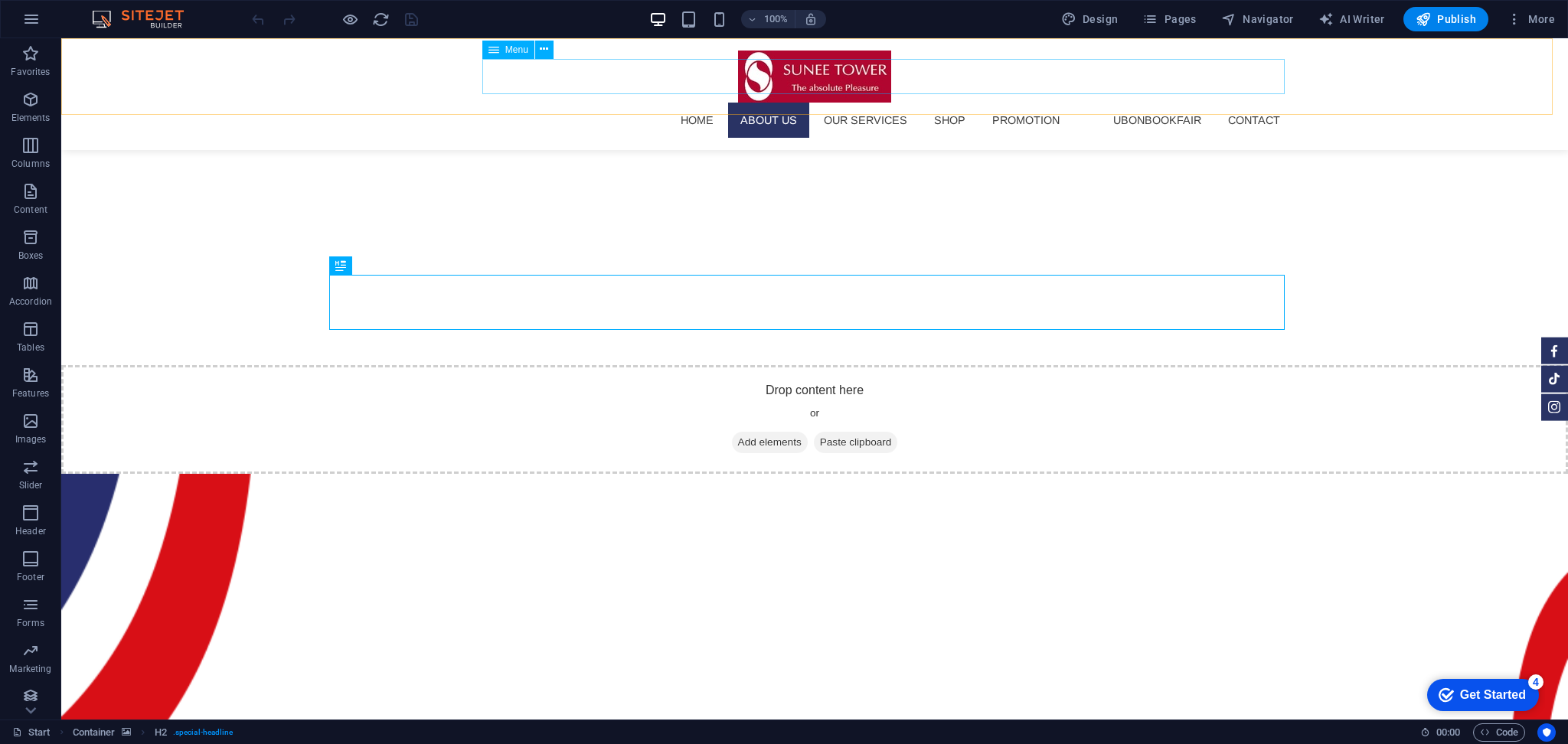
click at [1140, 103] on nav "HOME About us Our Services SHOP Promotion ubonbookfair Contact" at bounding box center [815, 120] width 955 height 36
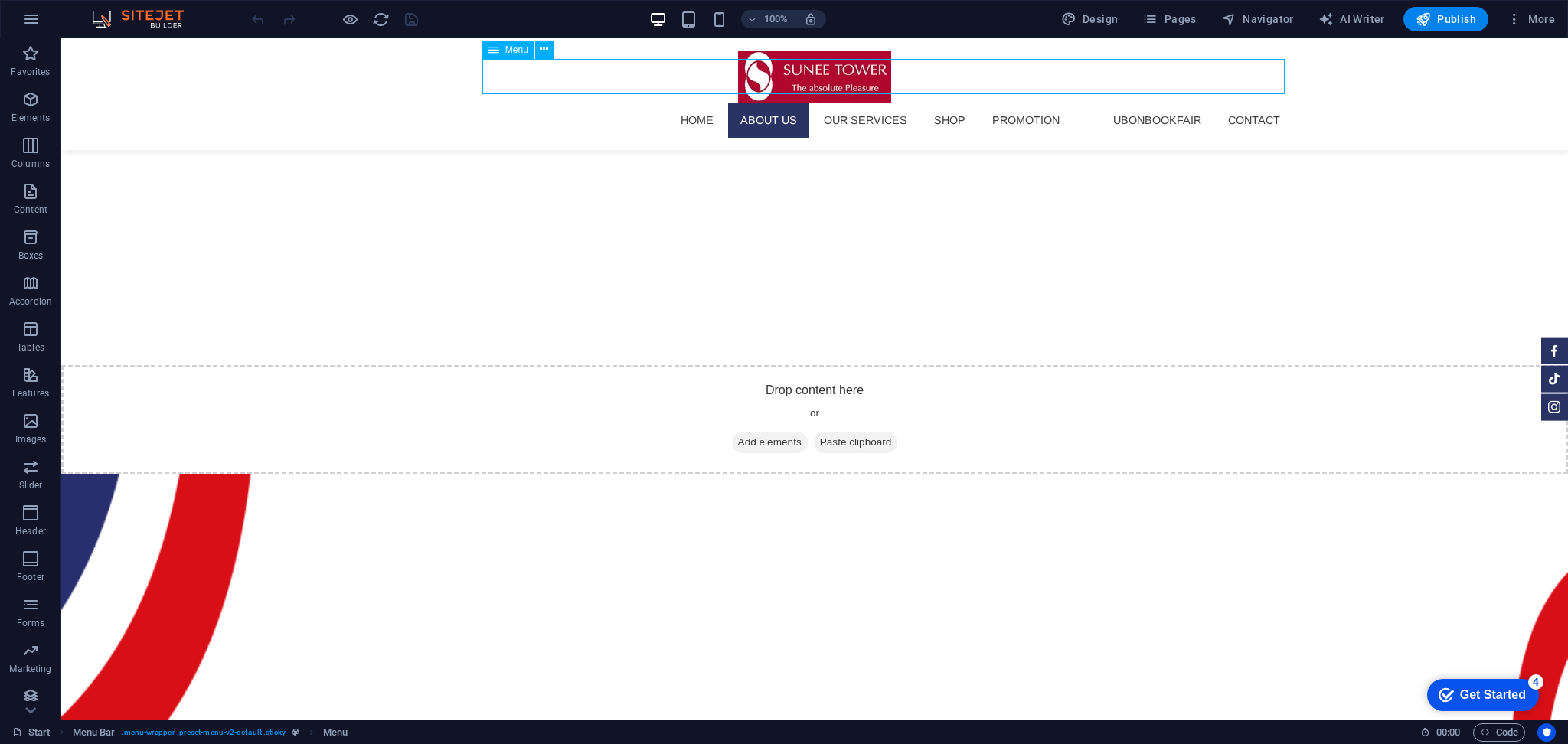
click at [1140, 103] on nav "HOME About us Our Services SHOP Promotion ubonbookfair Contact" at bounding box center [815, 120] width 955 height 36
select select
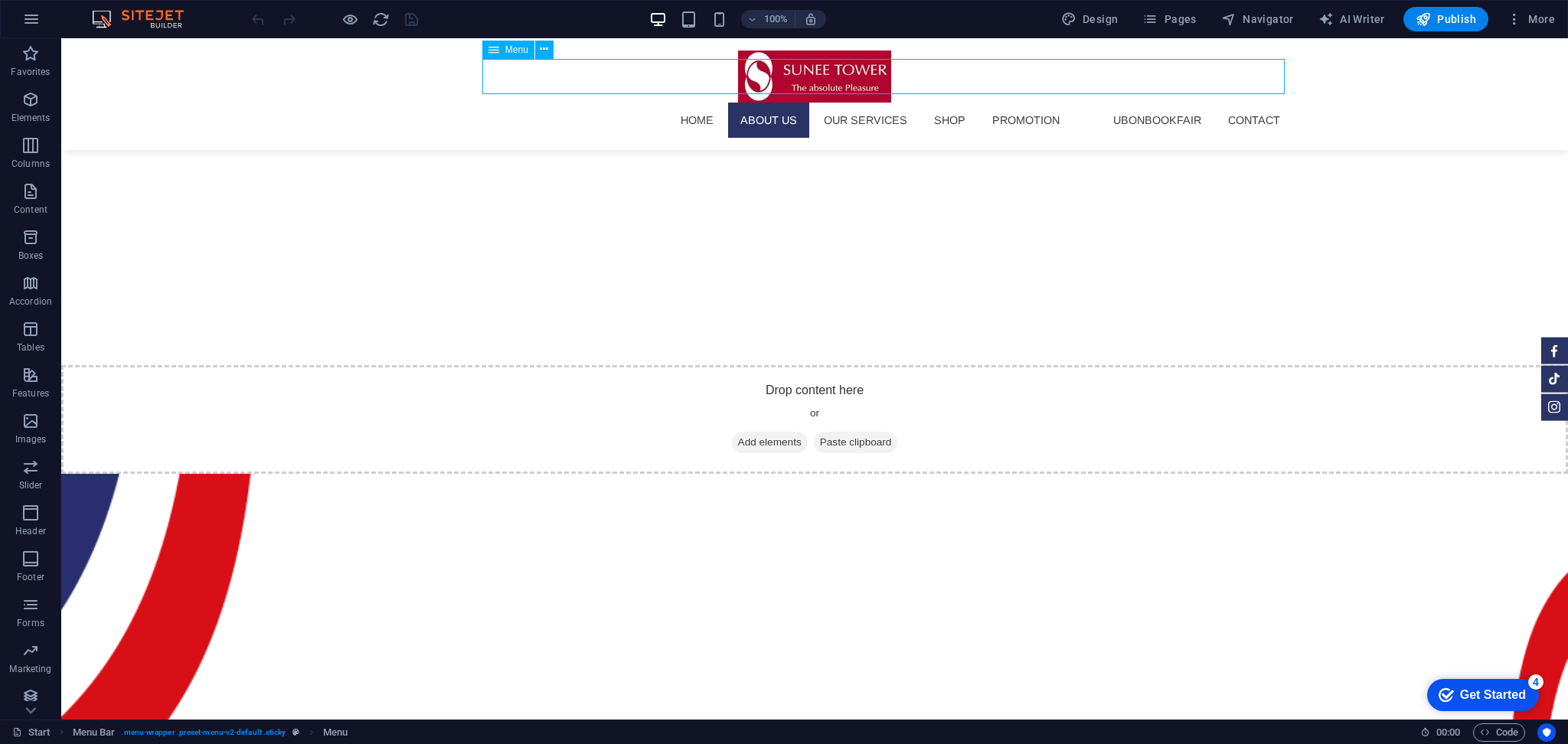
select select
select select "1"
select select
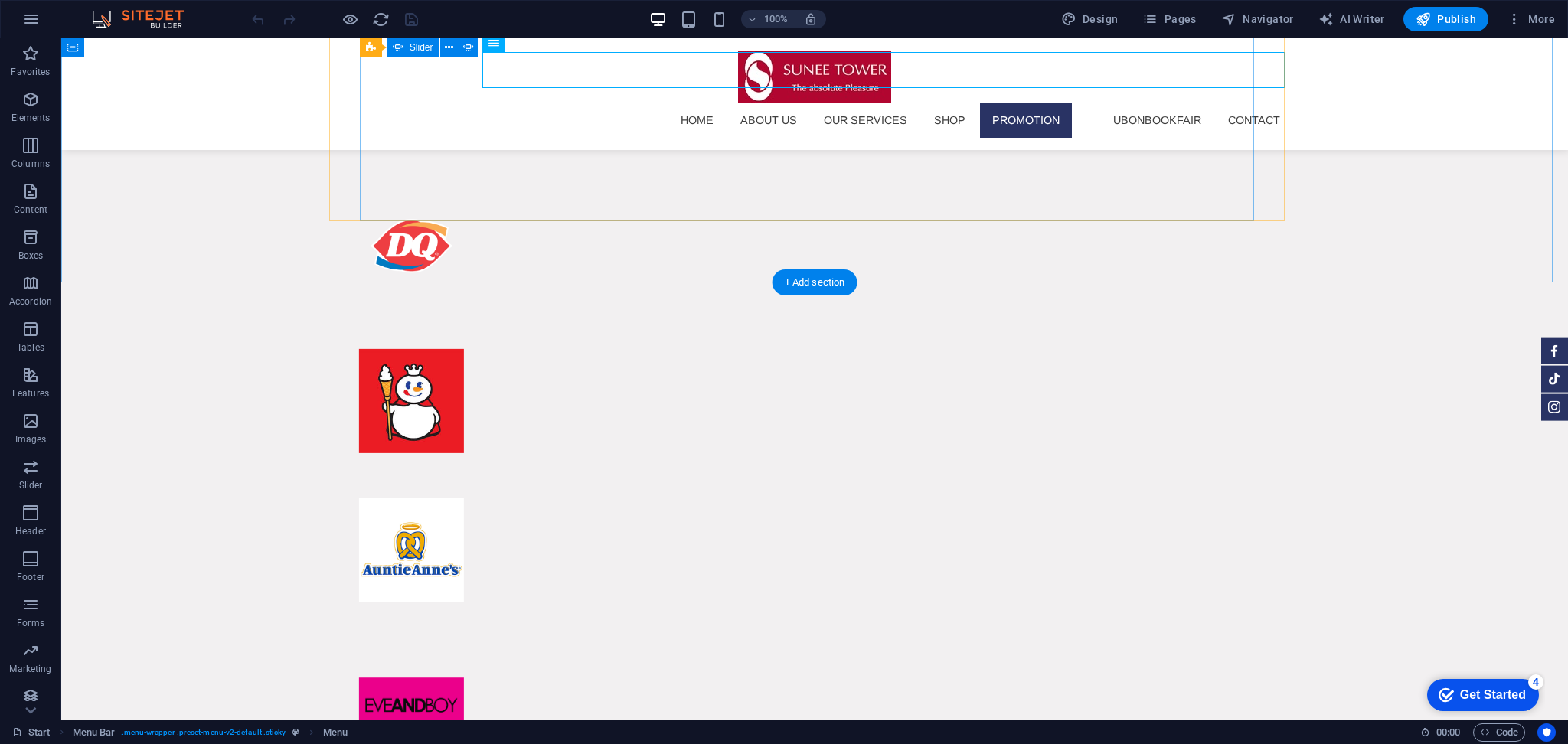
scroll to position [9555, 0]
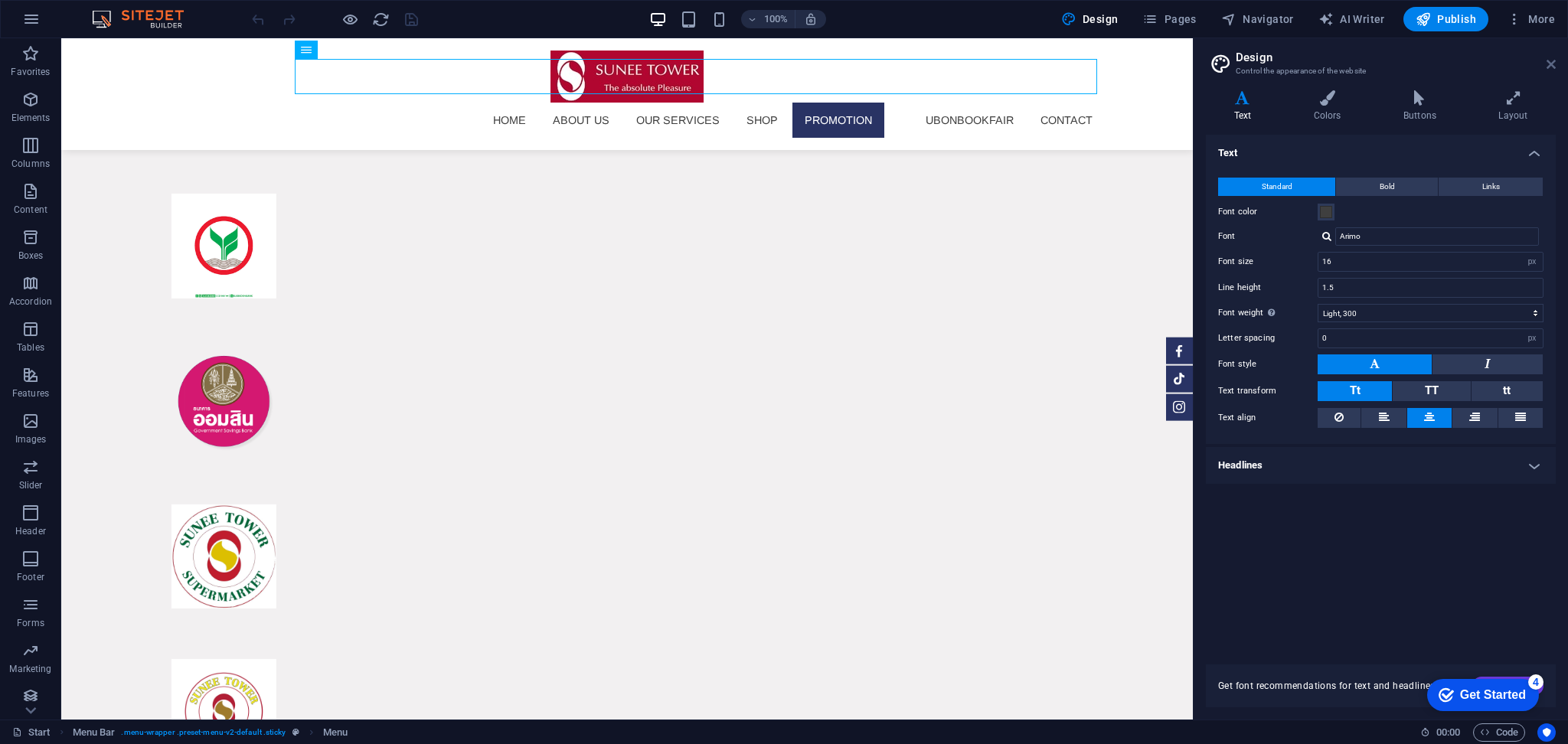
click at [1551, 60] on icon at bounding box center [1552, 64] width 9 height 12
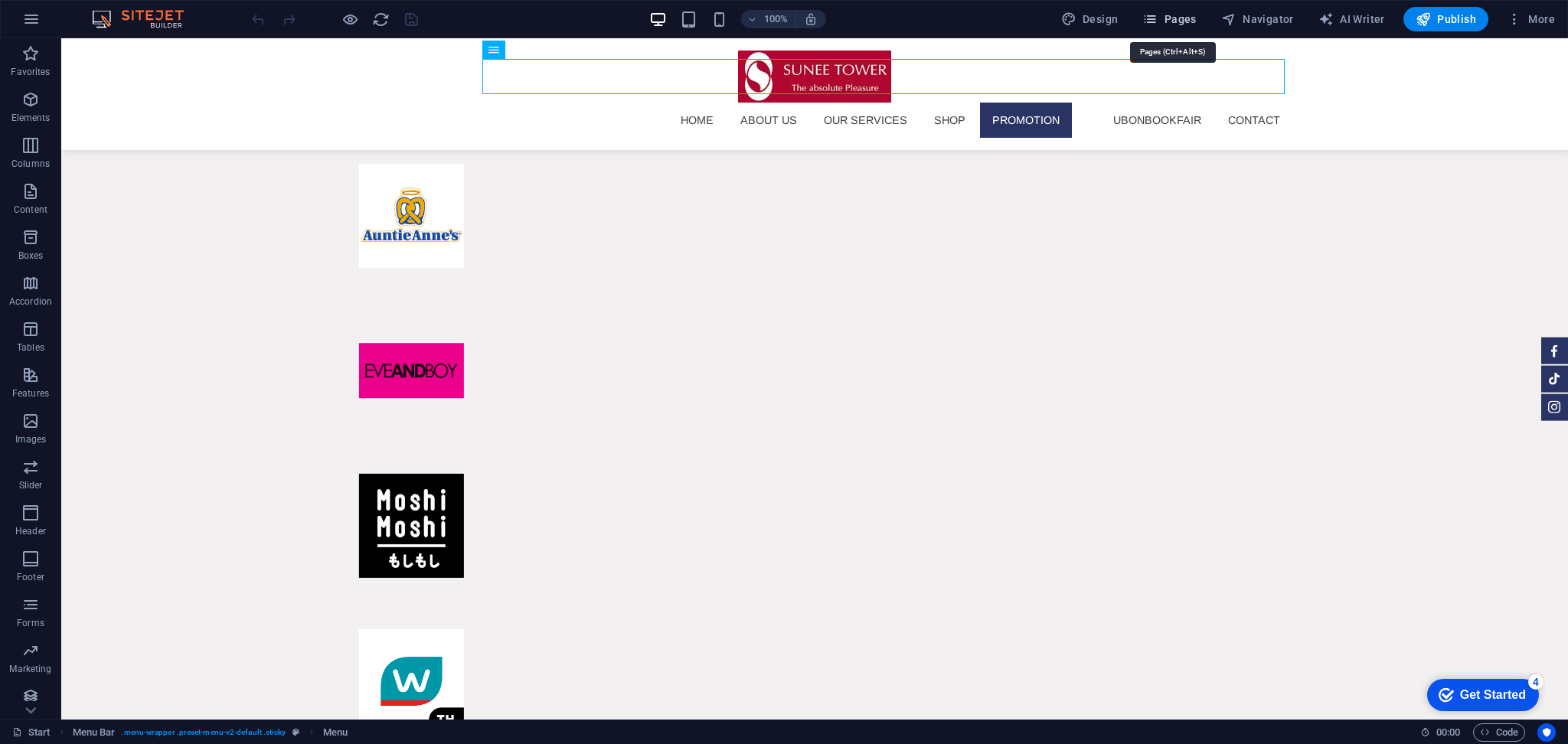
click at [0, 0] on icon "button" at bounding box center [0, 0] width 0 height 0
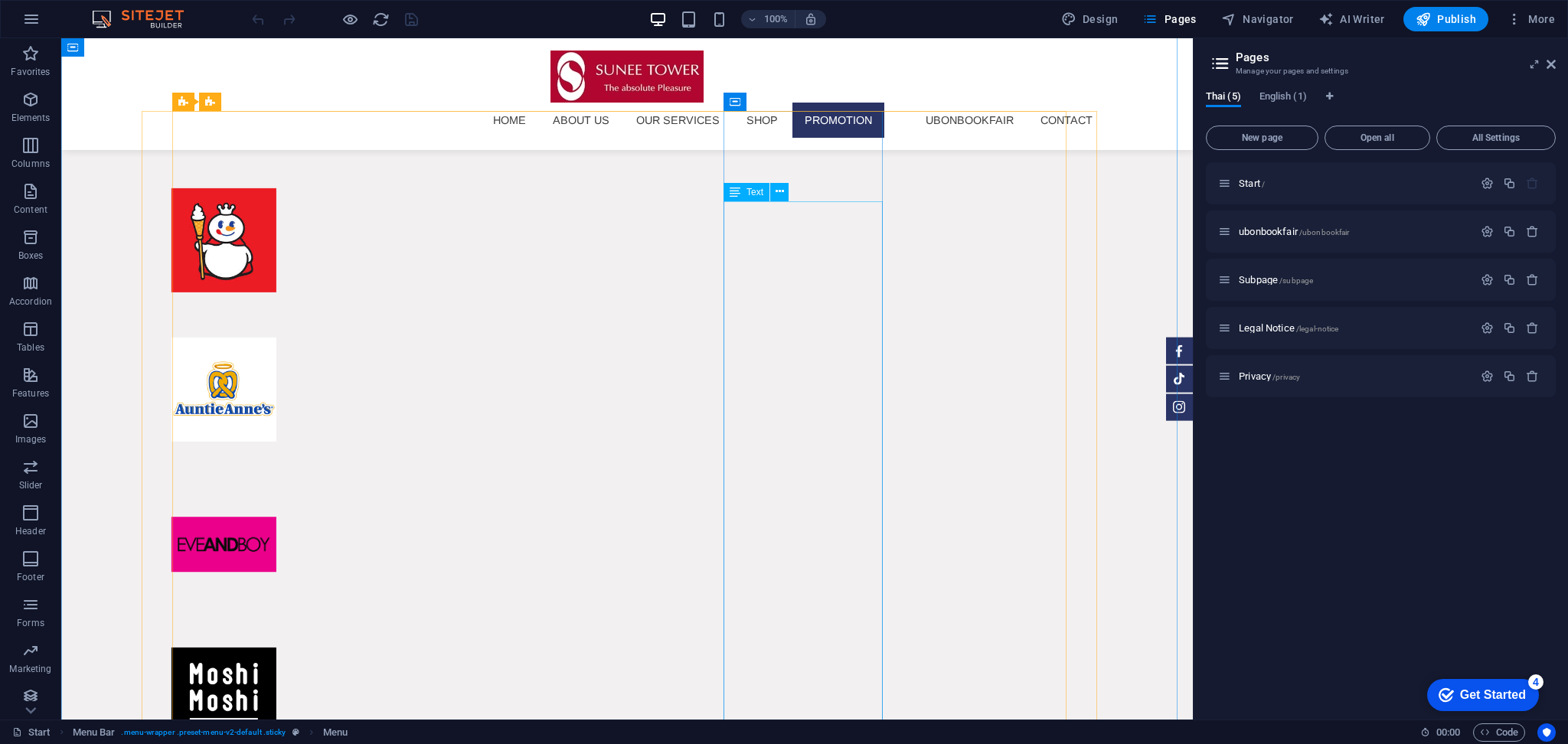
scroll to position [8424, 0]
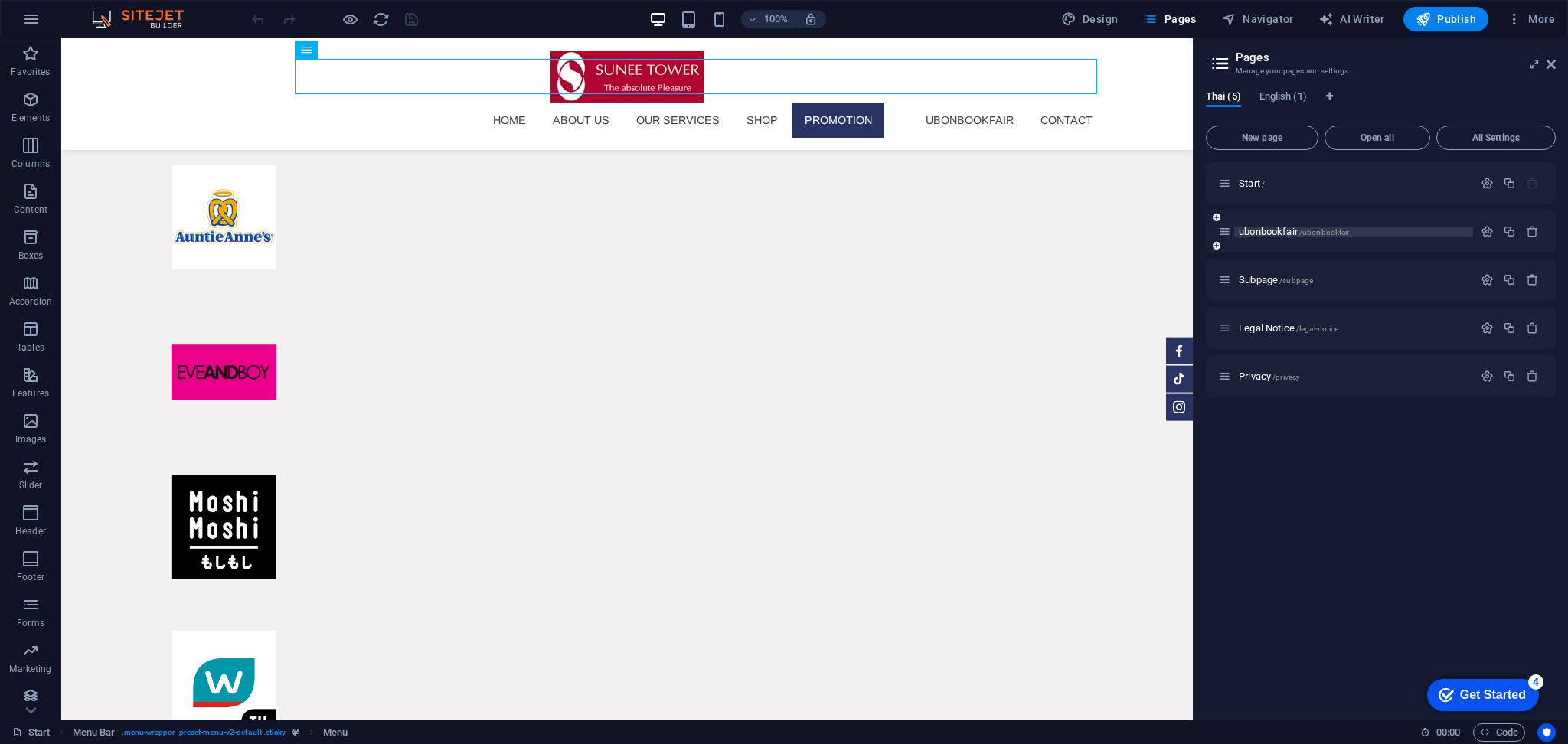
click at [1279, 226] on span "ubonbookfair /ubonbookfair" at bounding box center [1294, 232] width 110 height 12
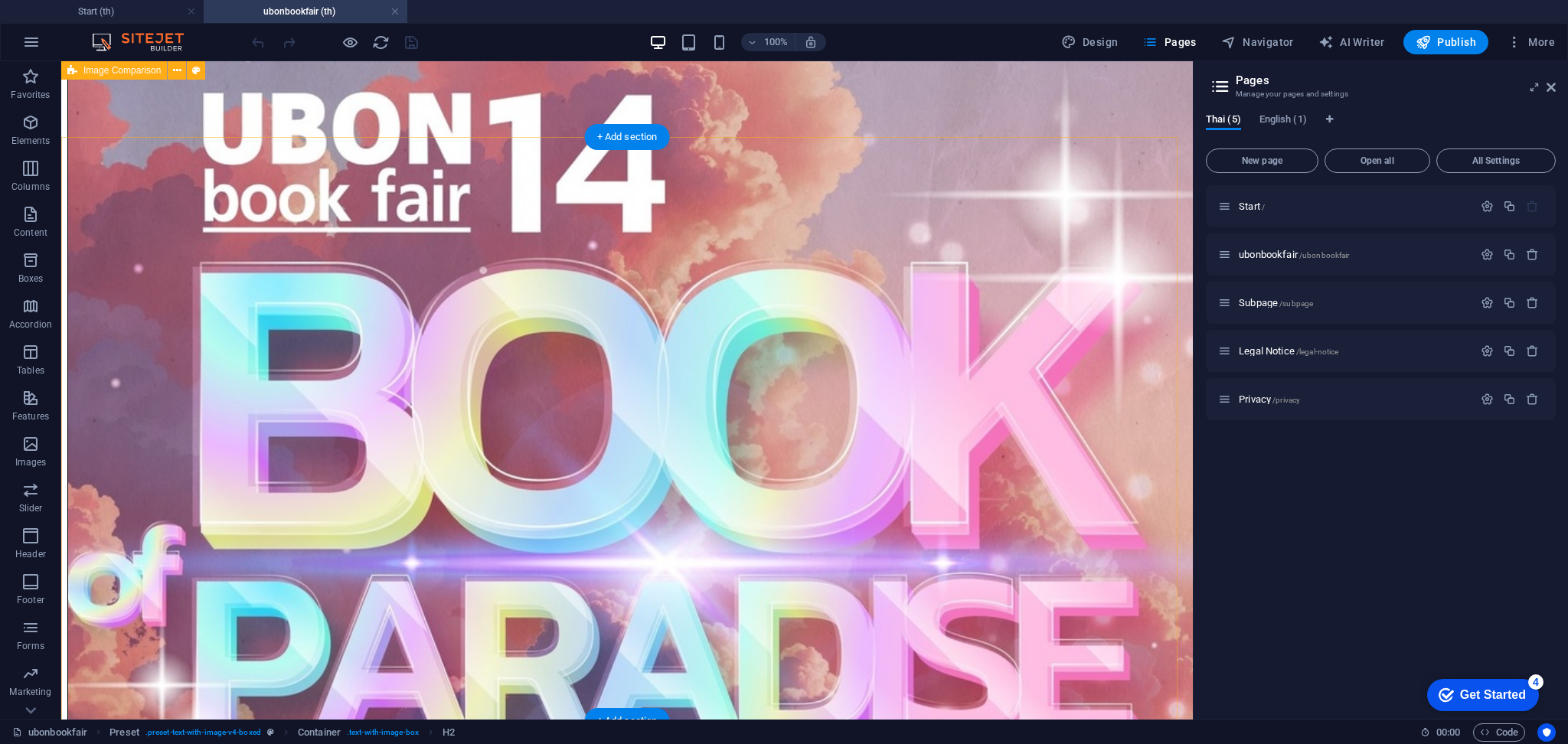
scroll to position [0, 0]
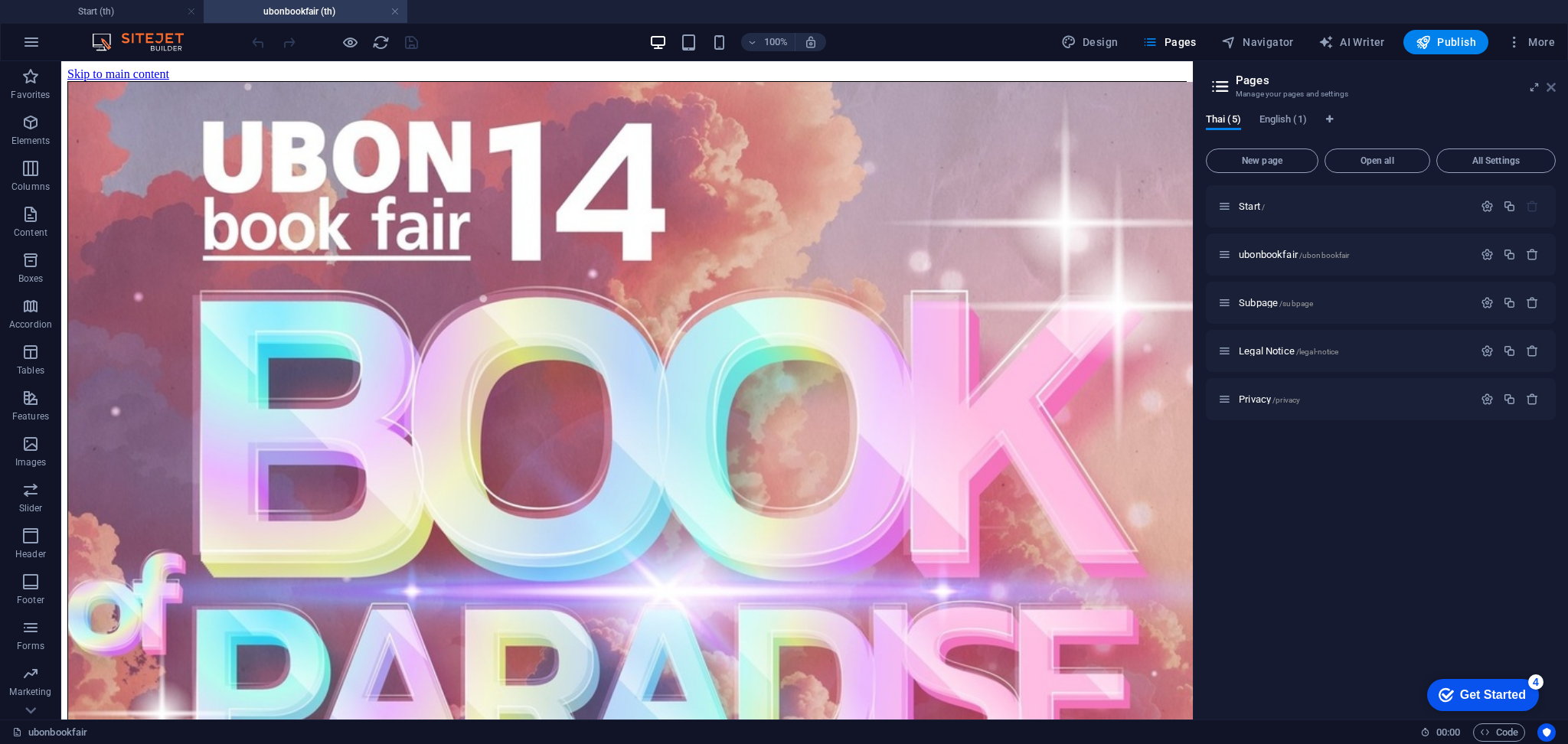
click at [1549, 83] on icon at bounding box center [1552, 87] width 9 height 12
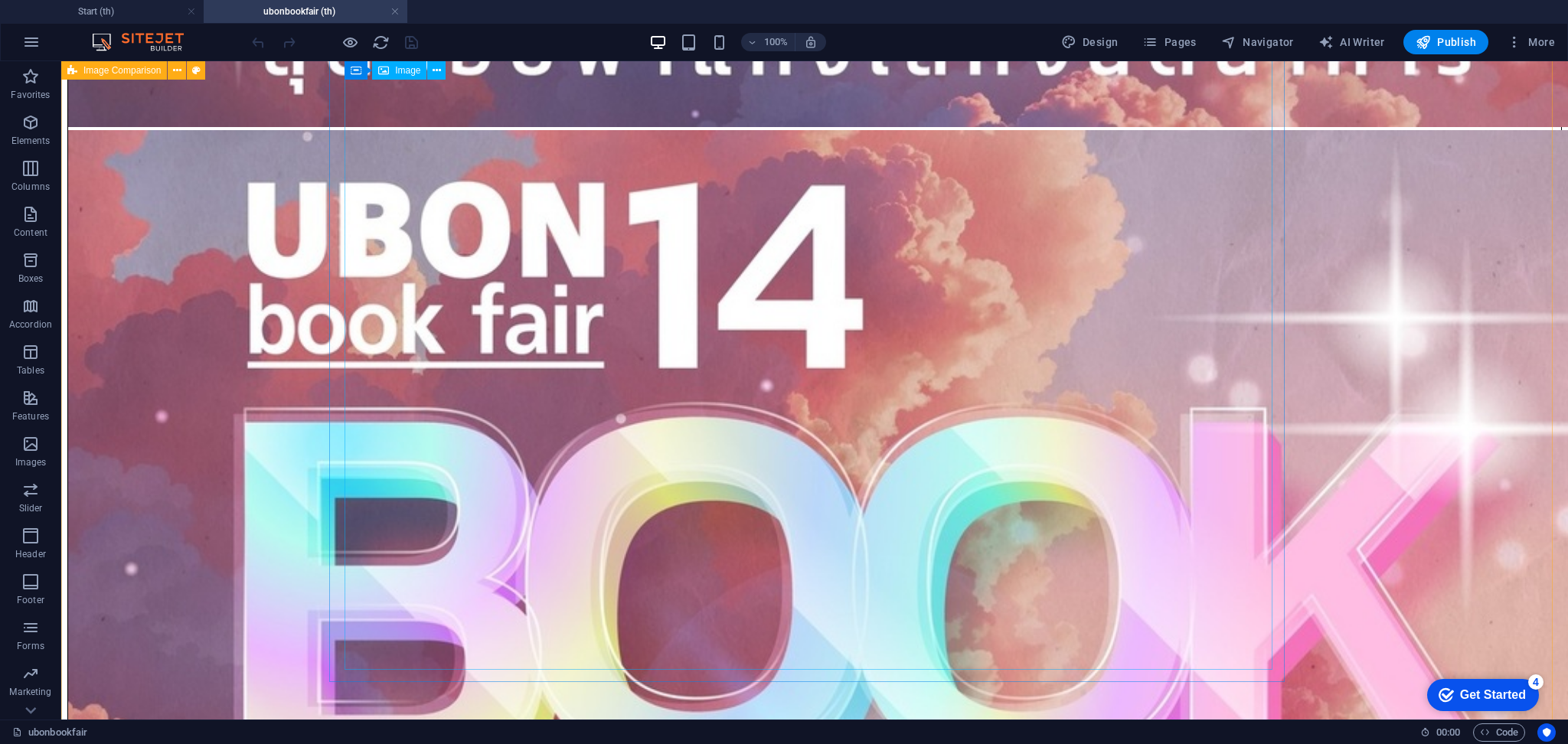
scroll to position [1969, 0]
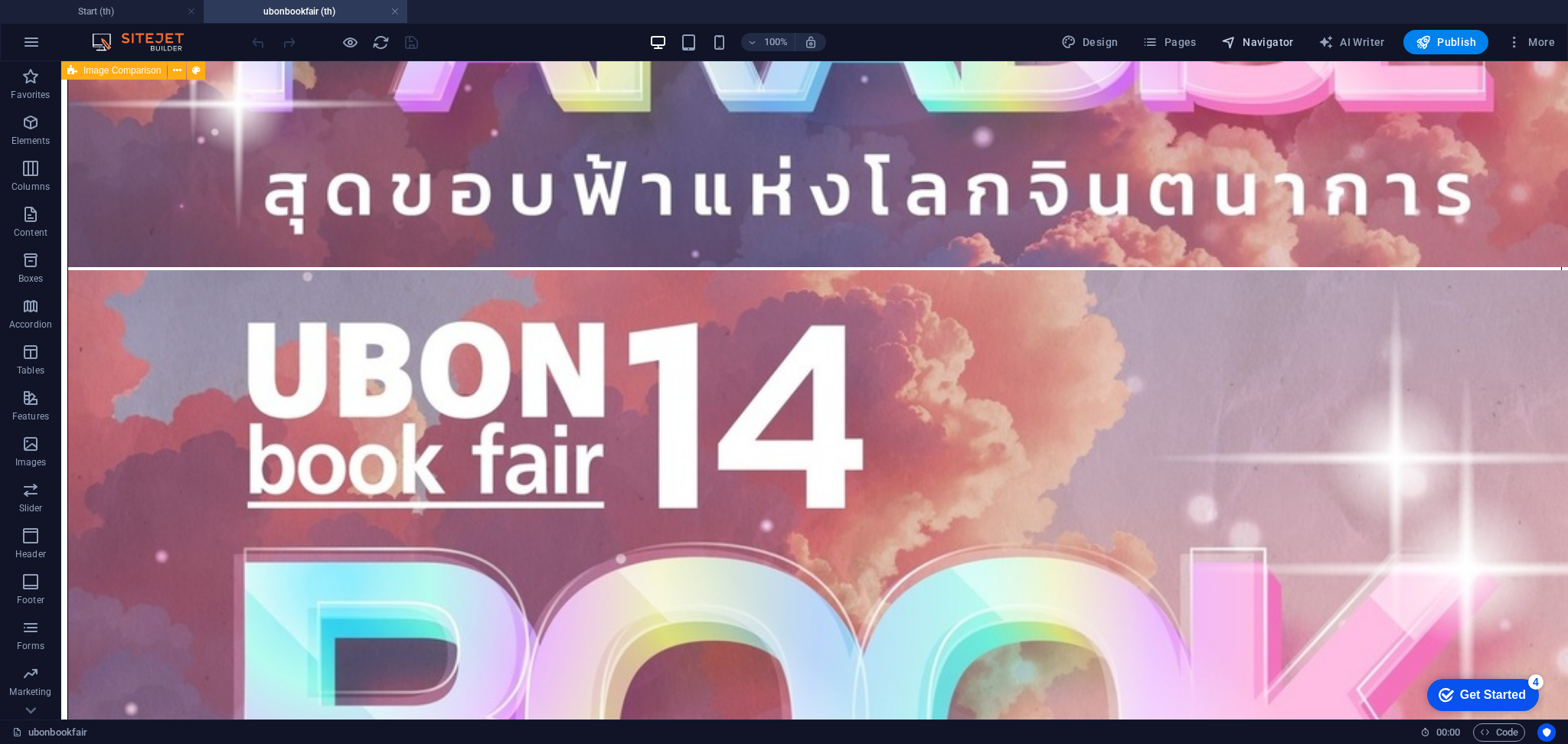
click at [1265, 42] on span "Navigator" at bounding box center [1258, 42] width 73 height 16
select select "16936048-th"
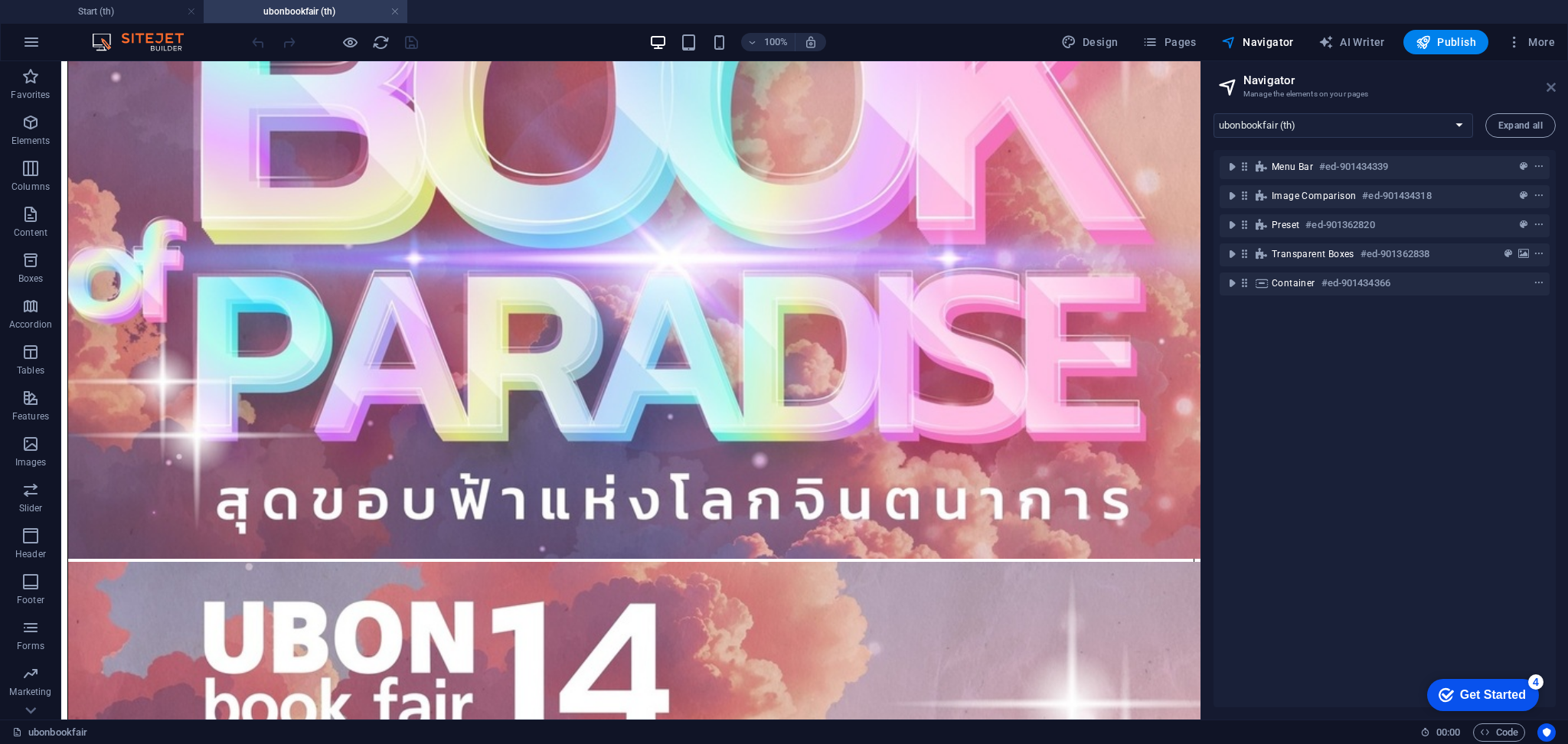
click at [1547, 84] on icon at bounding box center [1552, 87] width 9 height 12
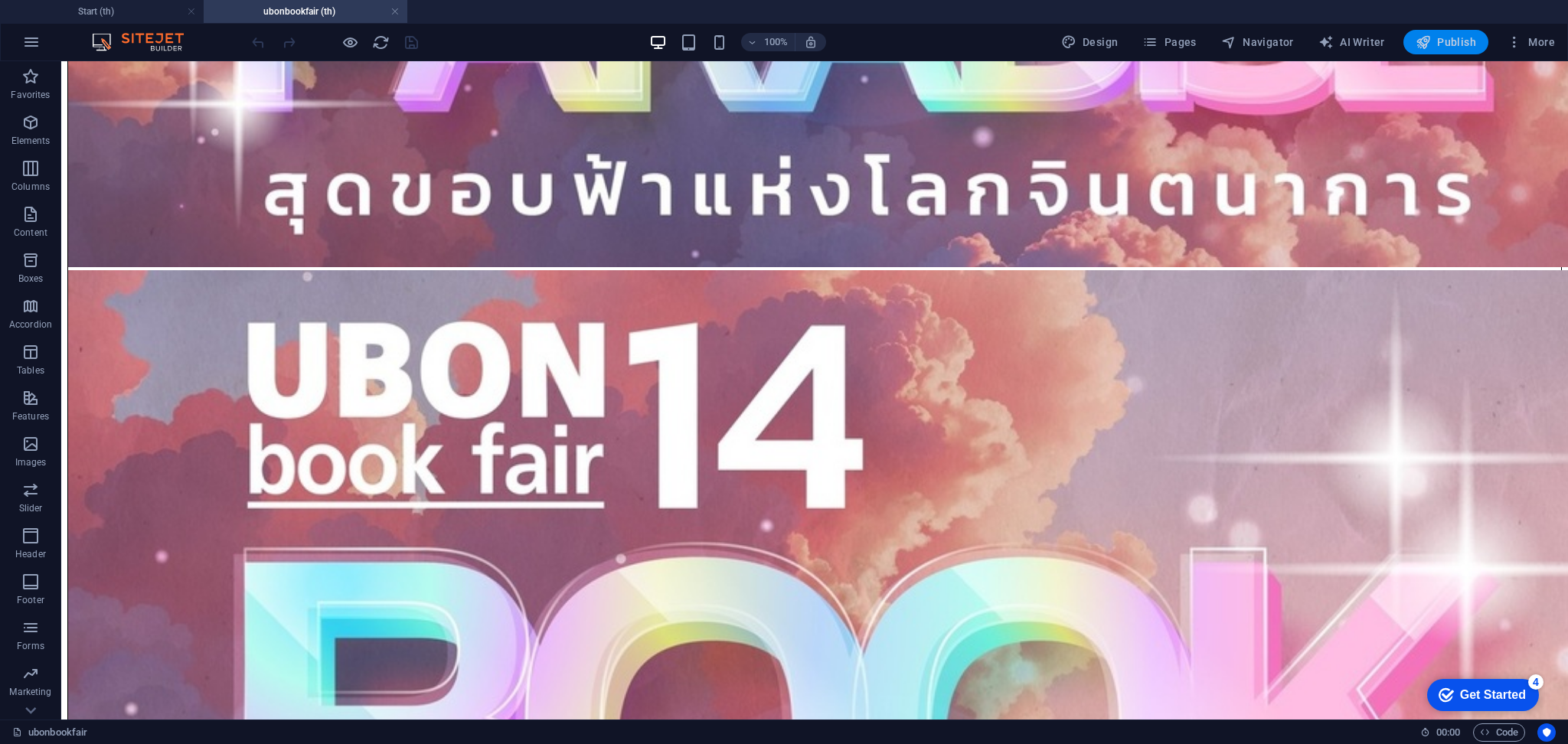
click at [1456, 48] on span "Publish" at bounding box center [1446, 42] width 60 height 16
